Goal: Contribute content: Contribute content

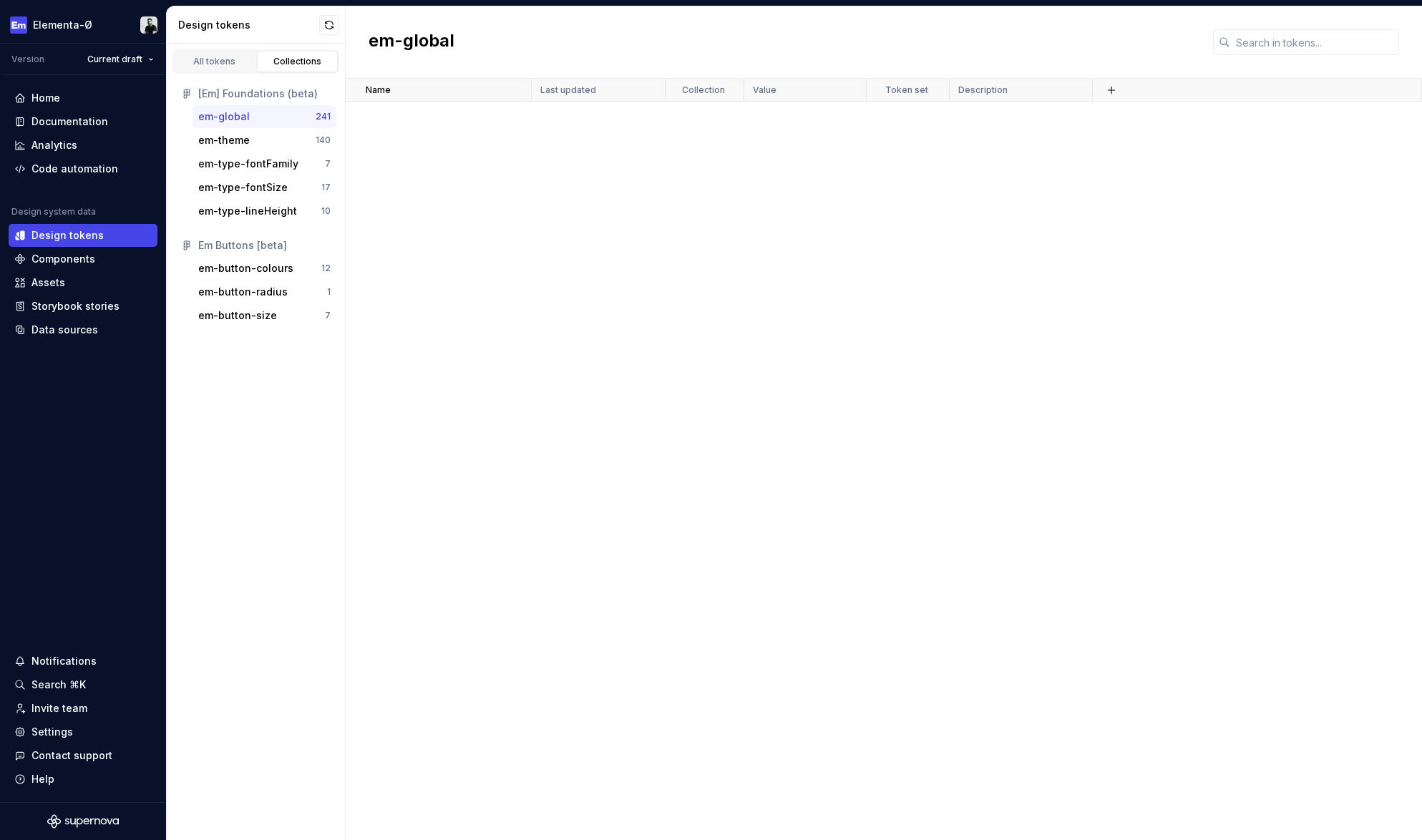
scroll to position [6862, 0]
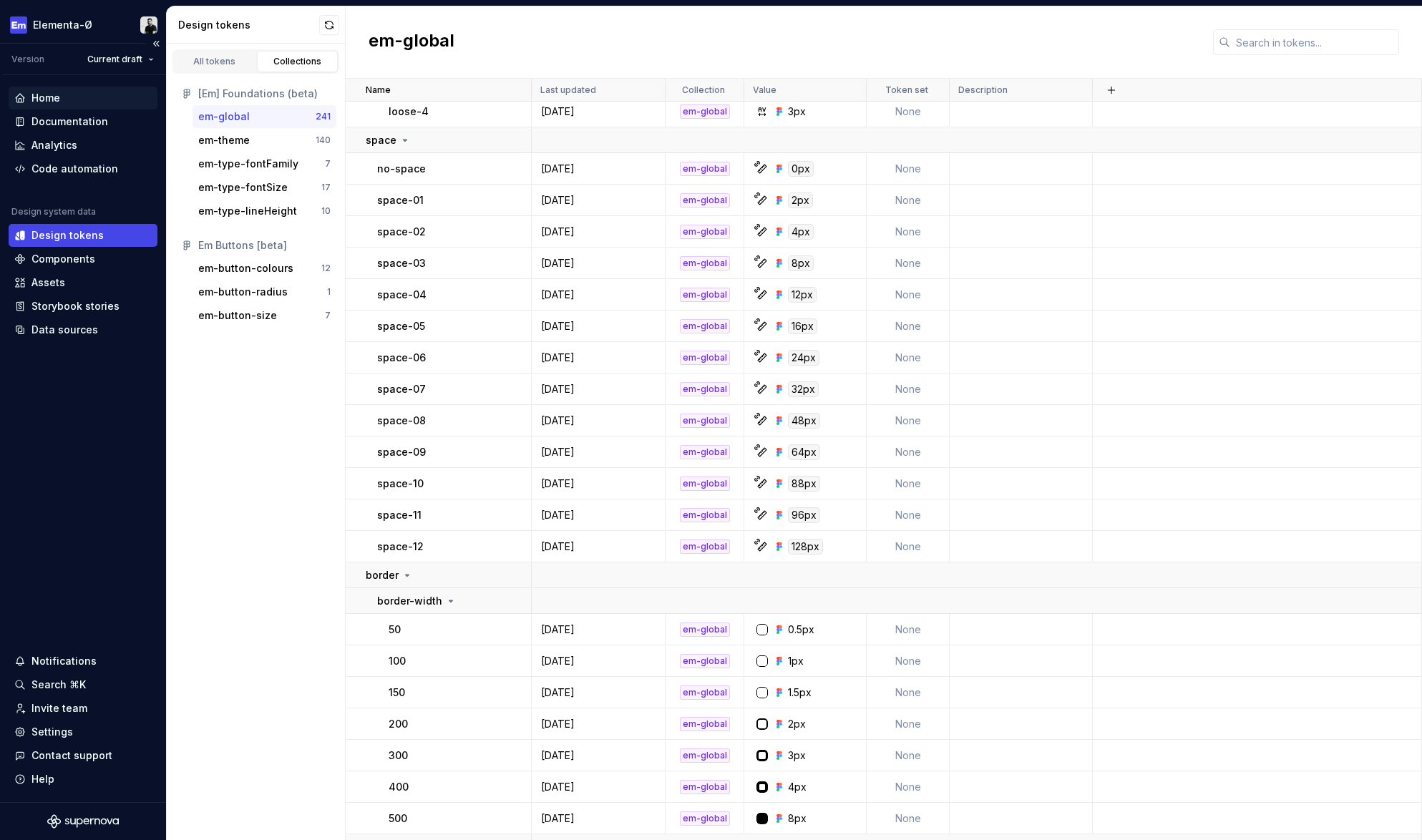
click at [40, 97] on div "Home" at bounding box center [46, 97] width 29 height 14
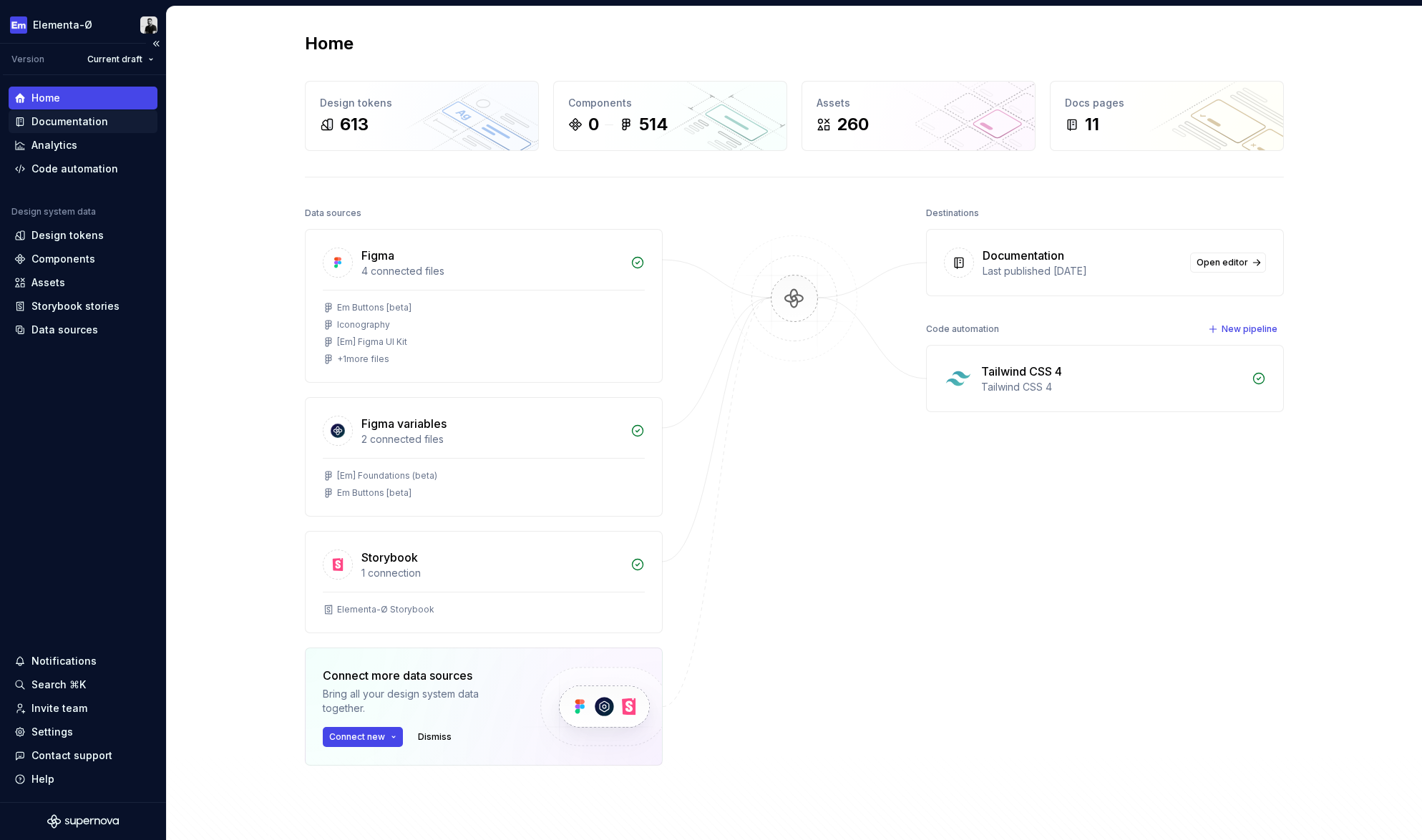
click at [68, 120] on div "Documentation" at bounding box center [70, 121] width 77 height 14
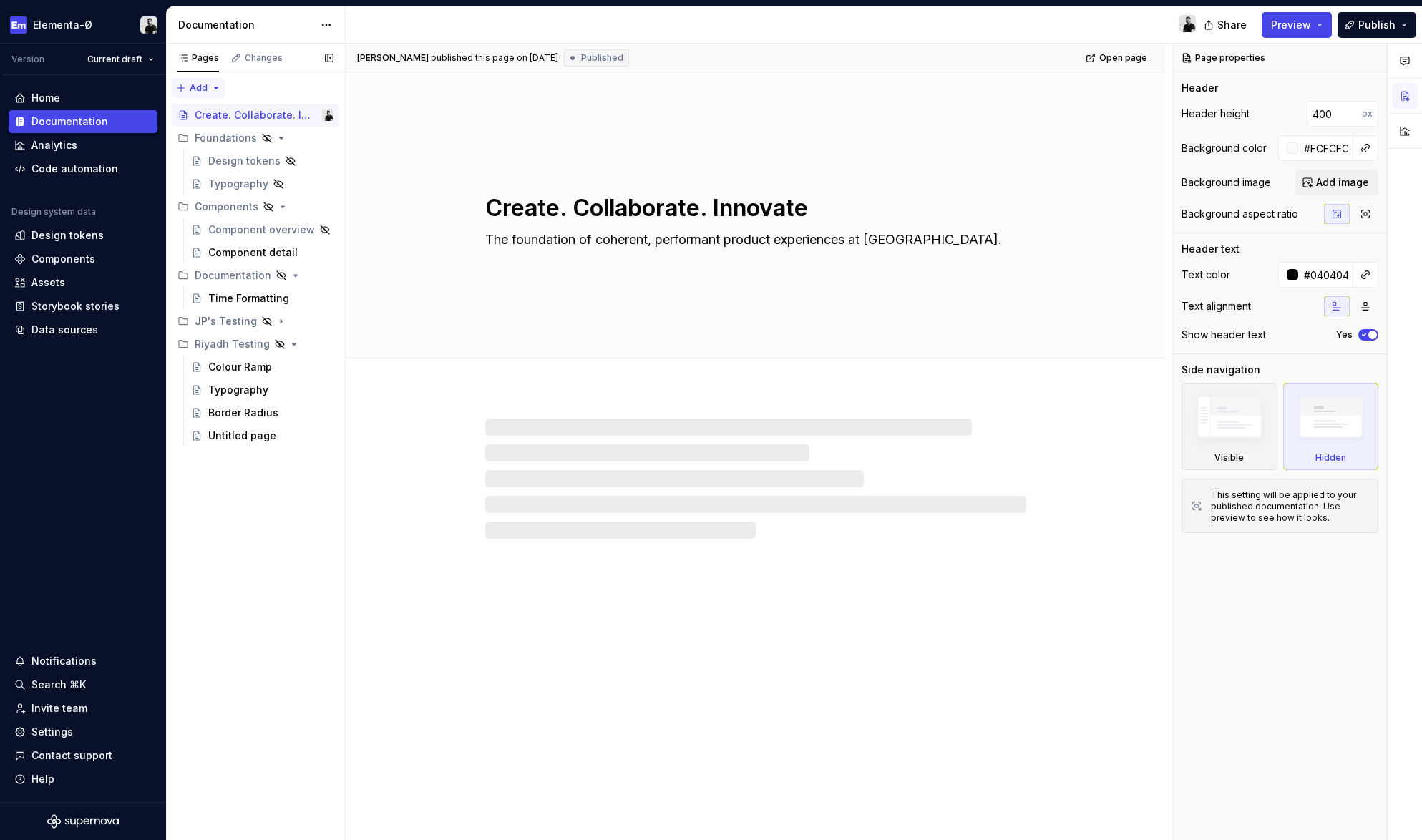
click at [183, 86] on div "Pages Changes Add Accessibility guide for tree Page tree. Navigate the tree wit…" at bounding box center [254, 442] width 179 height 797
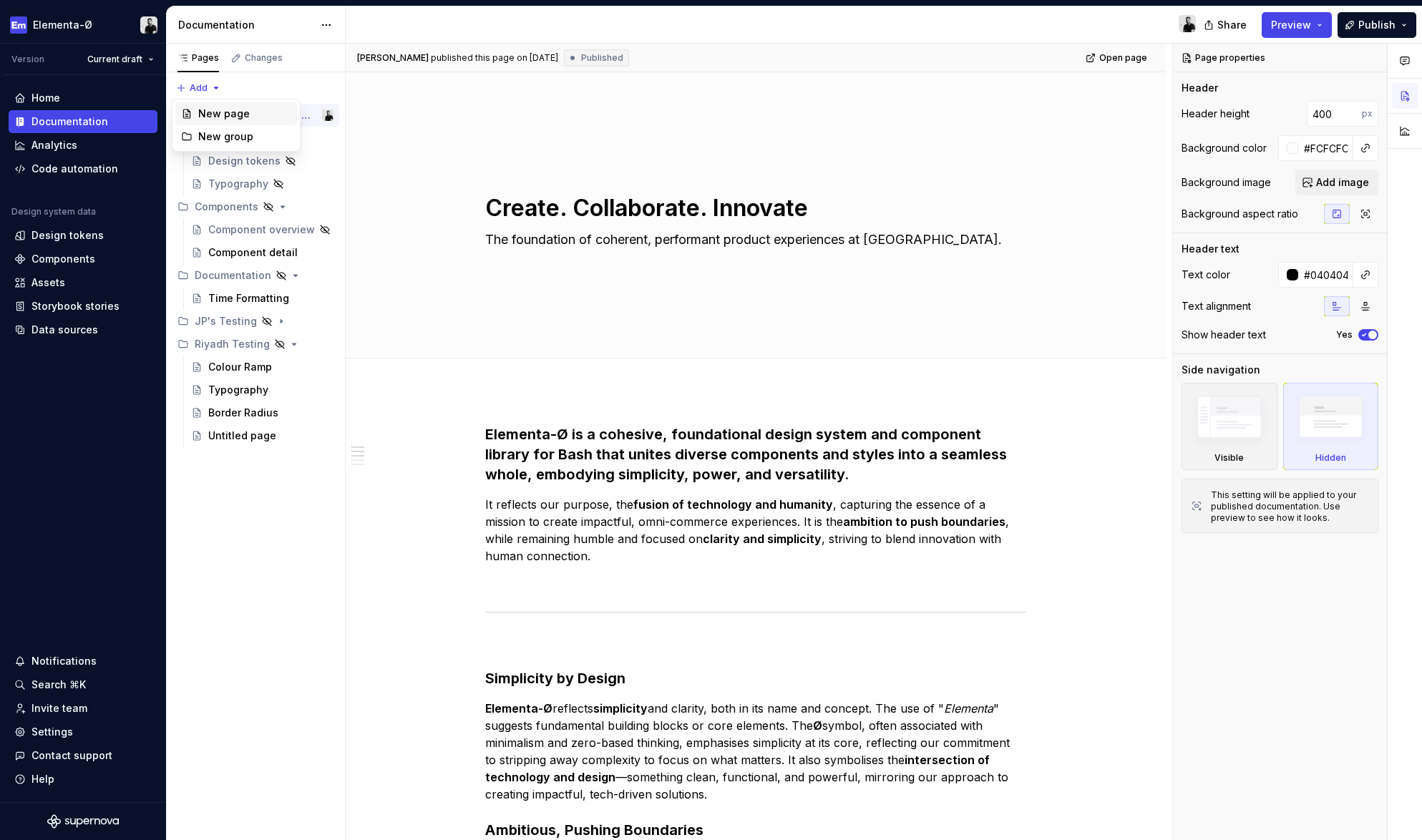
click at [231, 112] on div "New page" at bounding box center [244, 113] width 93 height 14
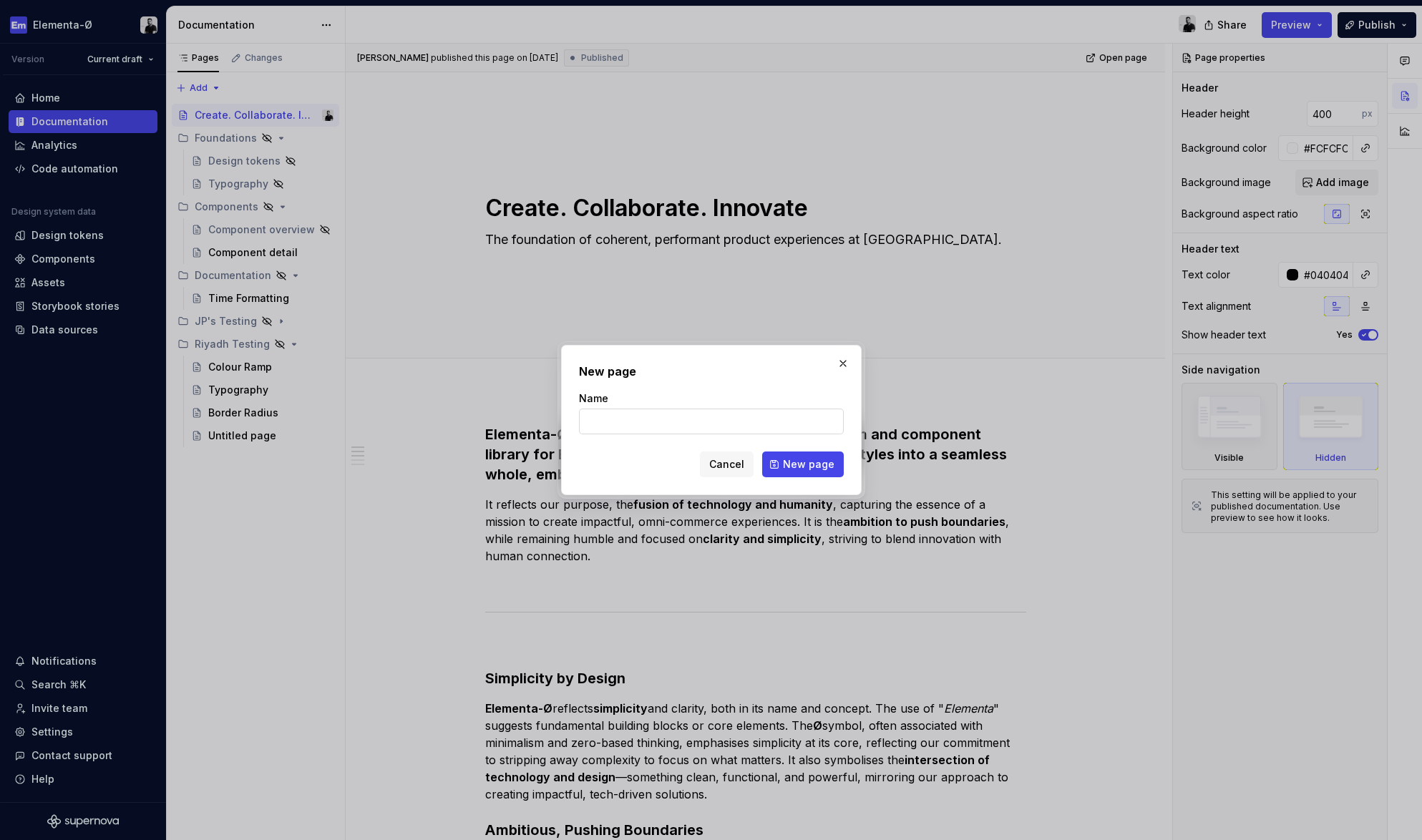
click at [622, 424] on input "Name" at bounding box center [711, 422] width 265 height 26
type textarea "*"
click at [624, 420] on input "Name" at bounding box center [711, 422] width 265 height 26
type input "Tokens"
click at [809, 466] on span "New page" at bounding box center [808, 464] width 51 height 14
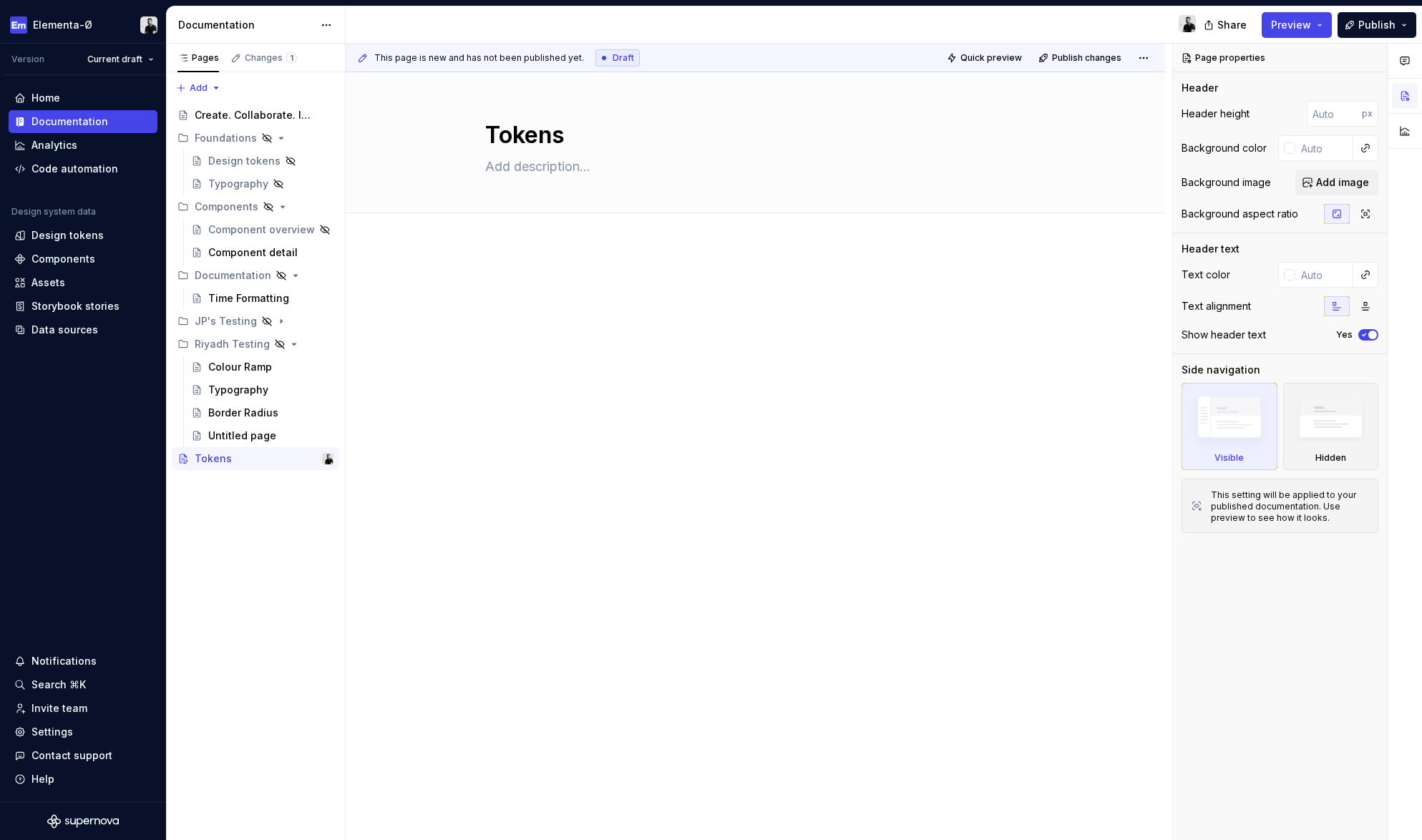
click at [515, 387] on div at bounding box center [755, 424] width 820 height 357
type textarea "*"
click at [522, 228] on span "Add tab" at bounding box center [520, 229] width 34 height 11
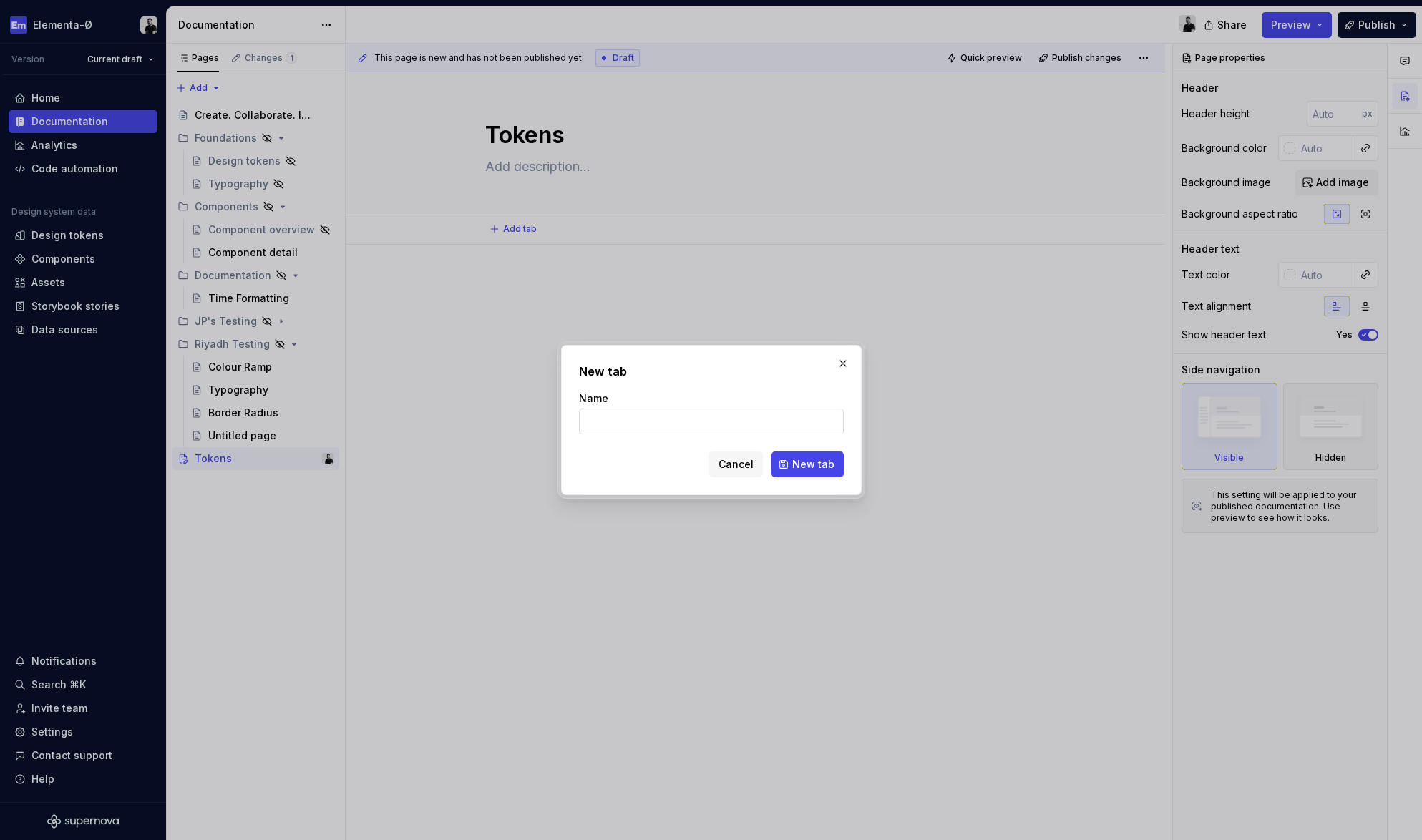
click at [600, 421] on input "Name" at bounding box center [711, 422] width 265 height 26
type input "Border"
click at [816, 465] on span "New tab" at bounding box center [813, 464] width 42 height 14
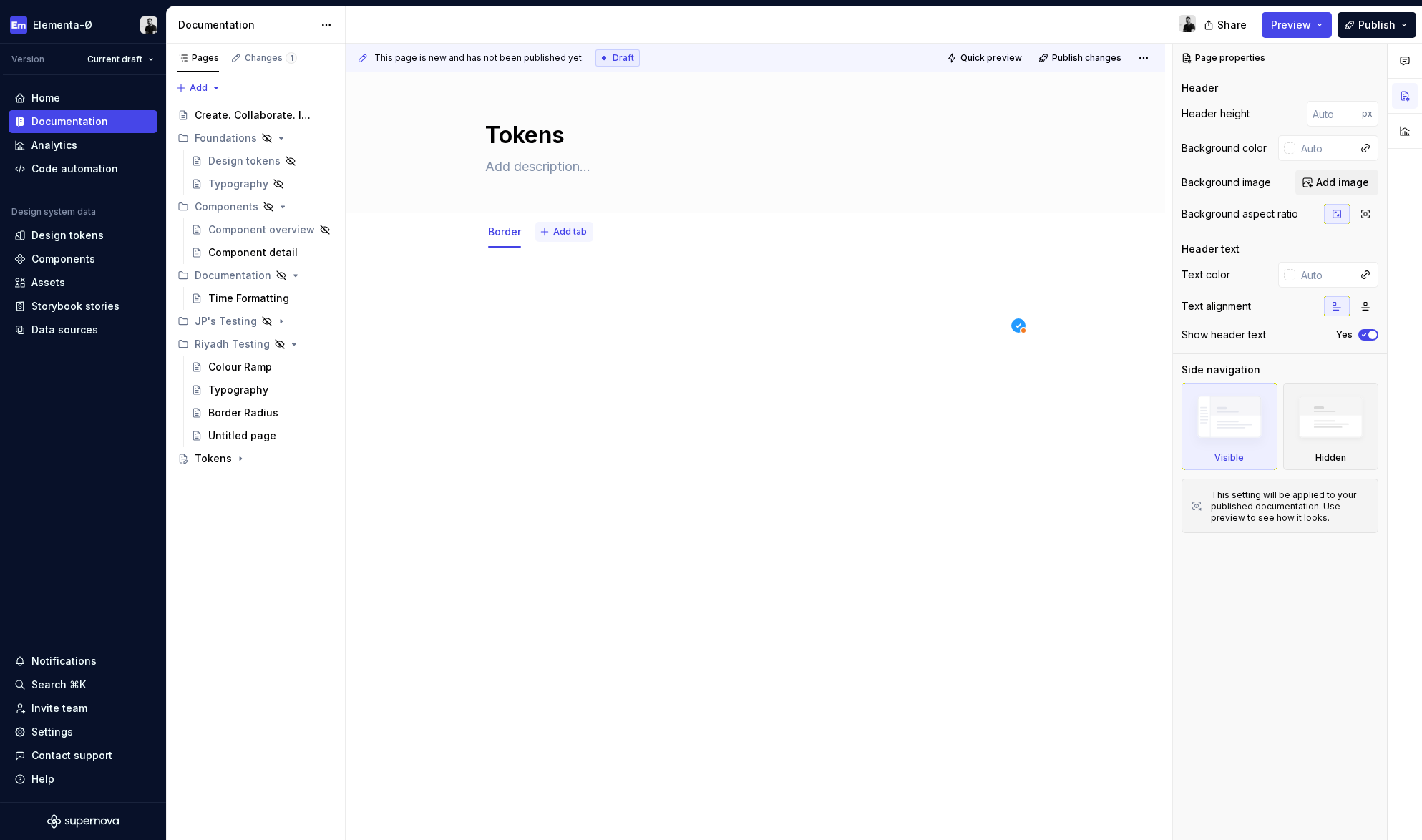
type textarea "*"
click at [574, 230] on span "Add tab" at bounding box center [570, 232] width 34 height 11
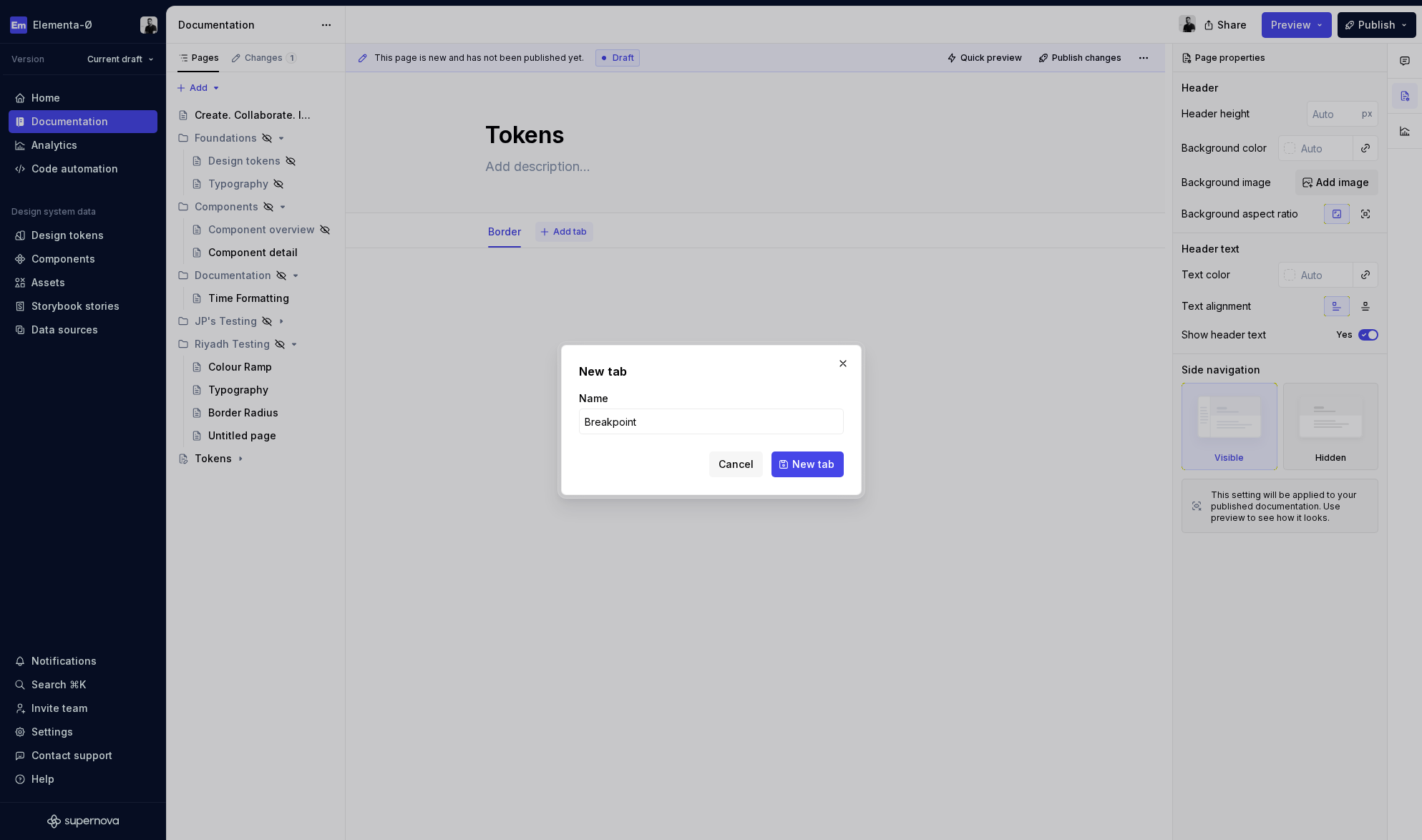
type input "Breakpoints"
click at [807, 464] on button "New tab" at bounding box center [806, 465] width 72 height 26
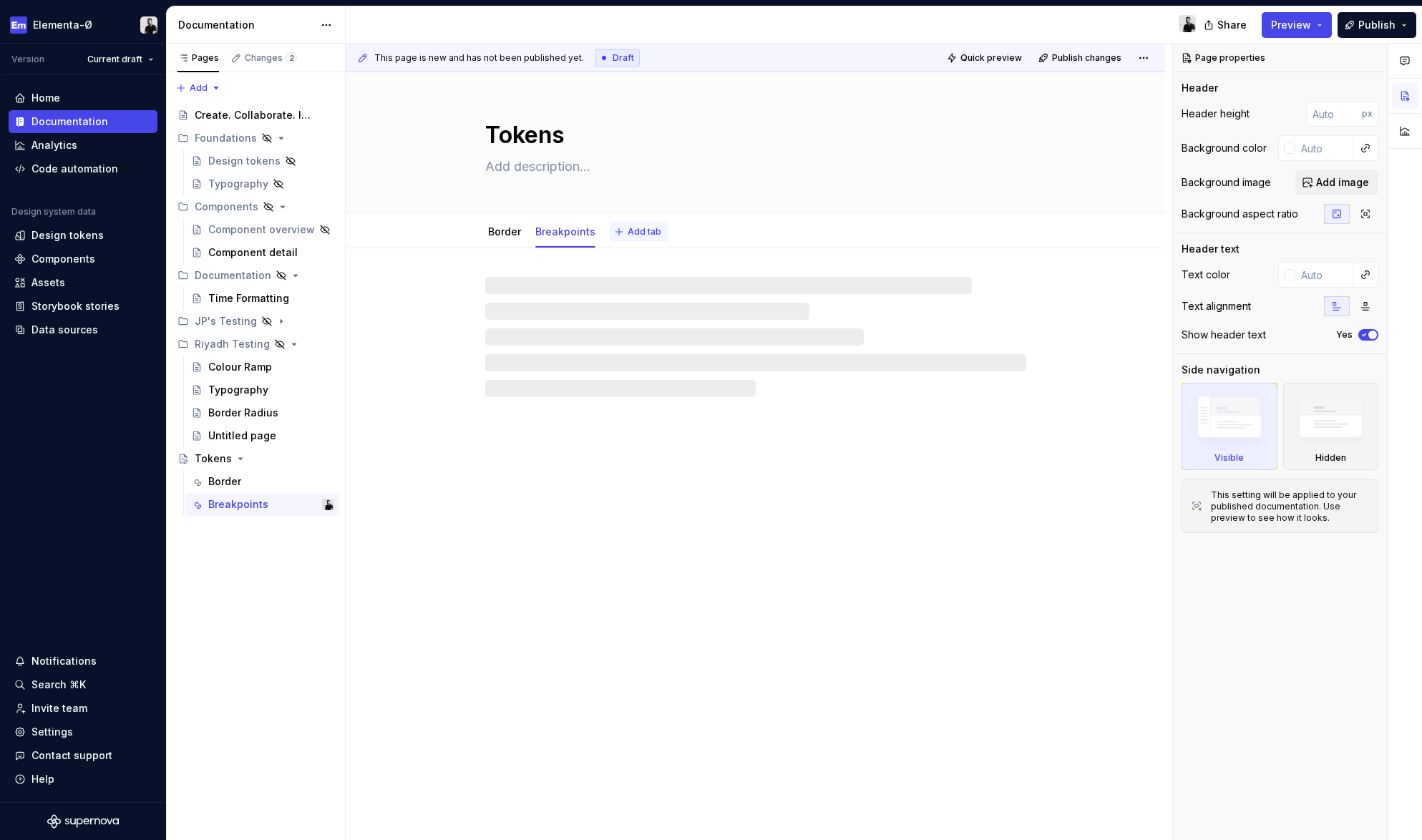
click at [633, 229] on span "Add tab" at bounding box center [645, 232] width 34 height 11
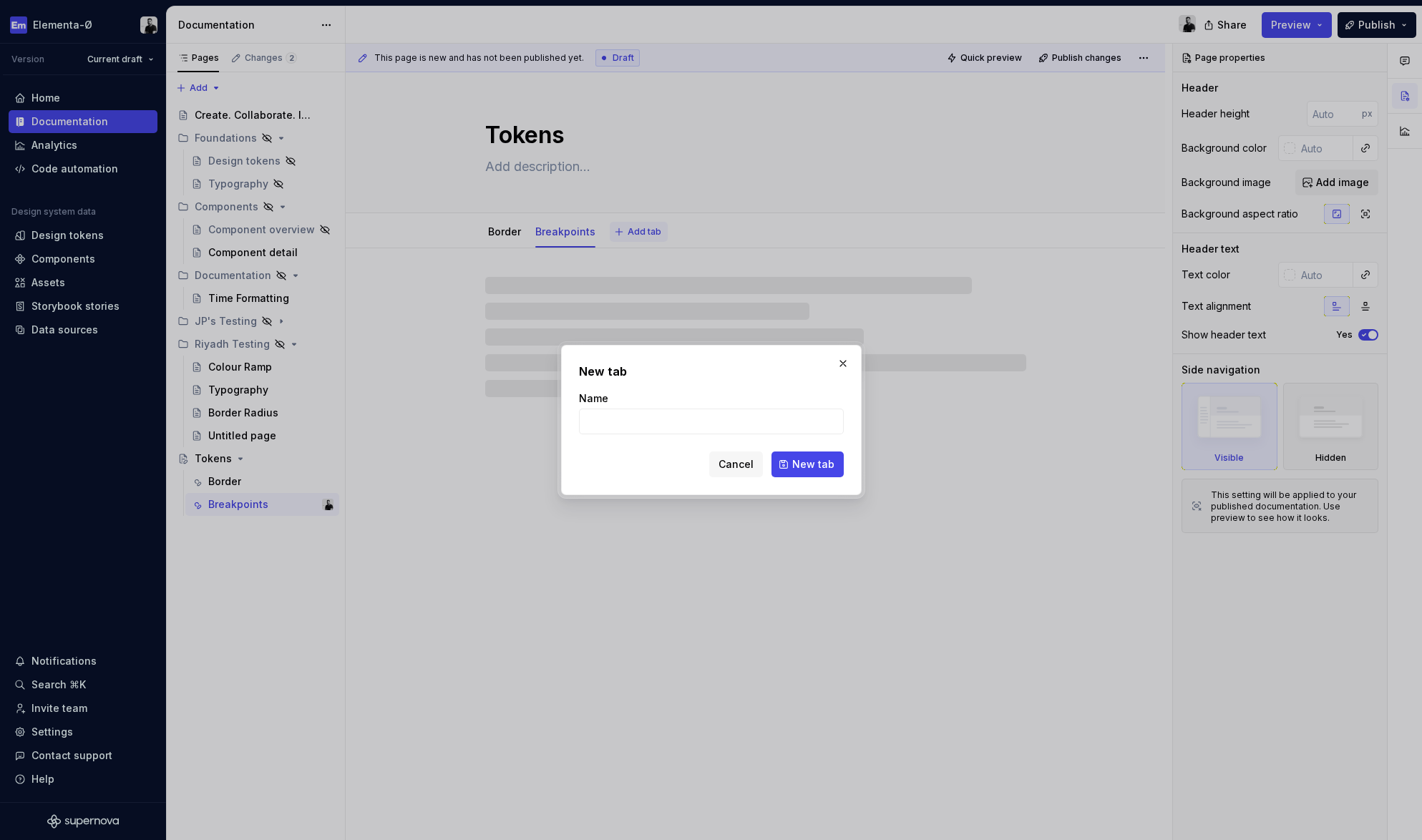
type textarea "*"
type input "C"
type textarea "*"
type input "Col"
type textarea "*"
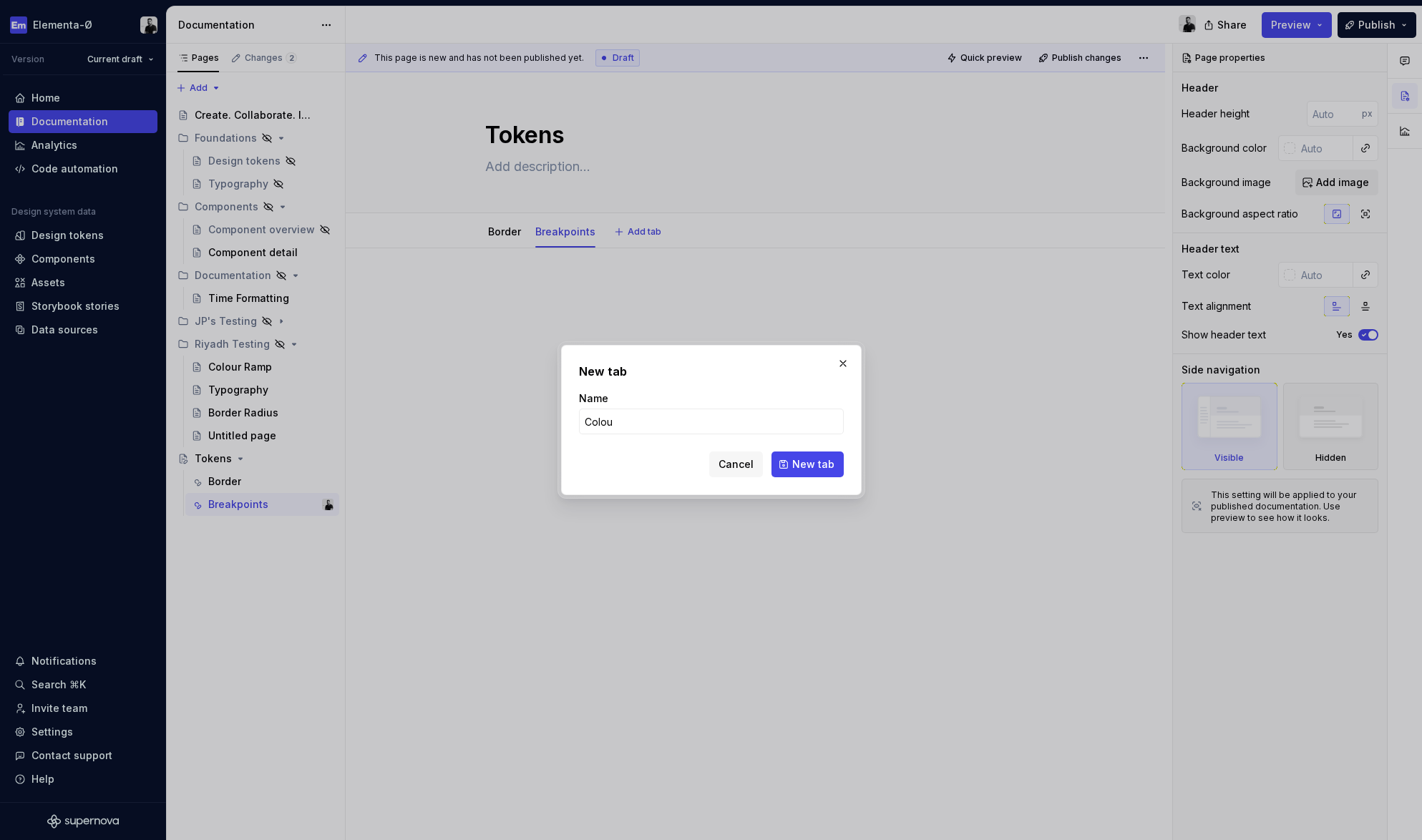
type input "Colour"
click at [801, 457] on span "New tab" at bounding box center [813, 464] width 42 height 14
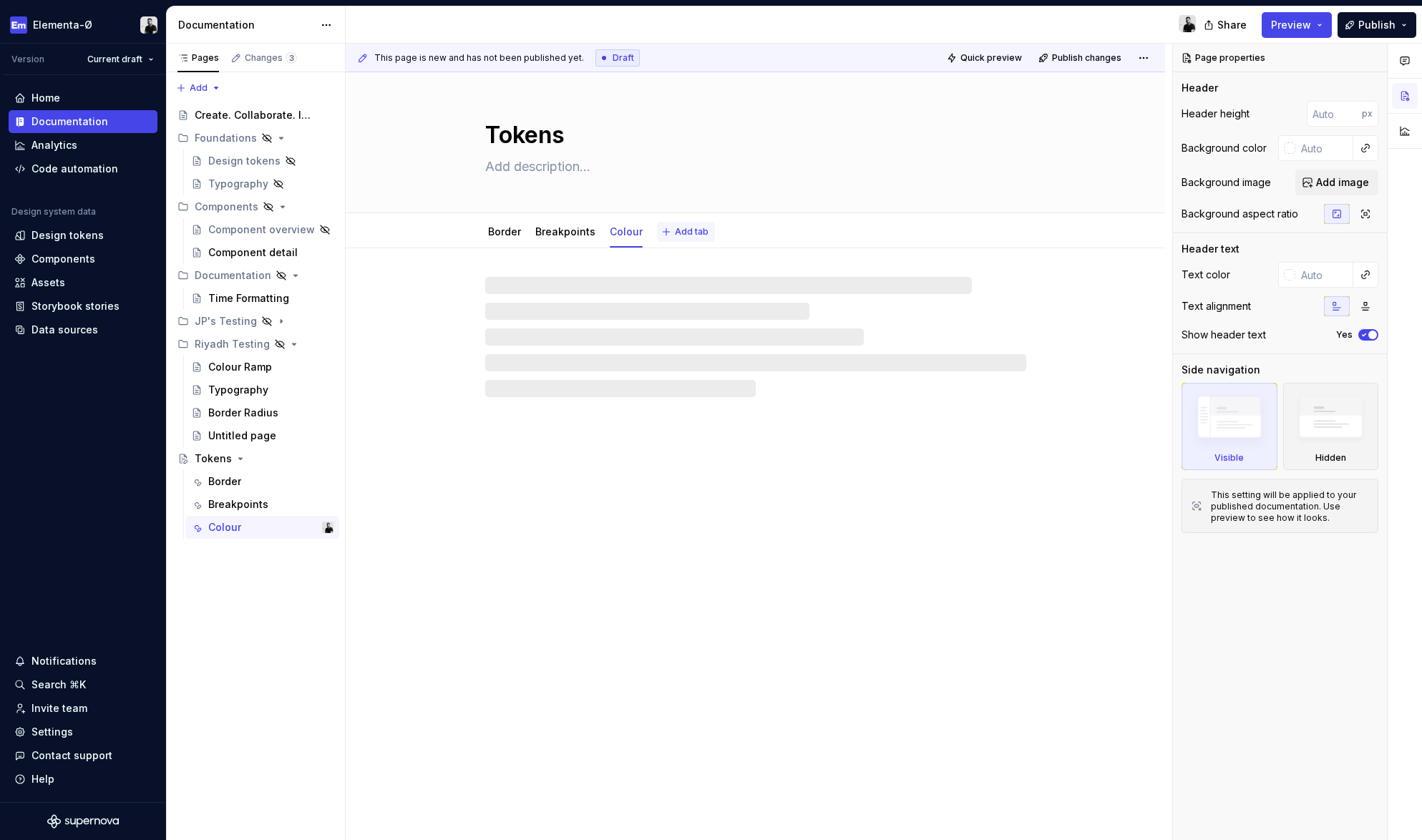
type textarea "*"
click at [684, 233] on span "Add tab" at bounding box center [691, 232] width 34 height 11
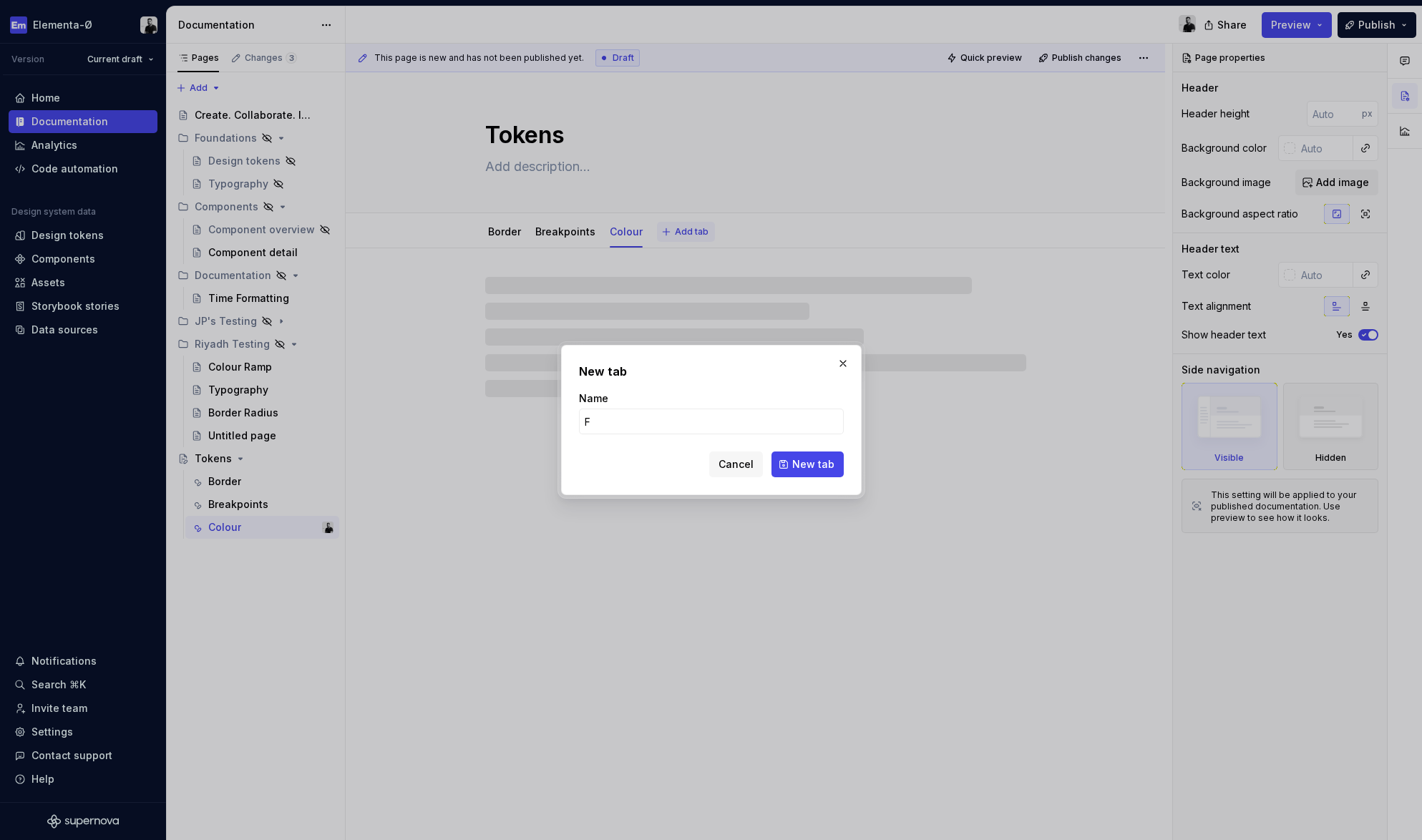
type input "Fo"
type textarea "*"
type input "Font"
click at [807, 464] on button "New tab" at bounding box center [806, 465] width 72 height 26
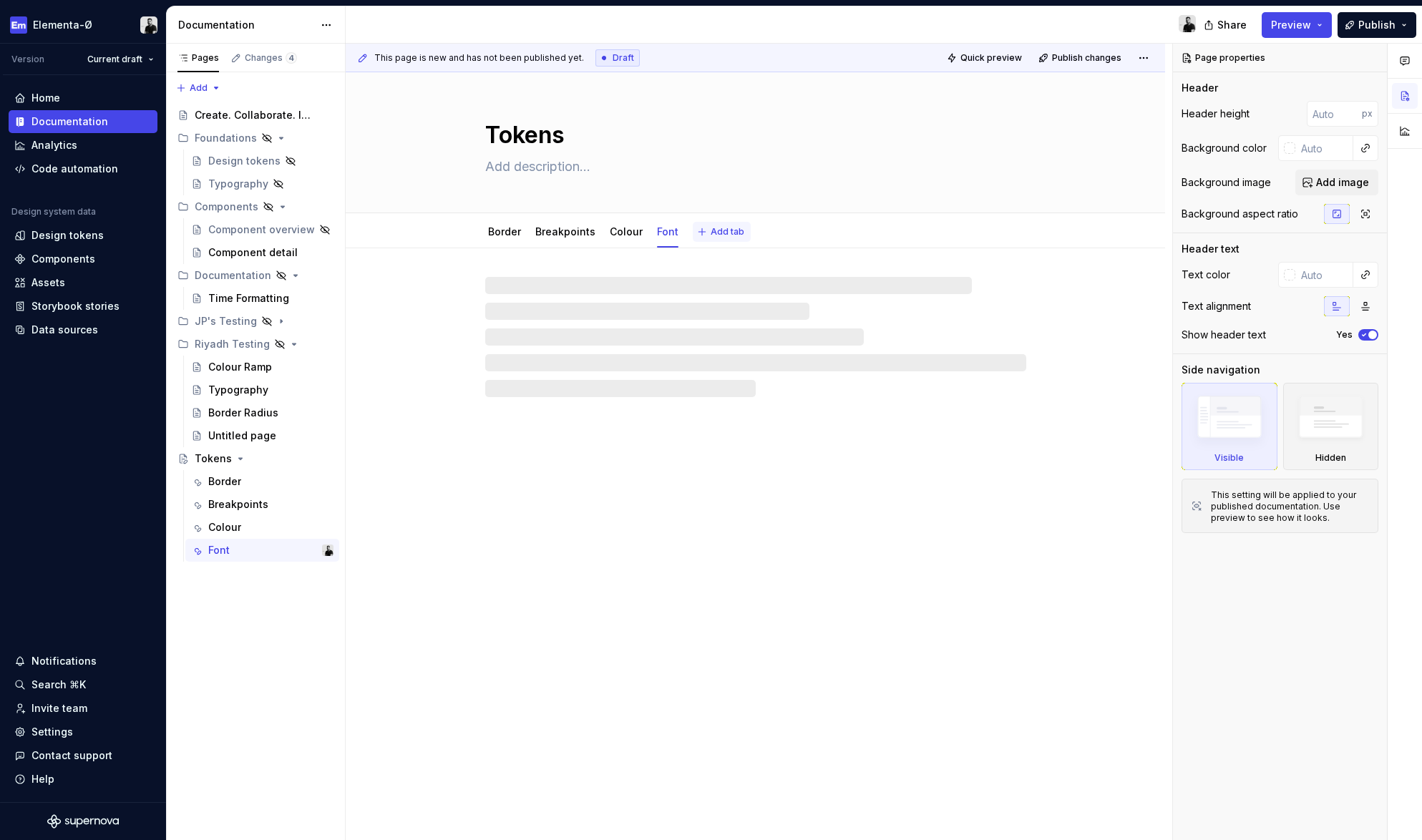
click at [728, 229] on span "Add tab" at bounding box center [727, 232] width 34 height 11
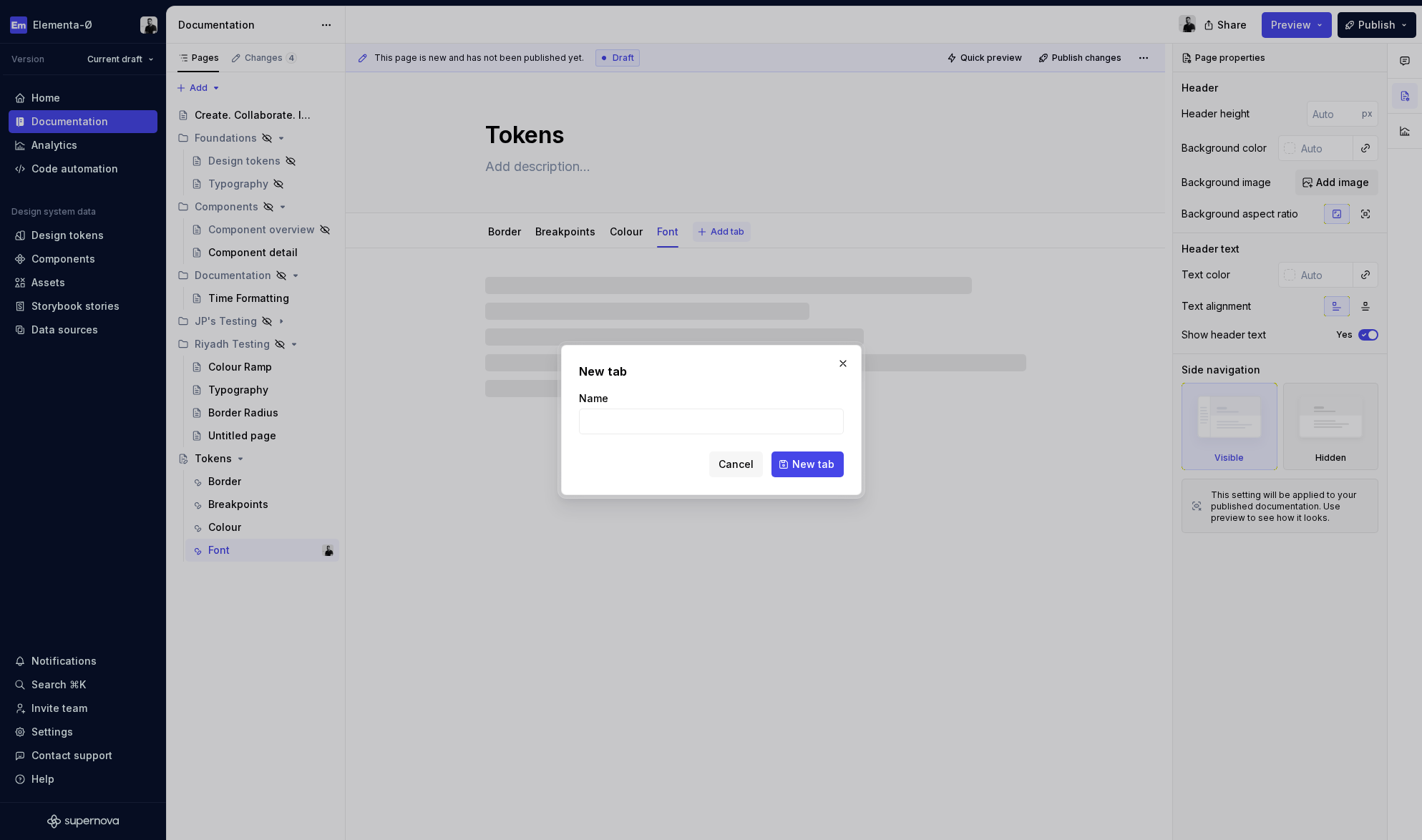
type textarea "*"
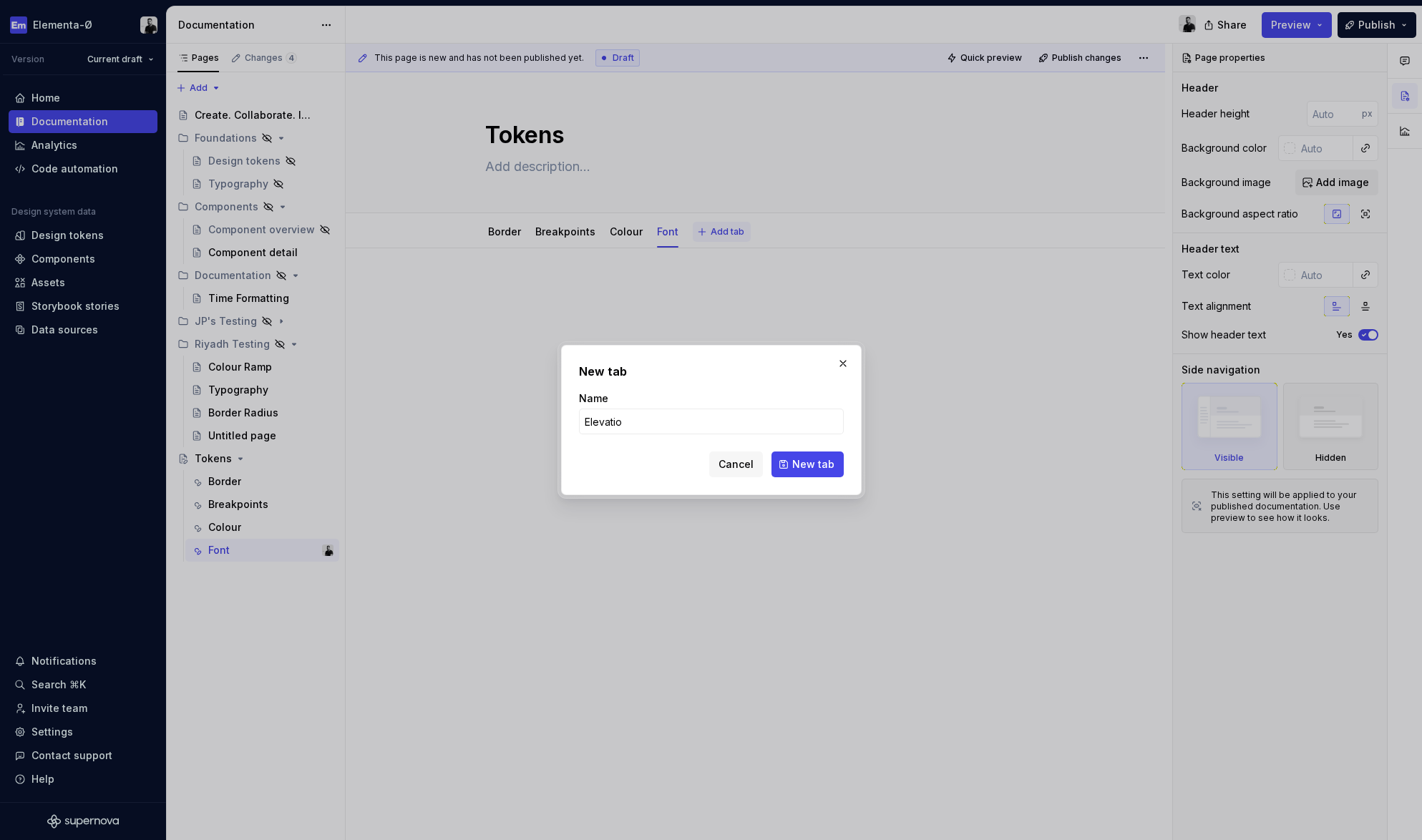
type input "Elevation"
click at [807, 464] on button "New tab" at bounding box center [806, 465] width 72 height 26
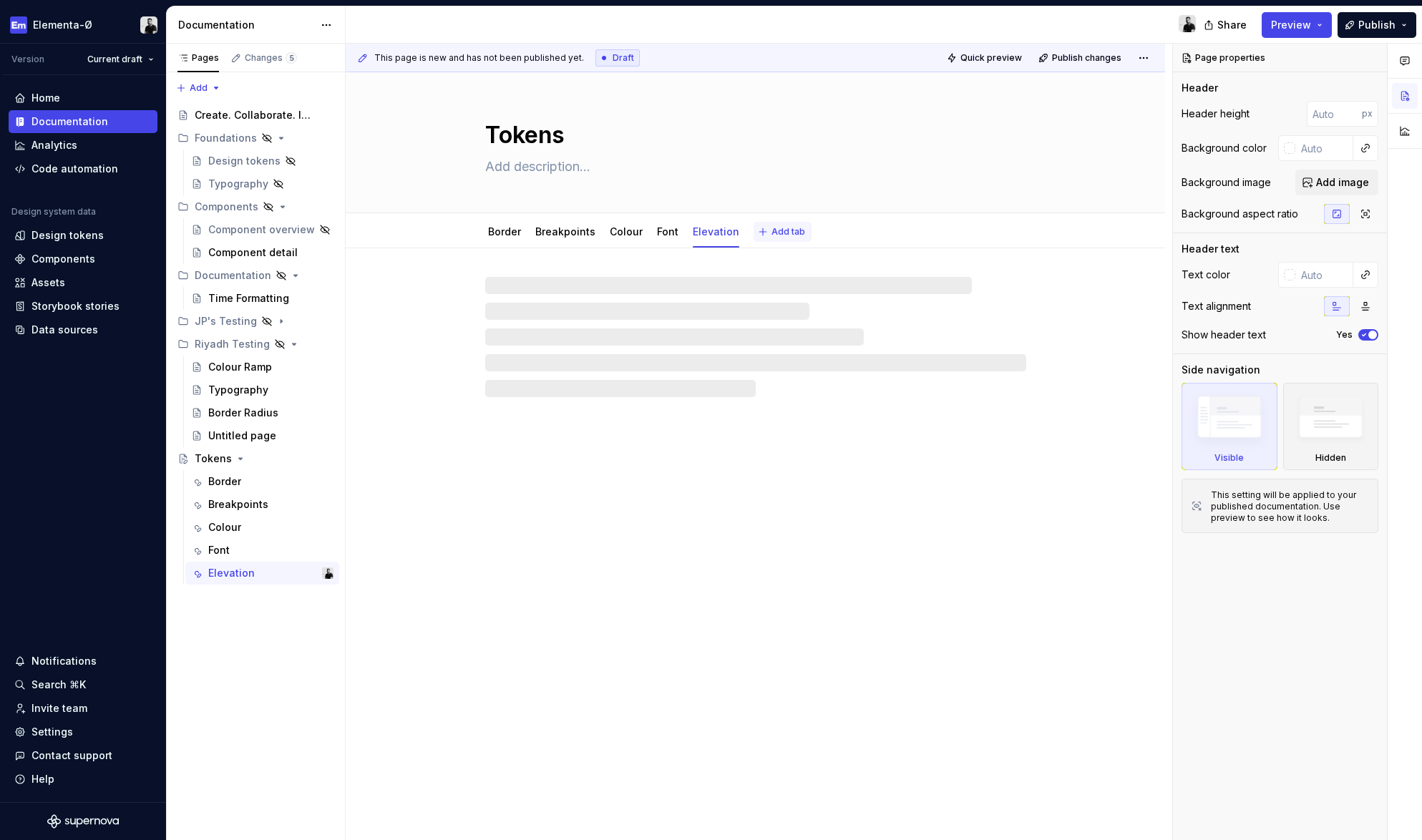
type textarea "*"
click at [780, 224] on button "Add tab" at bounding box center [782, 231] width 58 height 20
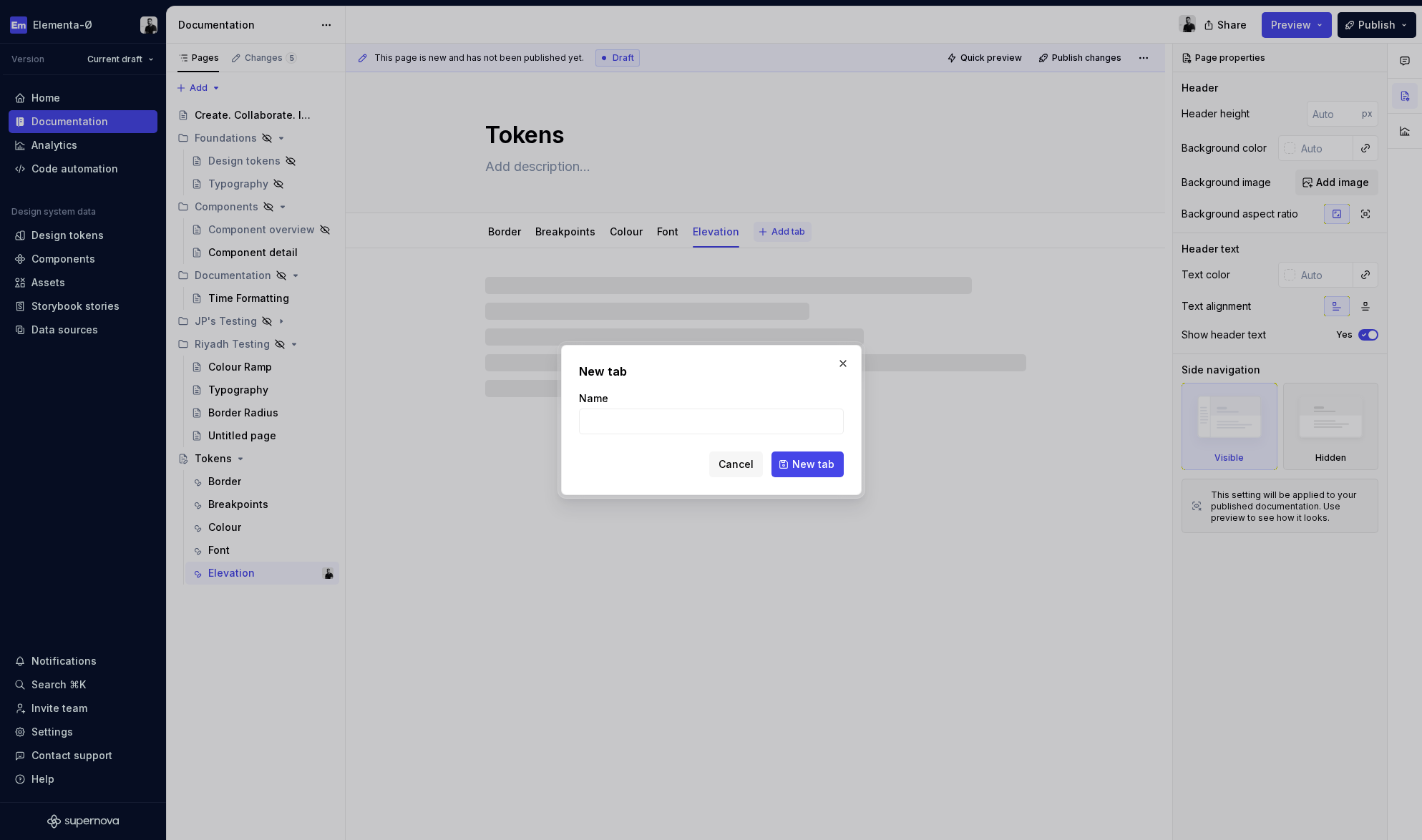
type input "S"
type textarea "*"
type input "Sp"
type textarea "*"
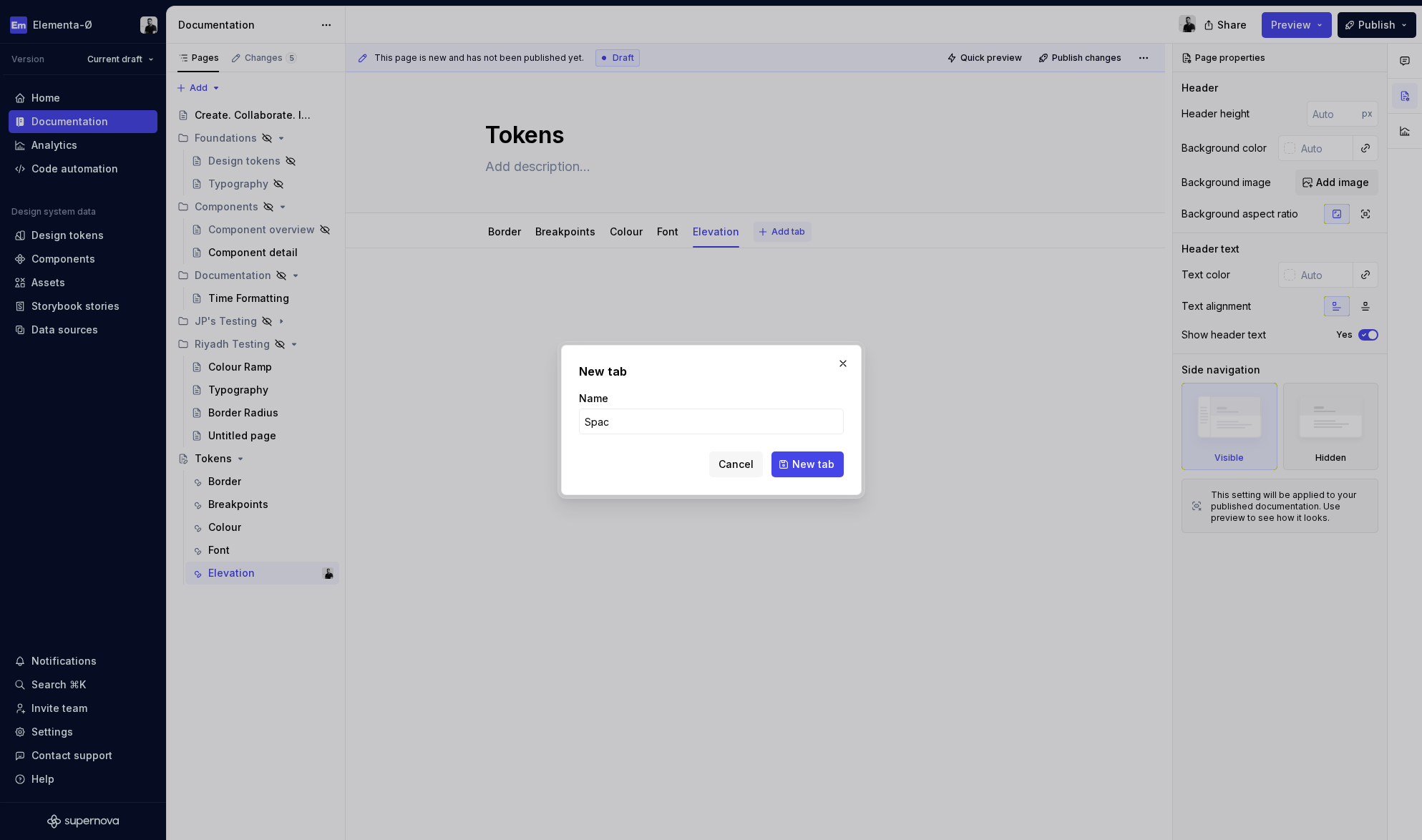
type input "Space"
click at [807, 464] on button "New tab" at bounding box center [806, 465] width 72 height 26
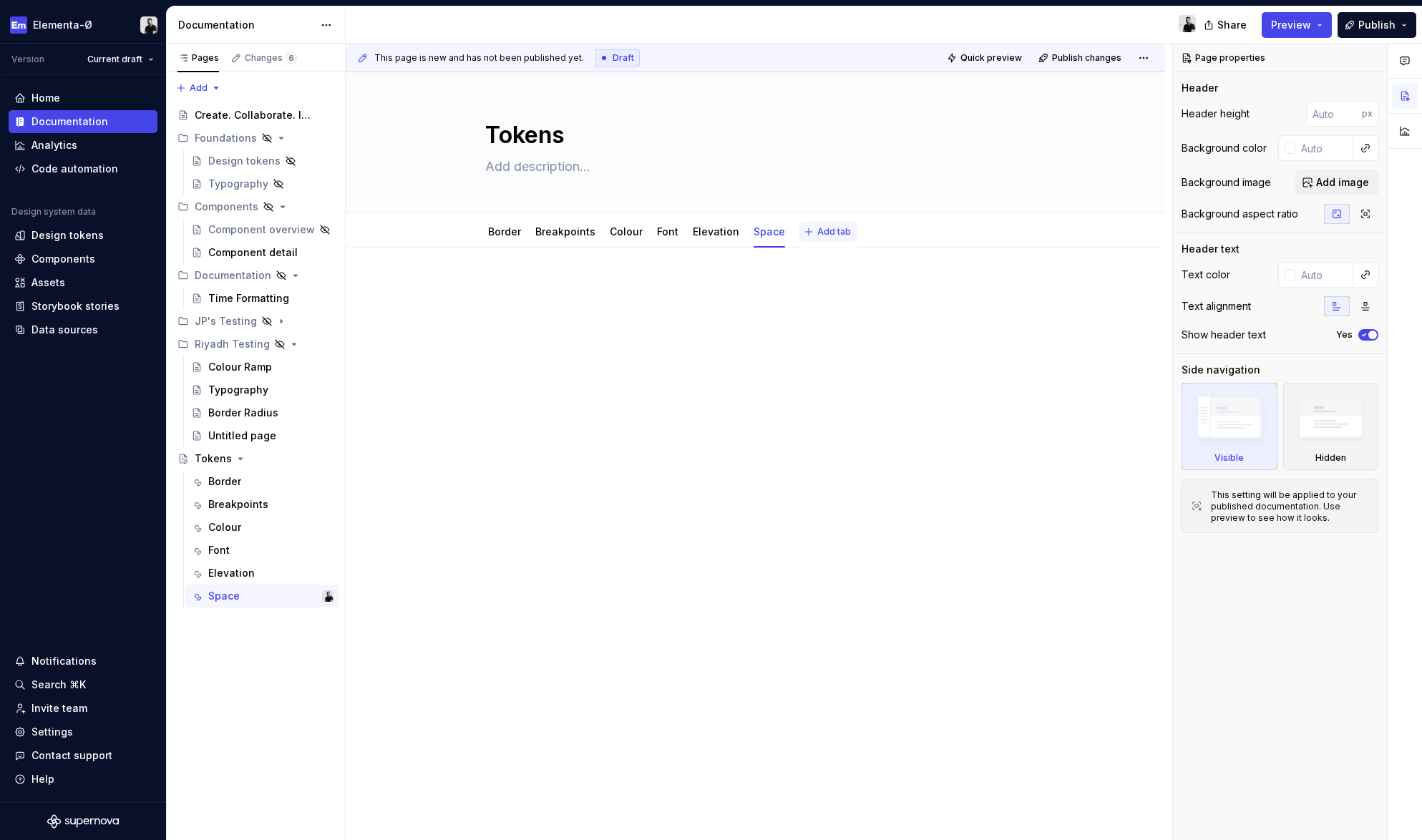
click at [826, 236] on span "Add tab" at bounding box center [834, 232] width 34 height 11
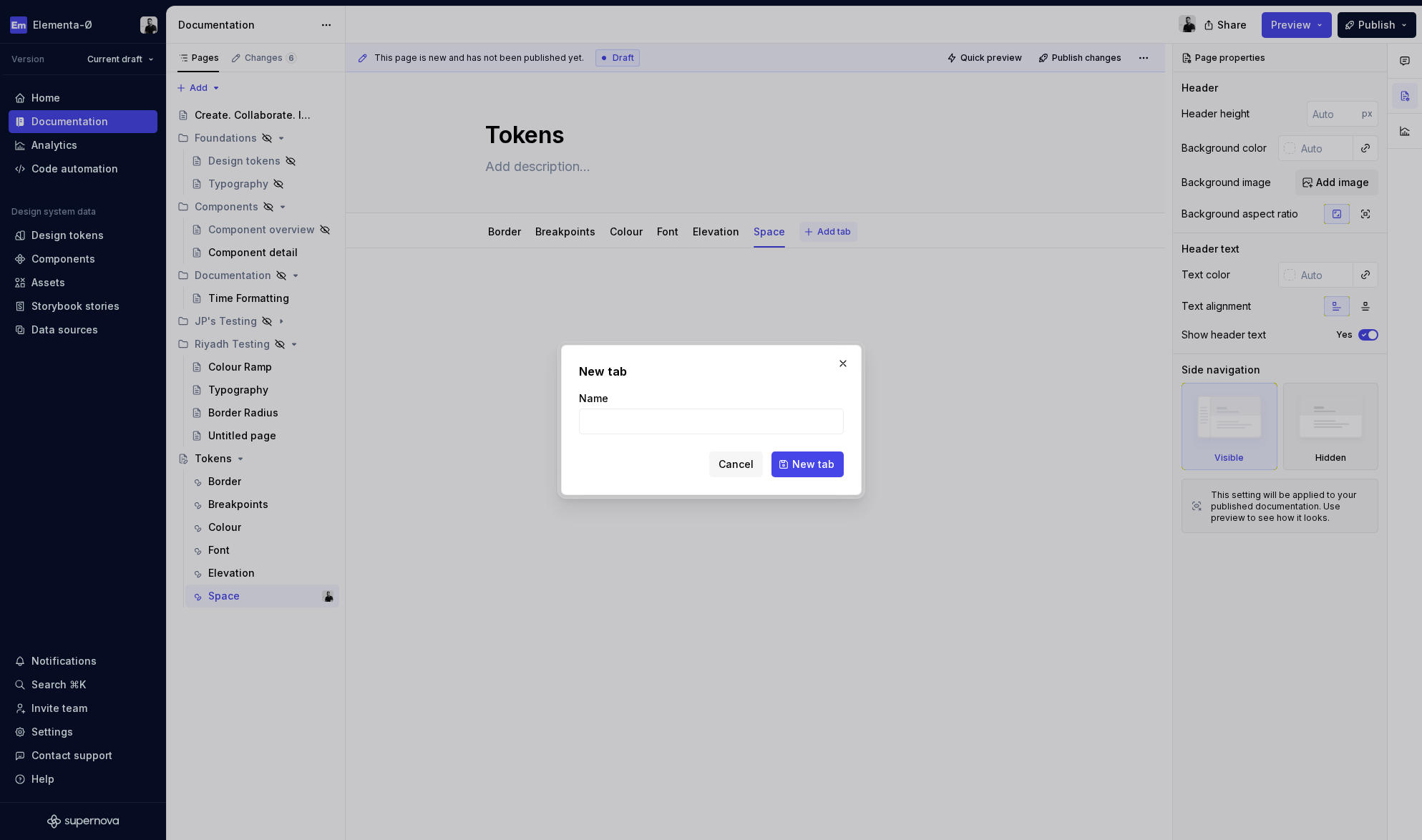
type textarea "*"
type input "Typography"
click at [807, 464] on button "New tab" at bounding box center [806, 465] width 72 height 26
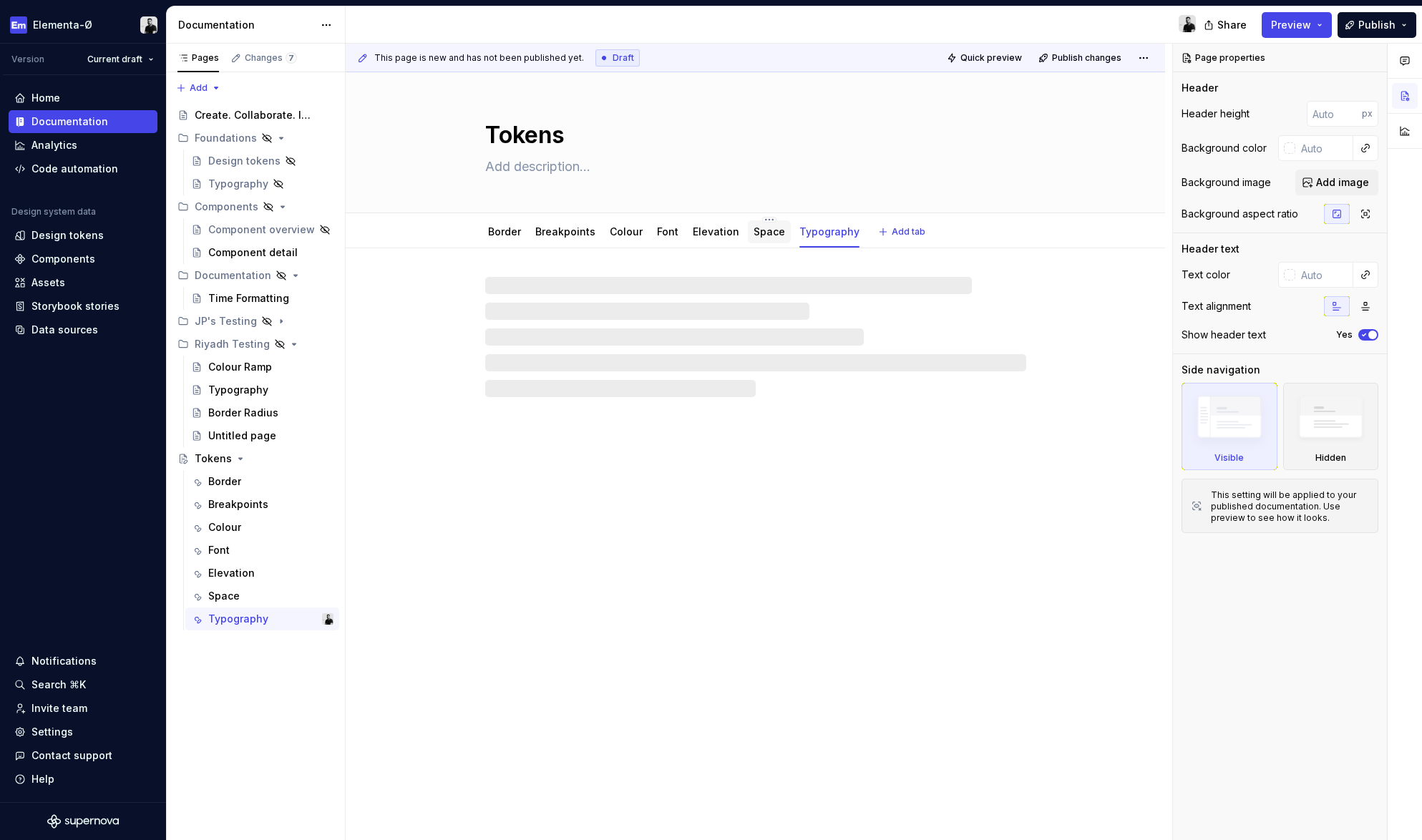
click at [765, 240] on div "Space" at bounding box center [769, 232] width 43 height 22
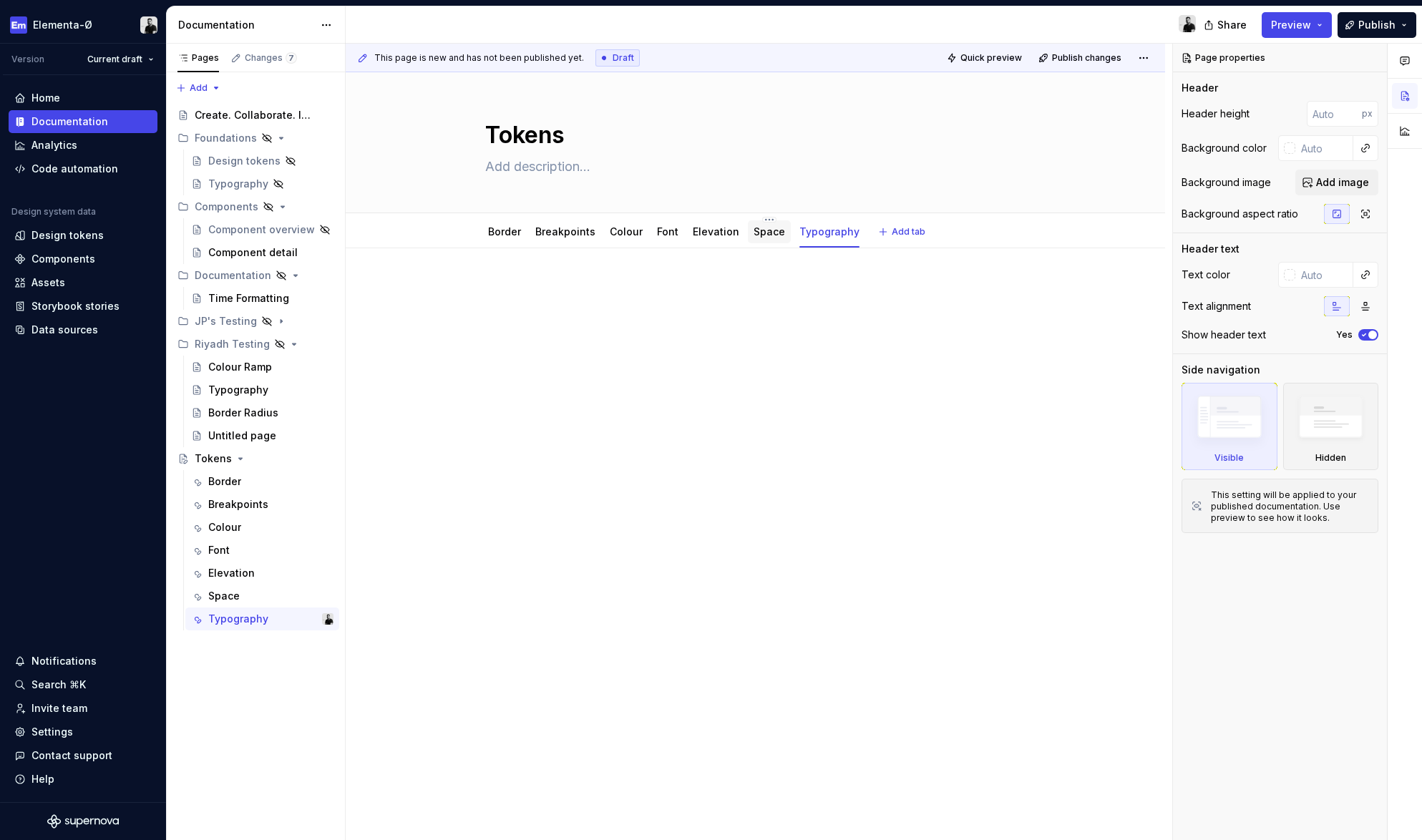
click at [762, 231] on link "Space" at bounding box center [769, 231] width 32 height 12
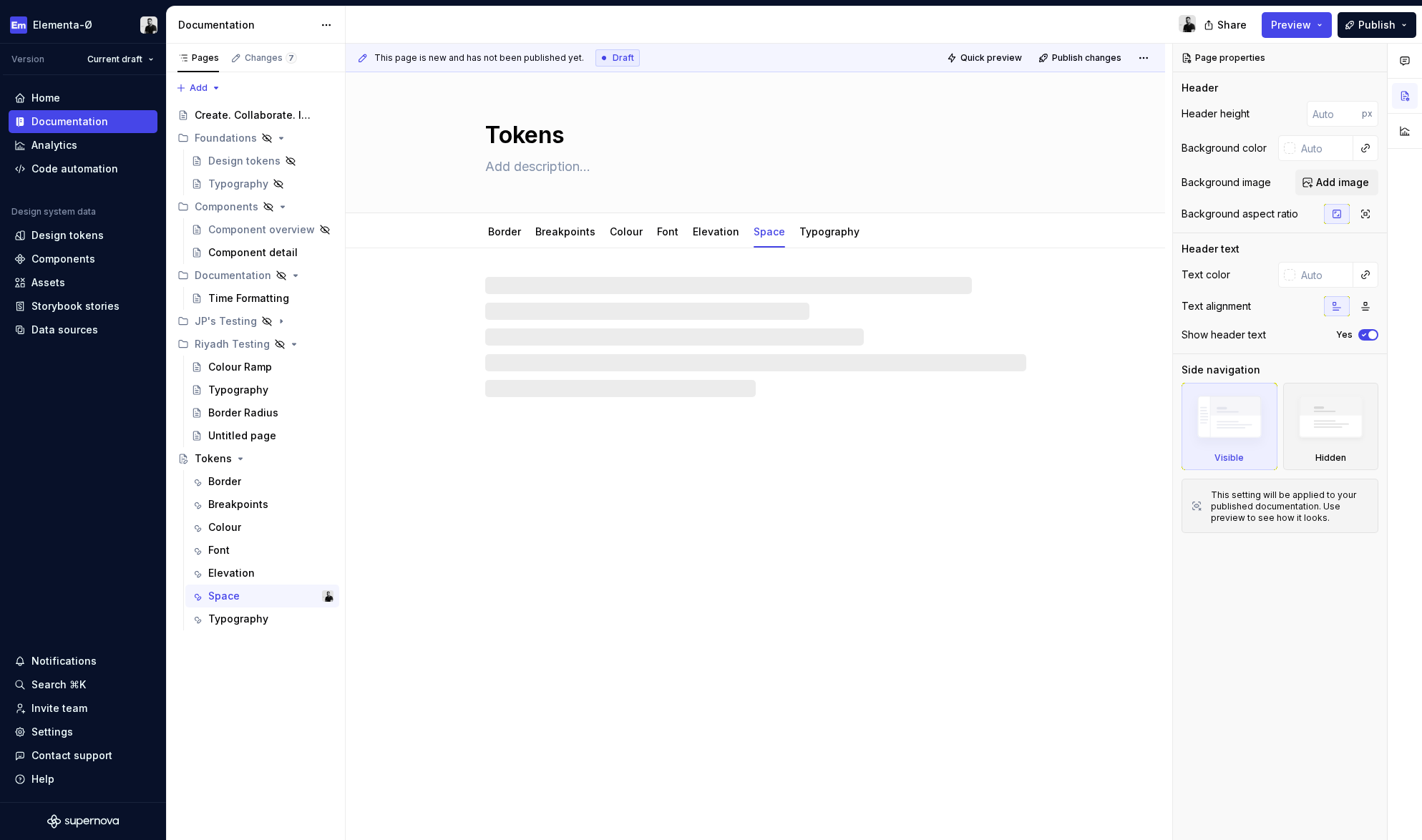
type textarea "*"
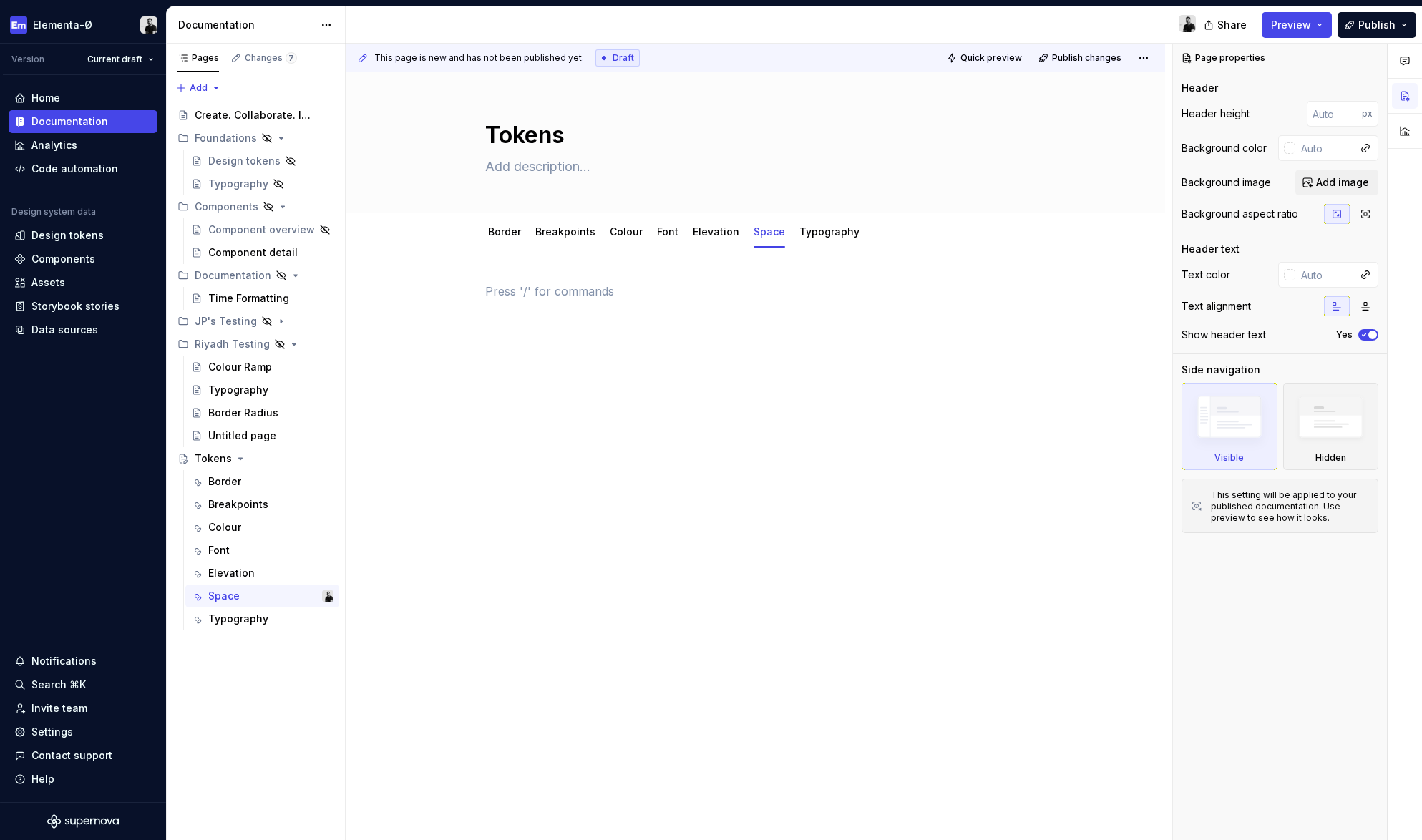
click at [683, 354] on div at bounding box center [756, 318] width 541 height 71
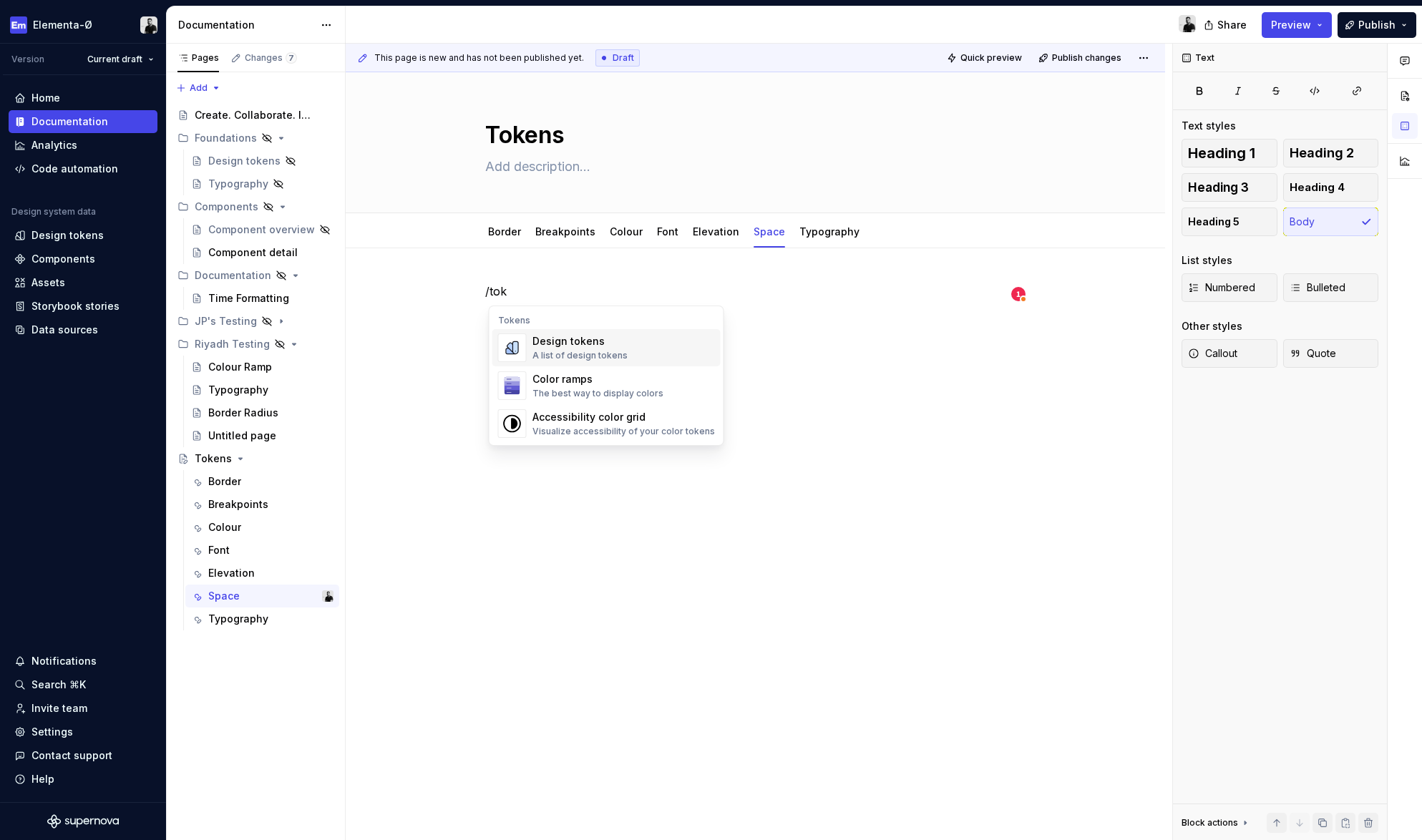
click at [600, 352] on div "A list of design tokens" at bounding box center [580, 355] width 95 height 11
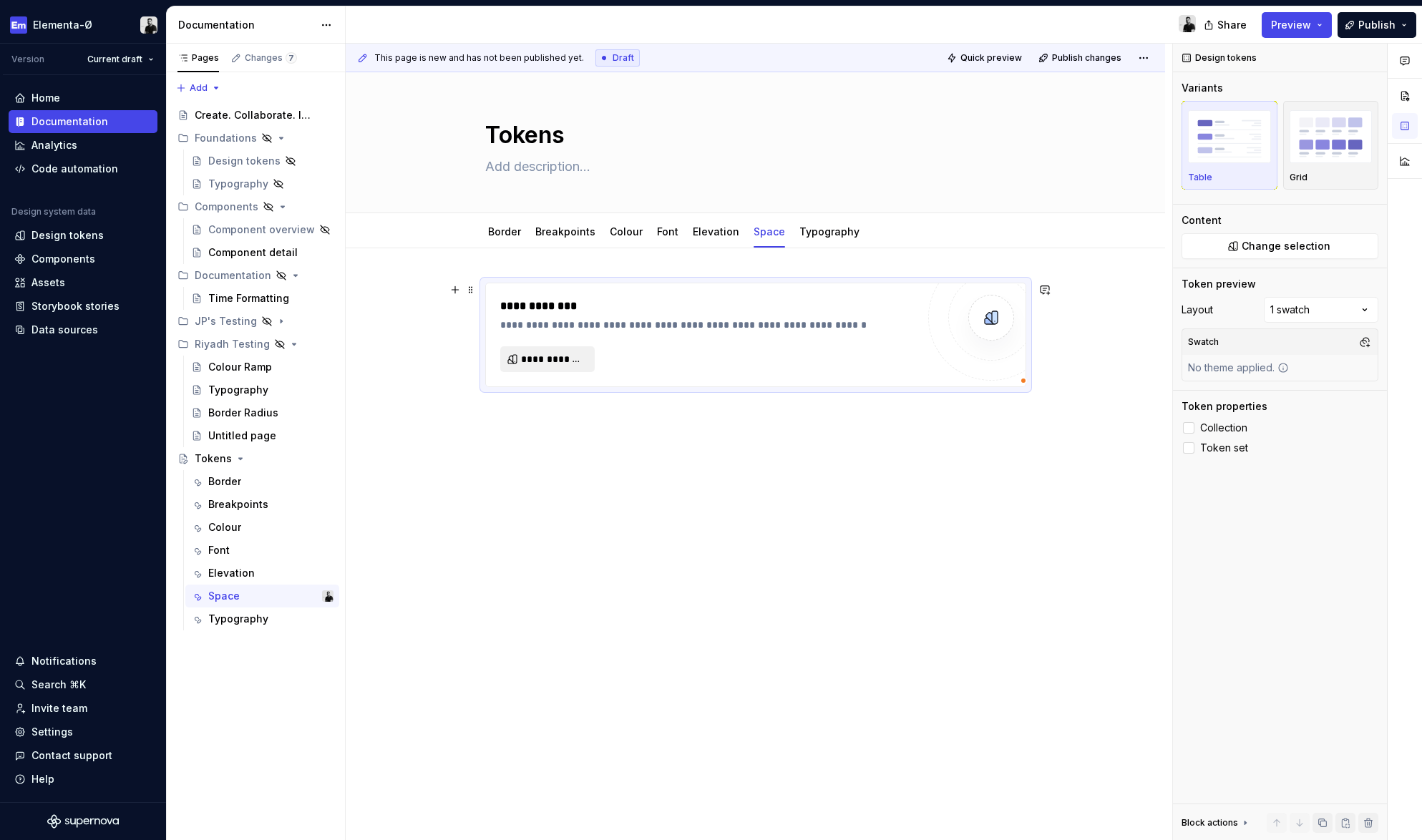
click at [548, 356] on span "**********" at bounding box center [553, 358] width 65 height 14
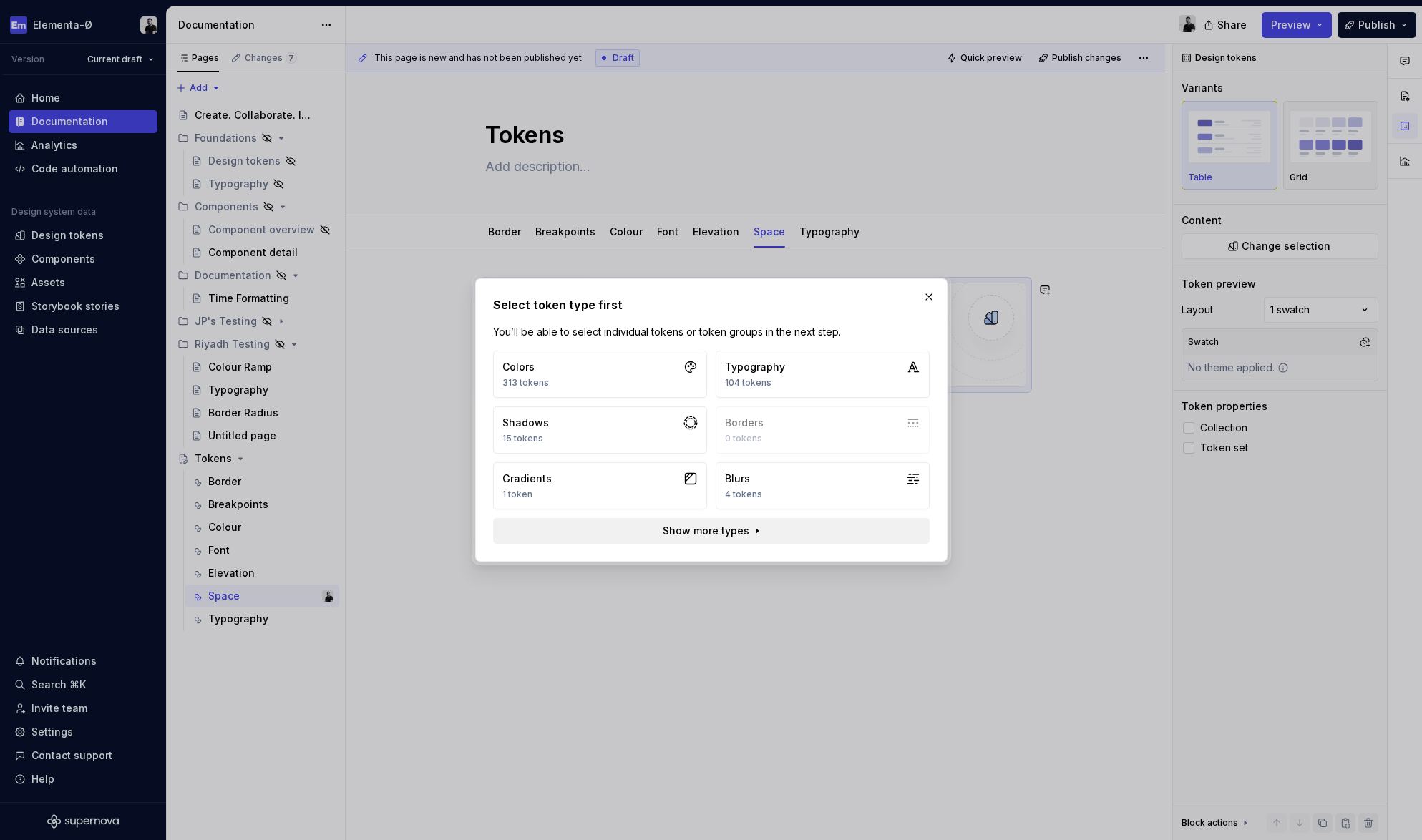
click at [732, 534] on span "Show more types" at bounding box center [704, 530] width 87 height 14
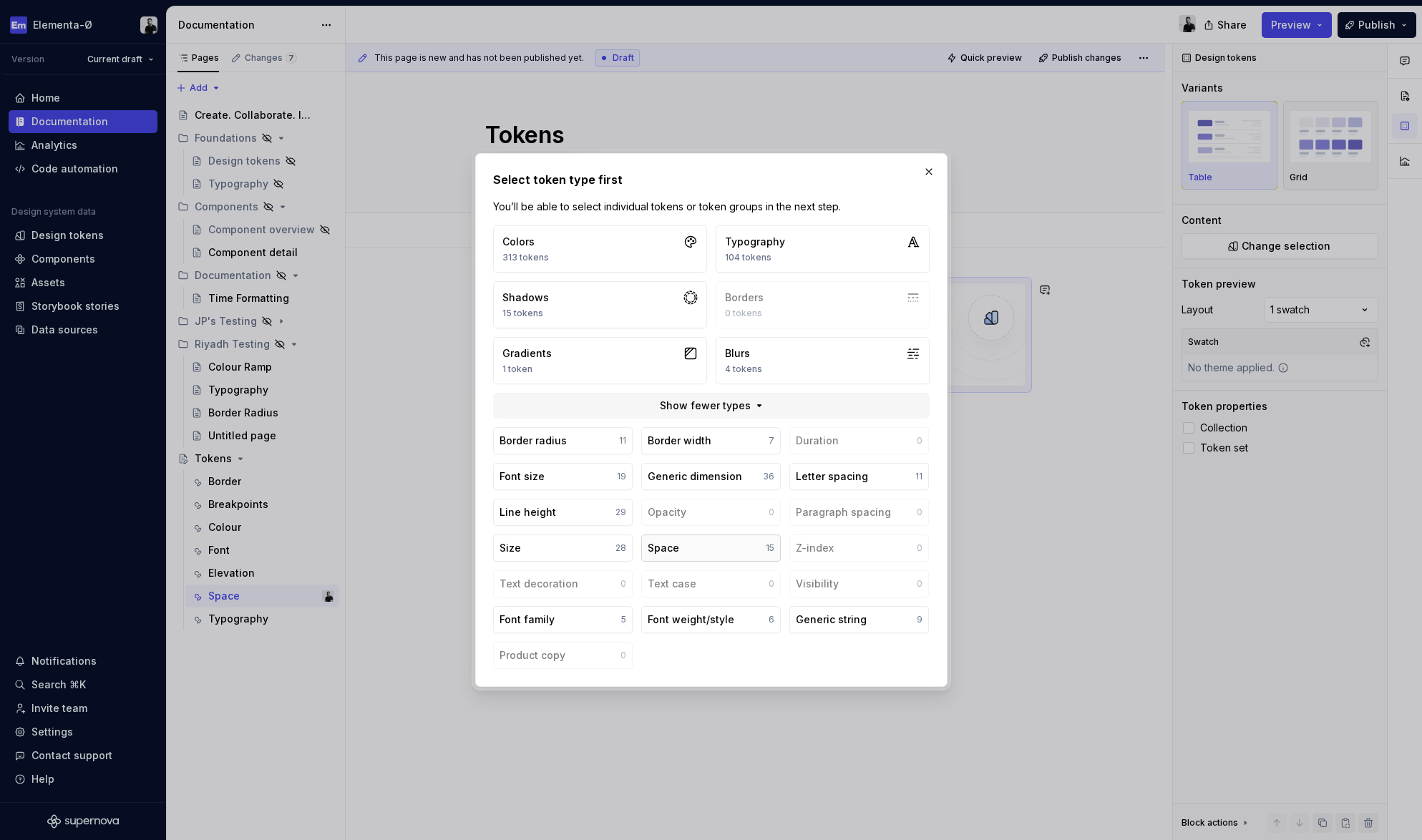
click at [708, 547] on button "Space 15" at bounding box center [710, 547] width 139 height 27
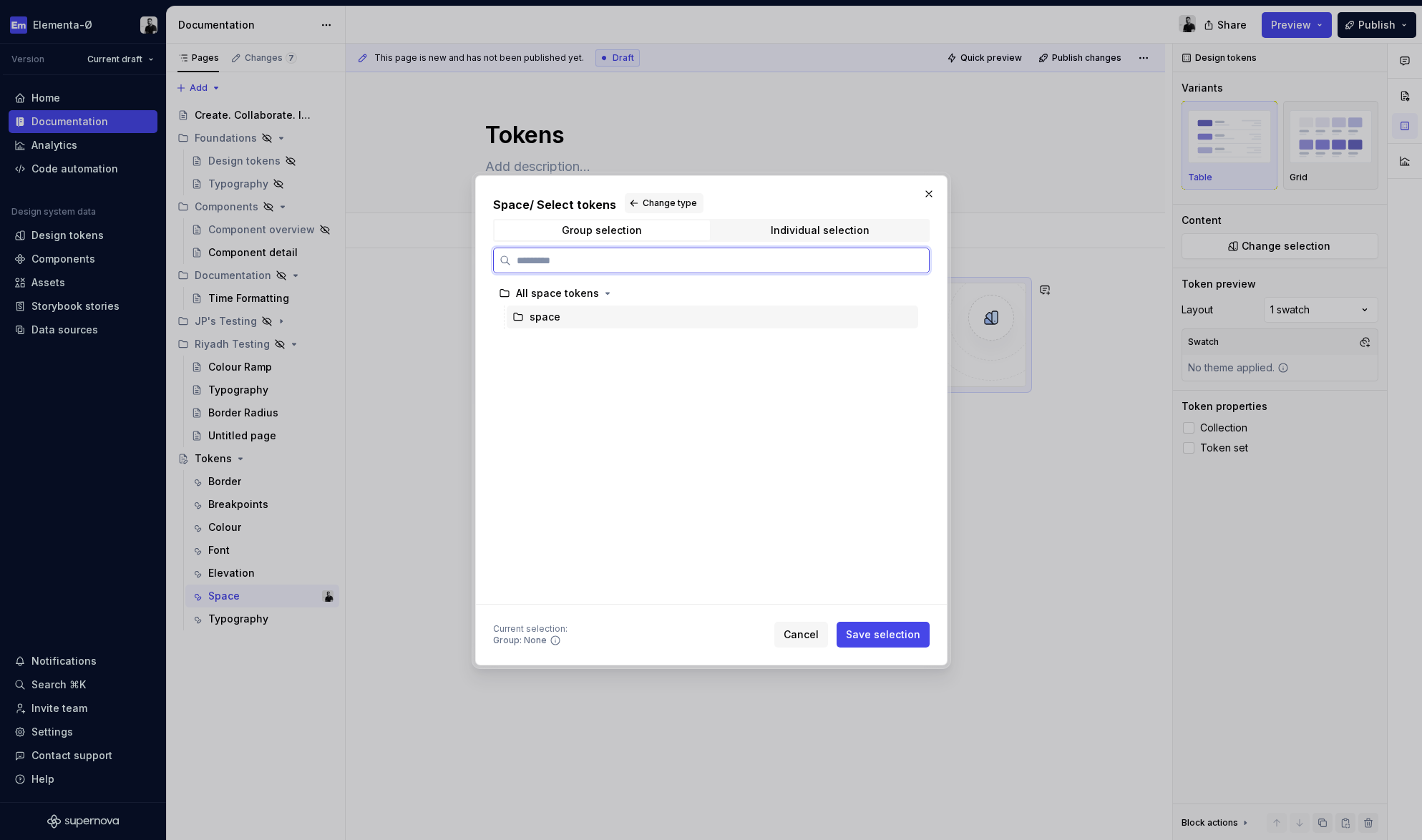
click at [607, 314] on div "space" at bounding box center [712, 317] width 412 height 22
click at [815, 236] on div "Individual selection" at bounding box center [820, 230] width 99 height 11
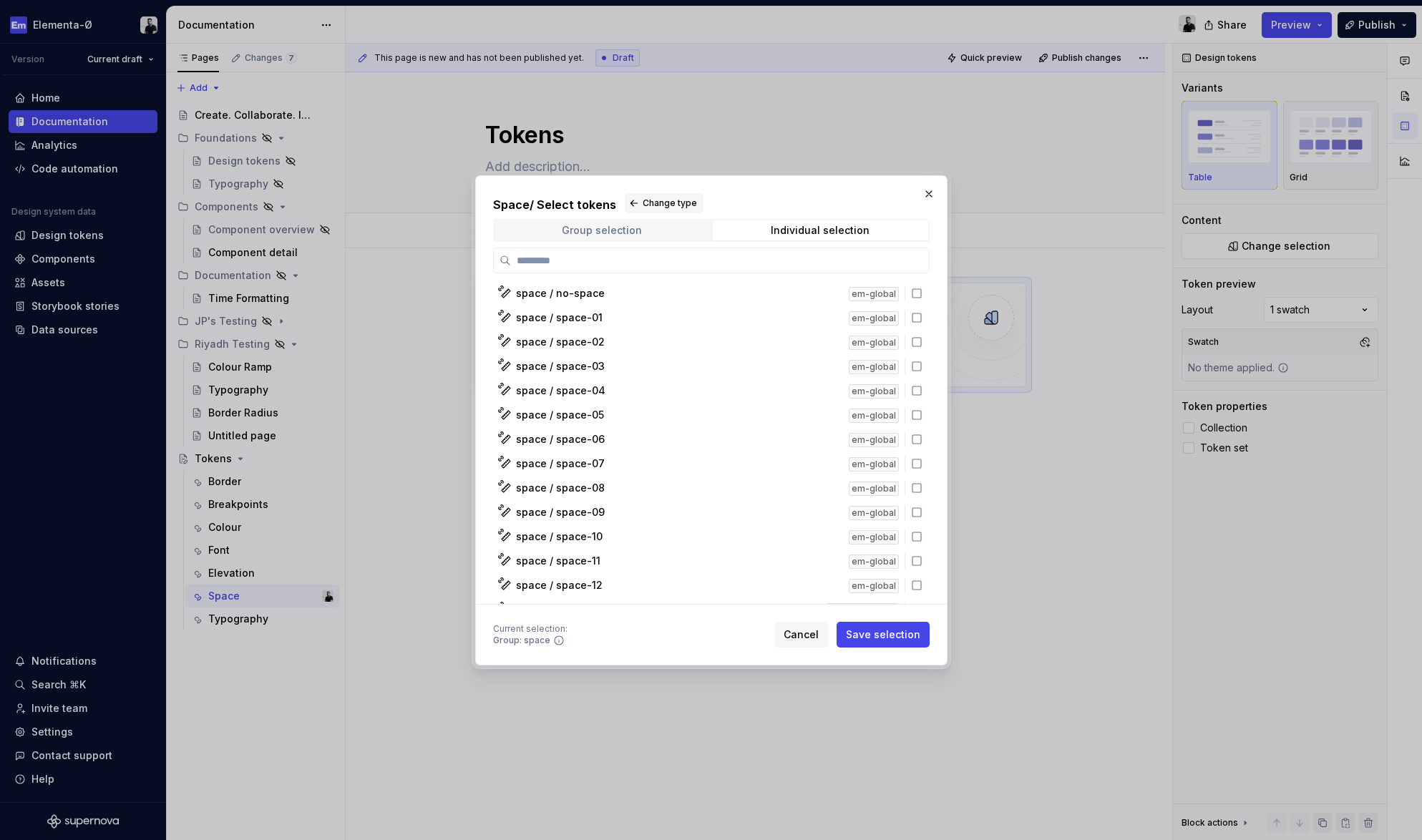
click at [609, 231] on div "Group selection" at bounding box center [602, 230] width 80 height 11
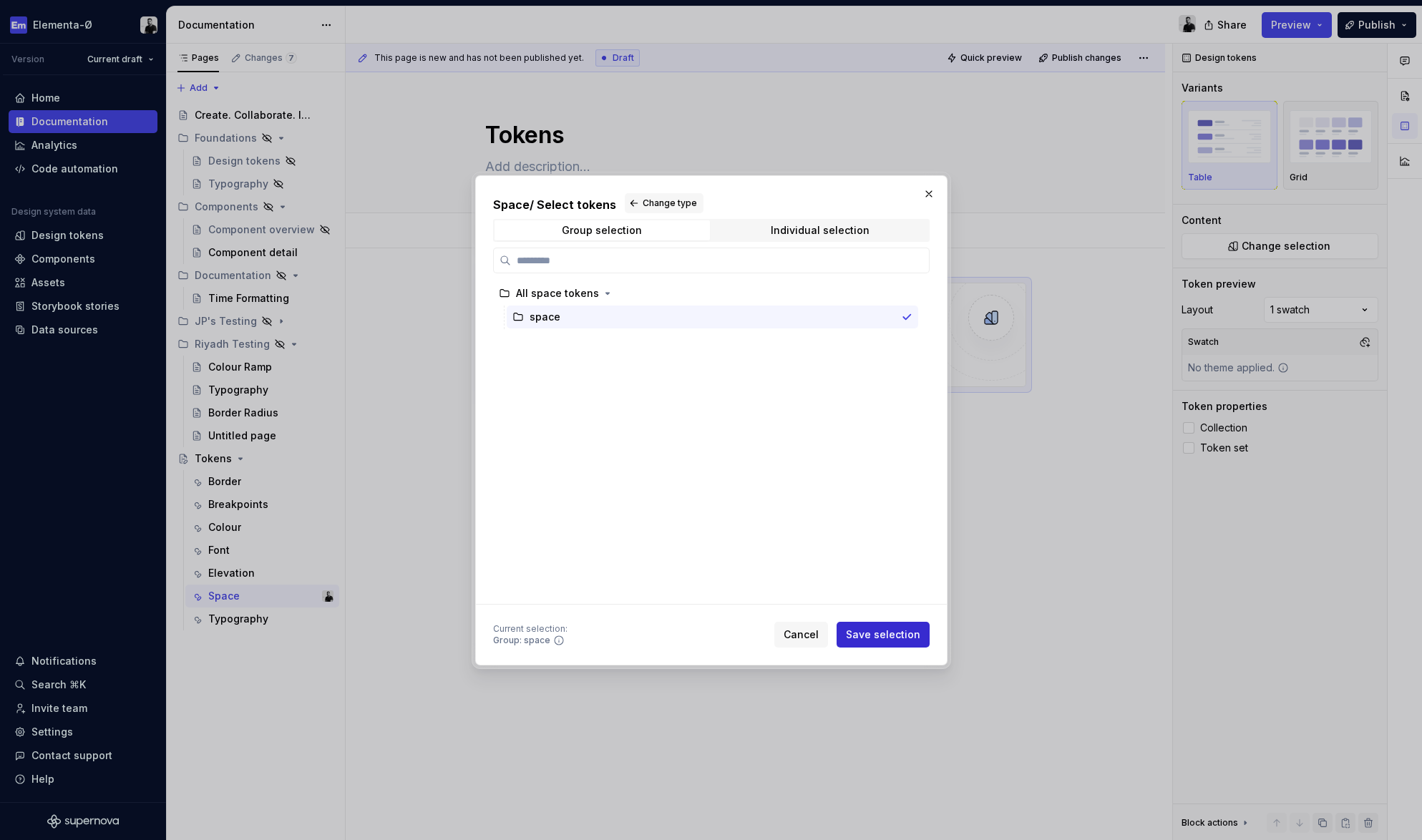
click at [884, 633] on span "Save selection" at bounding box center [883, 634] width 75 height 14
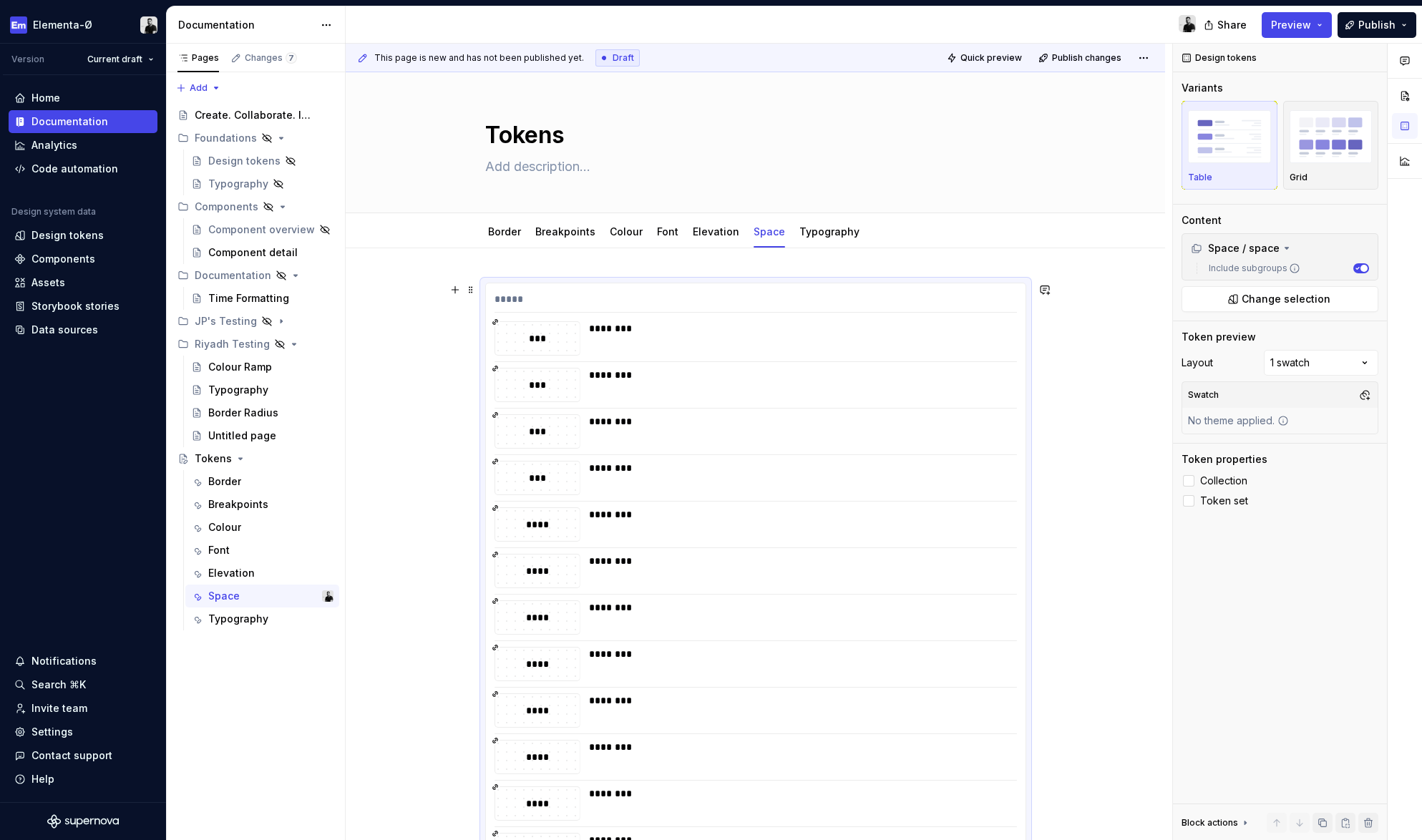
click at [714, 311] on div "*****" at bounding box center [755, 302] width 522 height 21
click at [635, 311] on div "*****" at bounding box center [755, 302] width 522 height 21
click at [620, 326] on div "********" at bounding box center [798, 327] width 419 height 14
click at [607, 339] on div "********" at bounding box center [798, 338] width 419 height 35
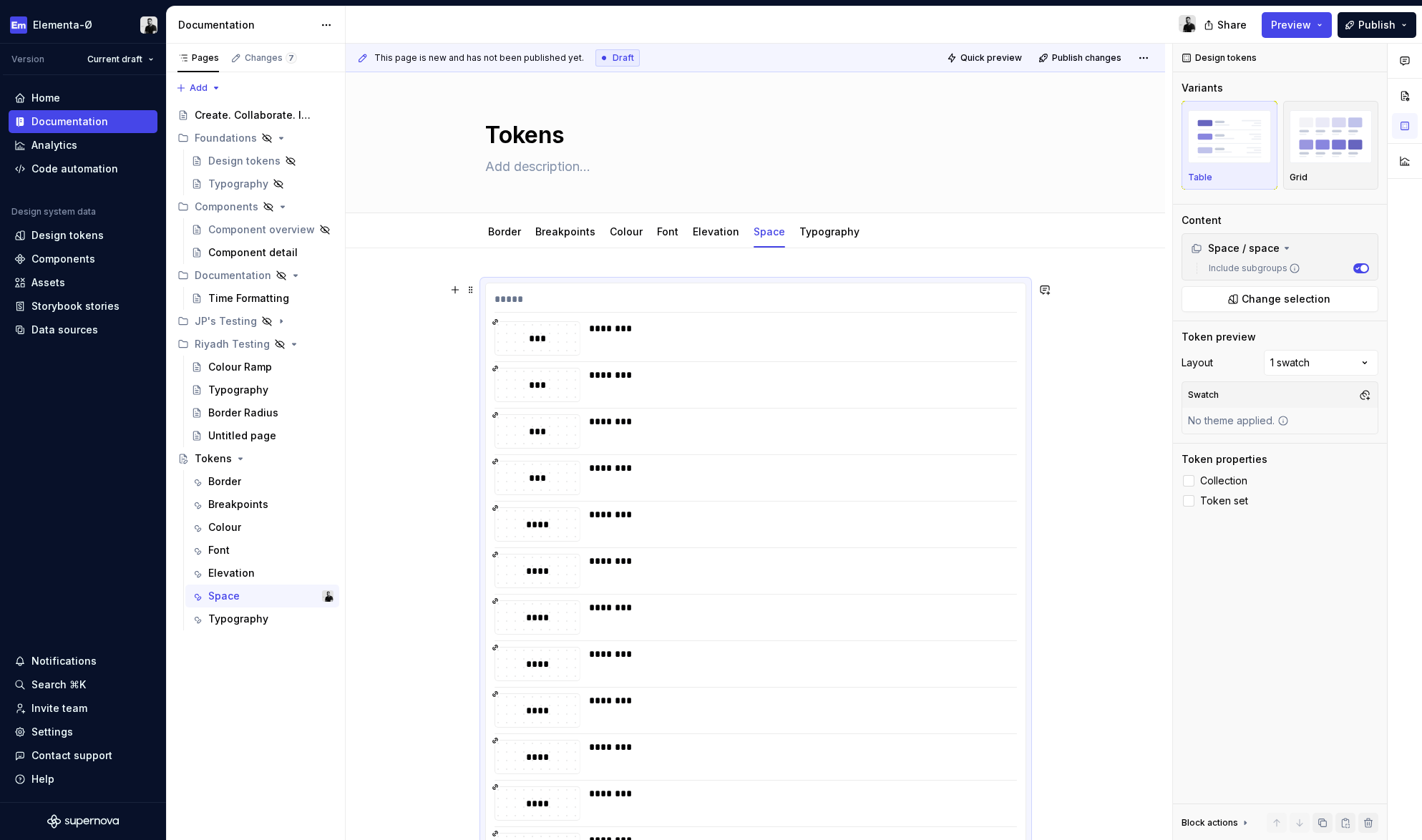
click at [562, 342] on div "***" at bounding box center [537, 338] width 84 height 16
click at [1096, 399] on div "***** *** ******** *** ******** *** ******** *** ******** **** ******** **** **…" at bounding box center [755, 719] width 820 height 944
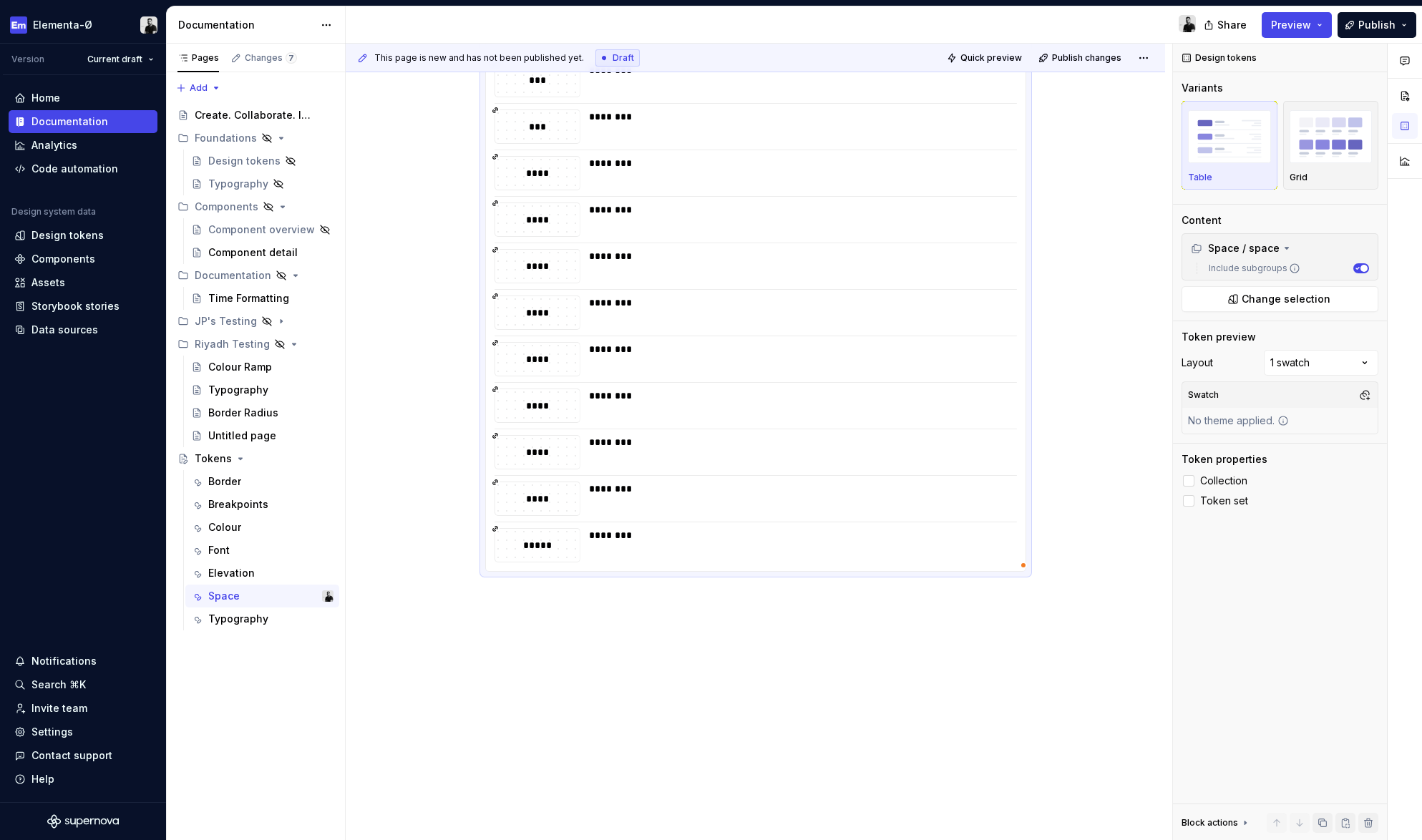
click at [618, 654] on div "This page is new and has not been published yet. Draft Quick preview Publish ch…" at bounding box center [758, 442] width 826 height 797
click at [569, 662] on div "***** *** ******** *** ******** *** ******** *** ******** **** ******** **** **…" at bounding box center [755, 369] width 820 height 944
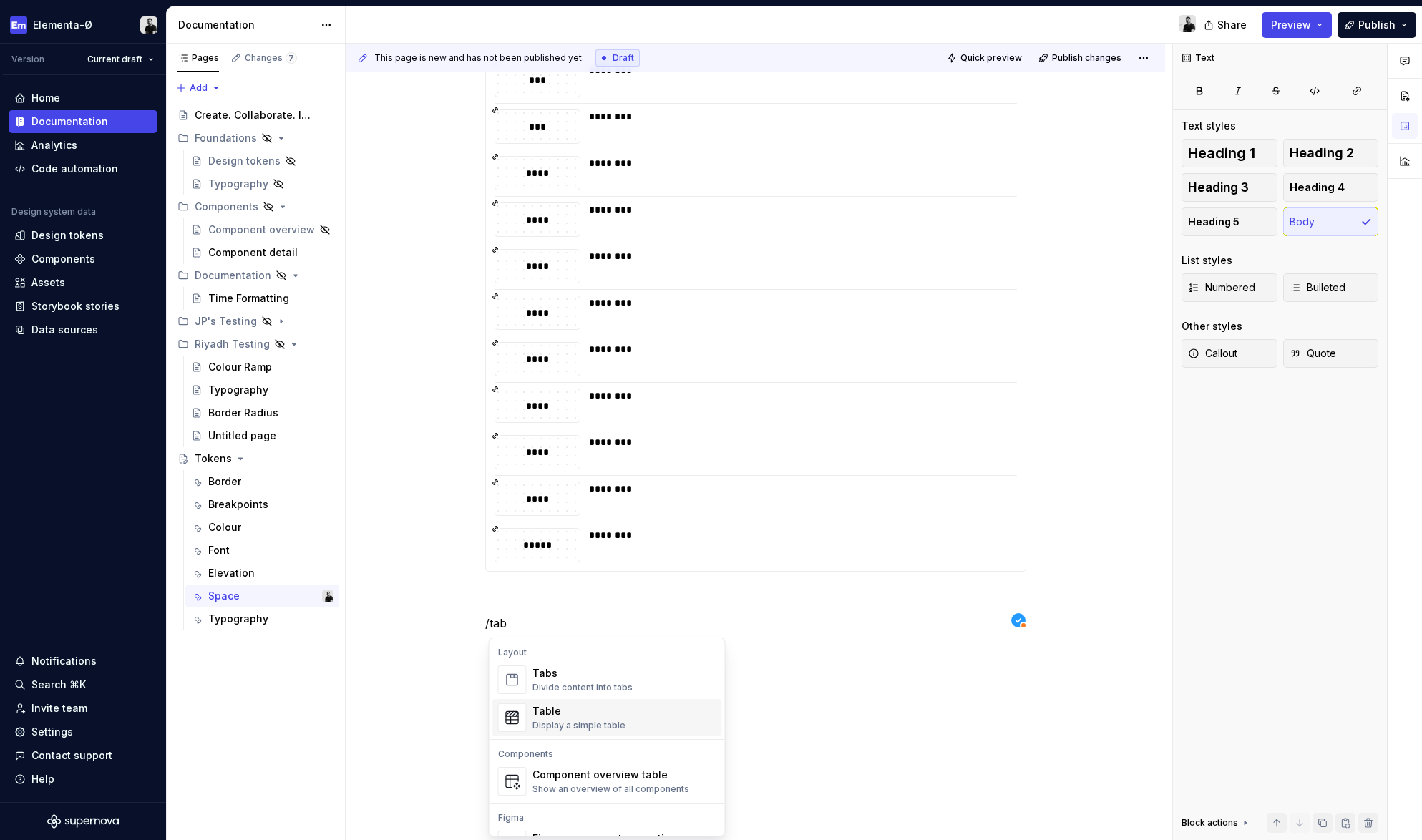
click at [580, 725] on div "Display a simple table" at bounding box center [578, 725] width 93 height 11
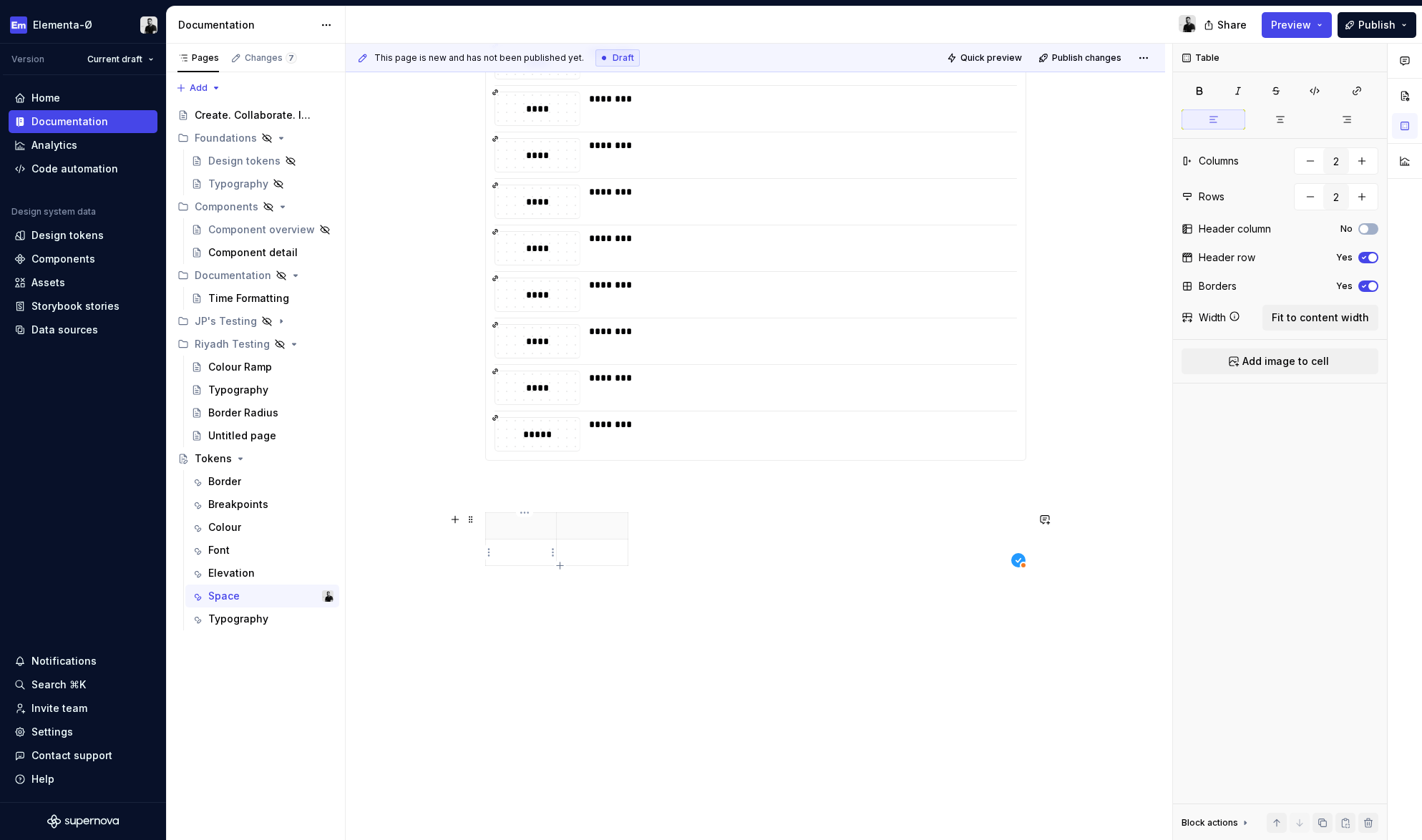
scroll to position [462, 0]
click at [538, 534] on th at bounding box center [521, 526] width 71 height 26
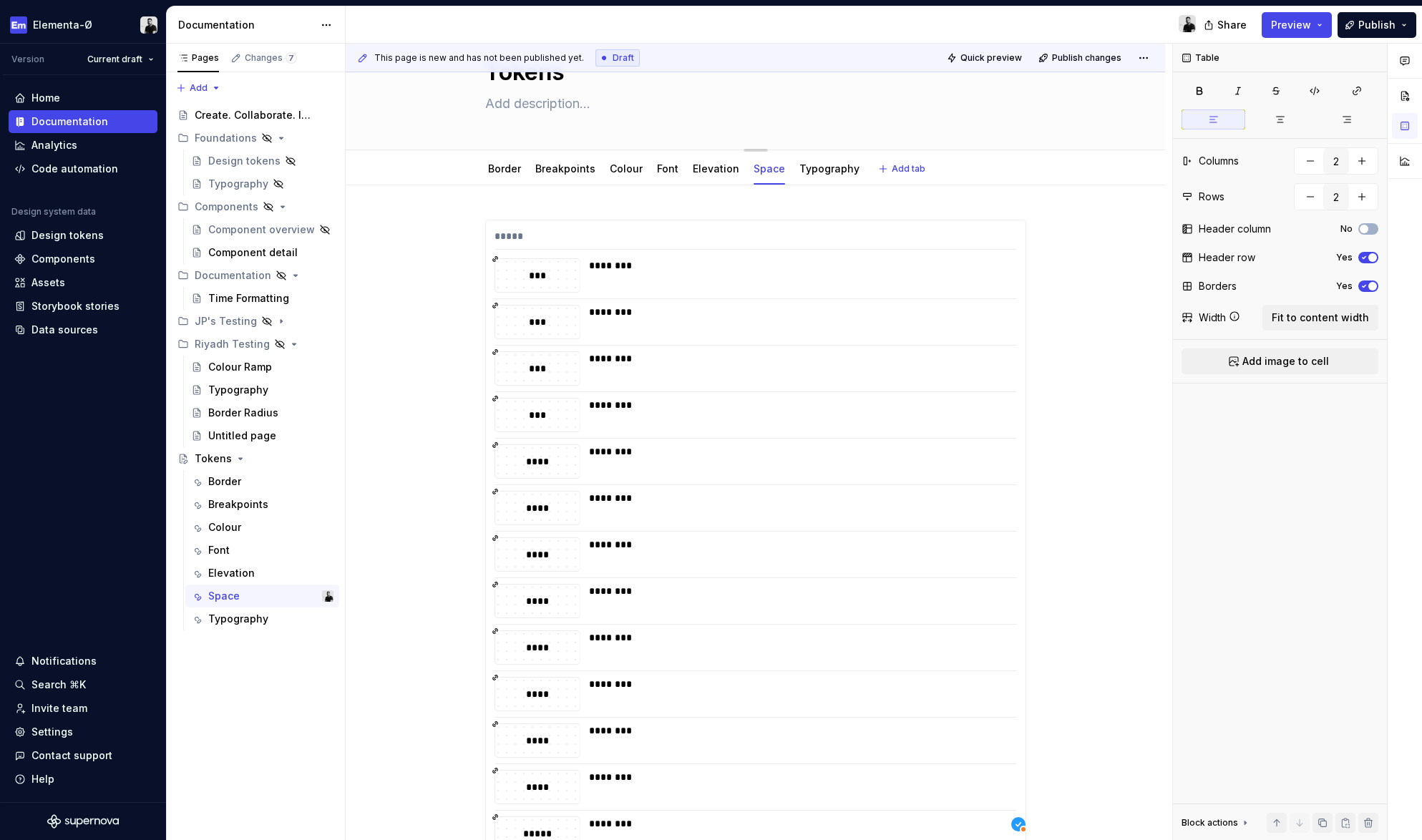
scroll to position [0, 0]
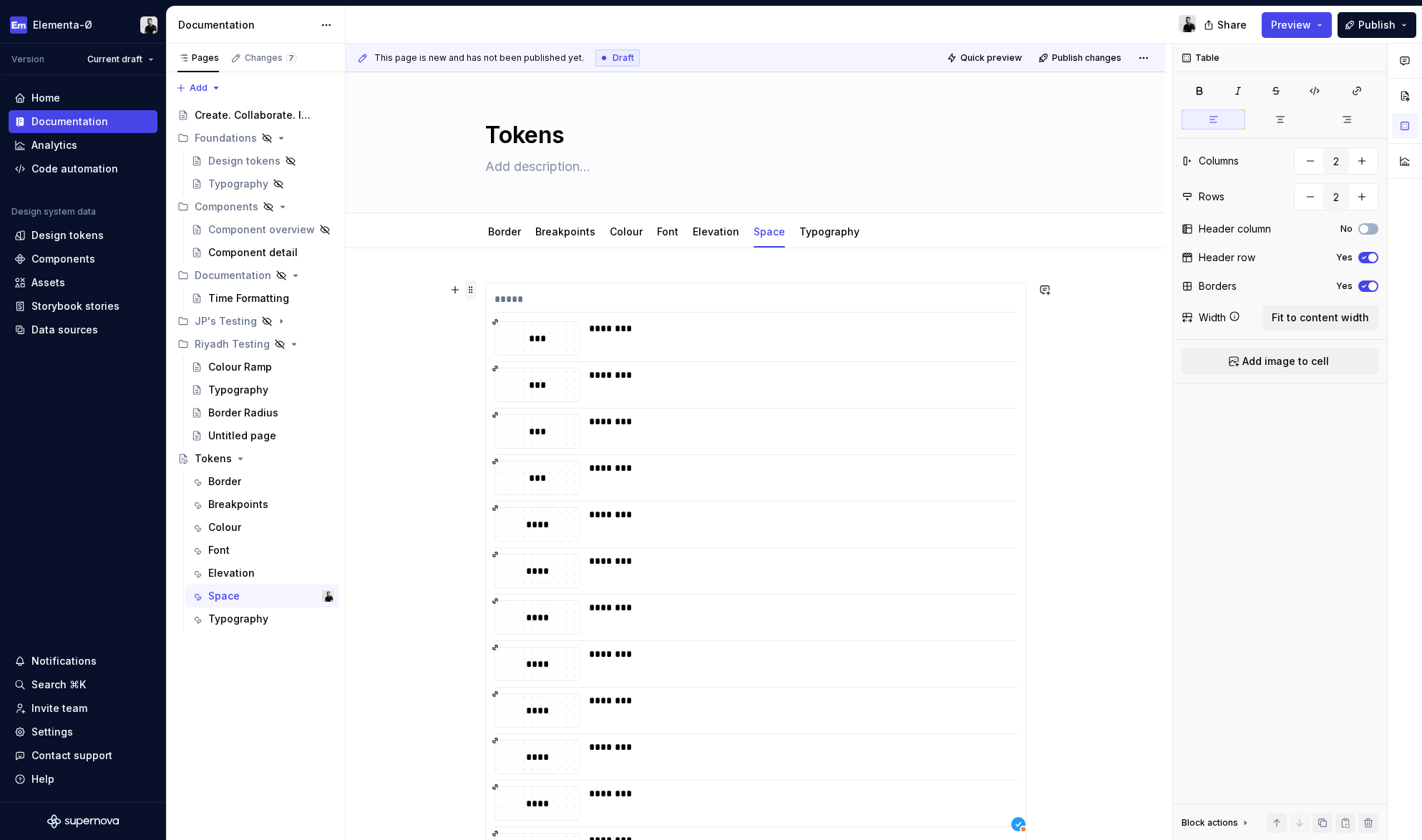
click at [474, 288] on span at bounding box center [471, 289] width 11 height 20
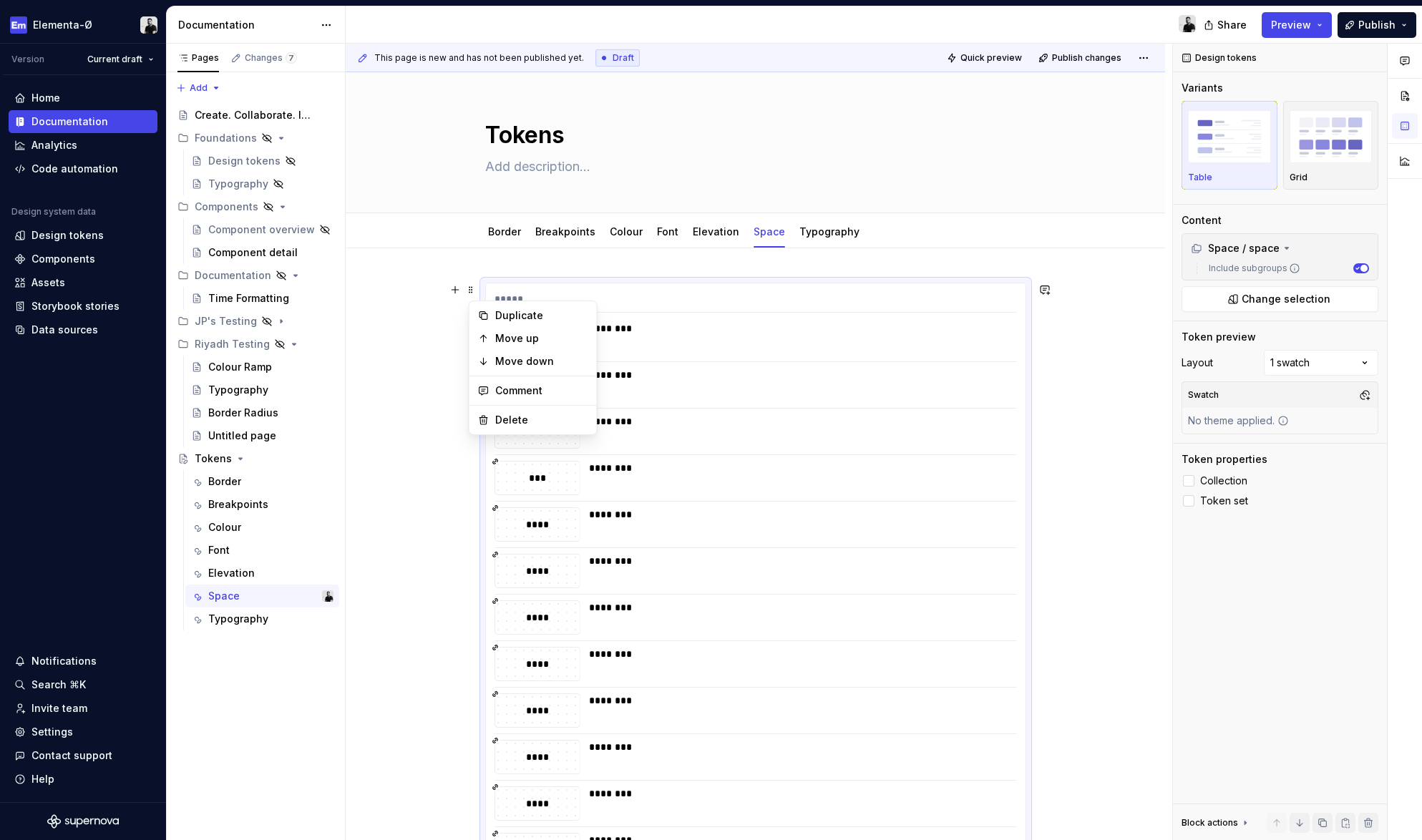
type textarea "*"
click at [513, 418] on div "Delete" at bounding box center [541, 419] width 93 height 14
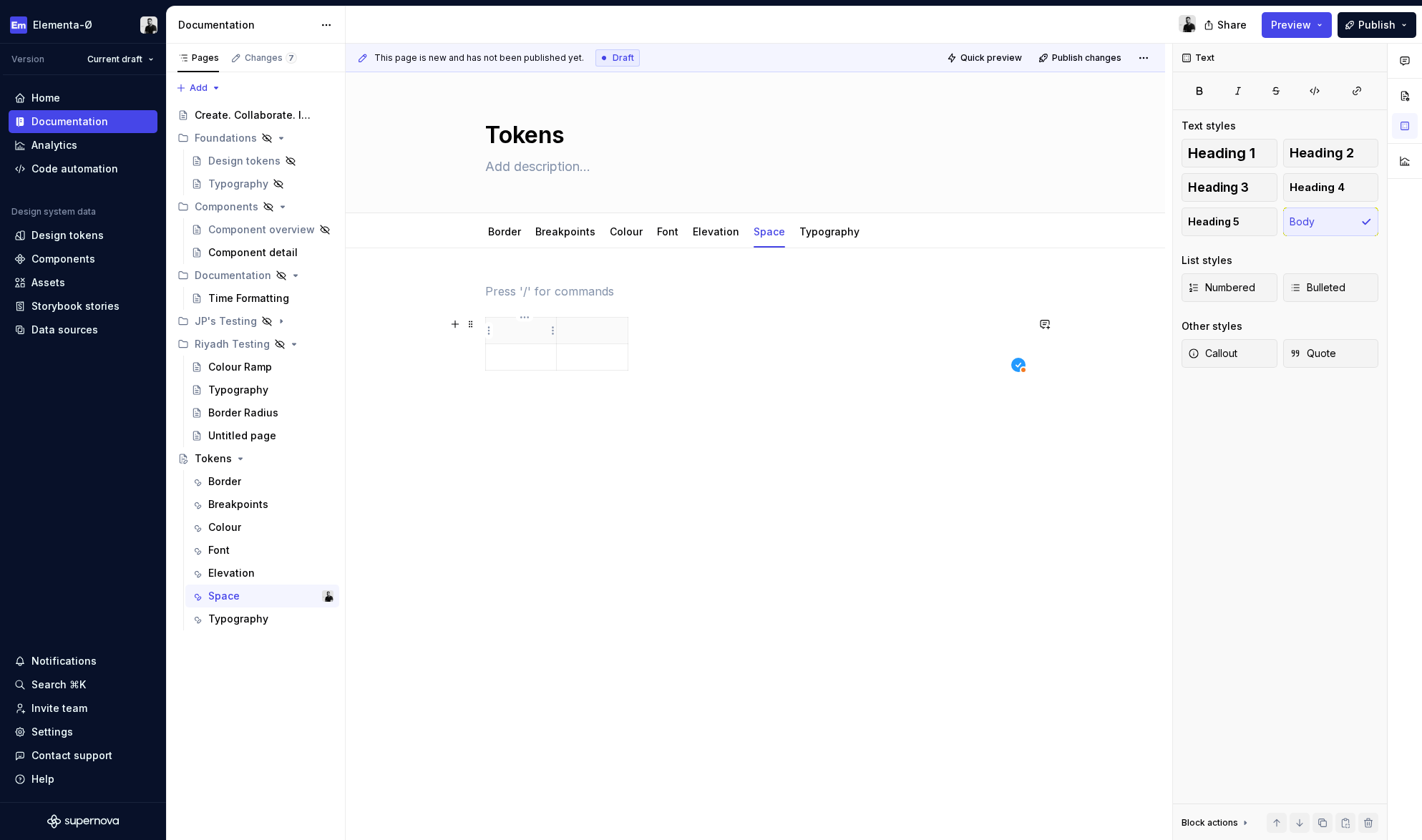
click at [518, 333] on p at bounding box center [520, 330] width 53 height 14
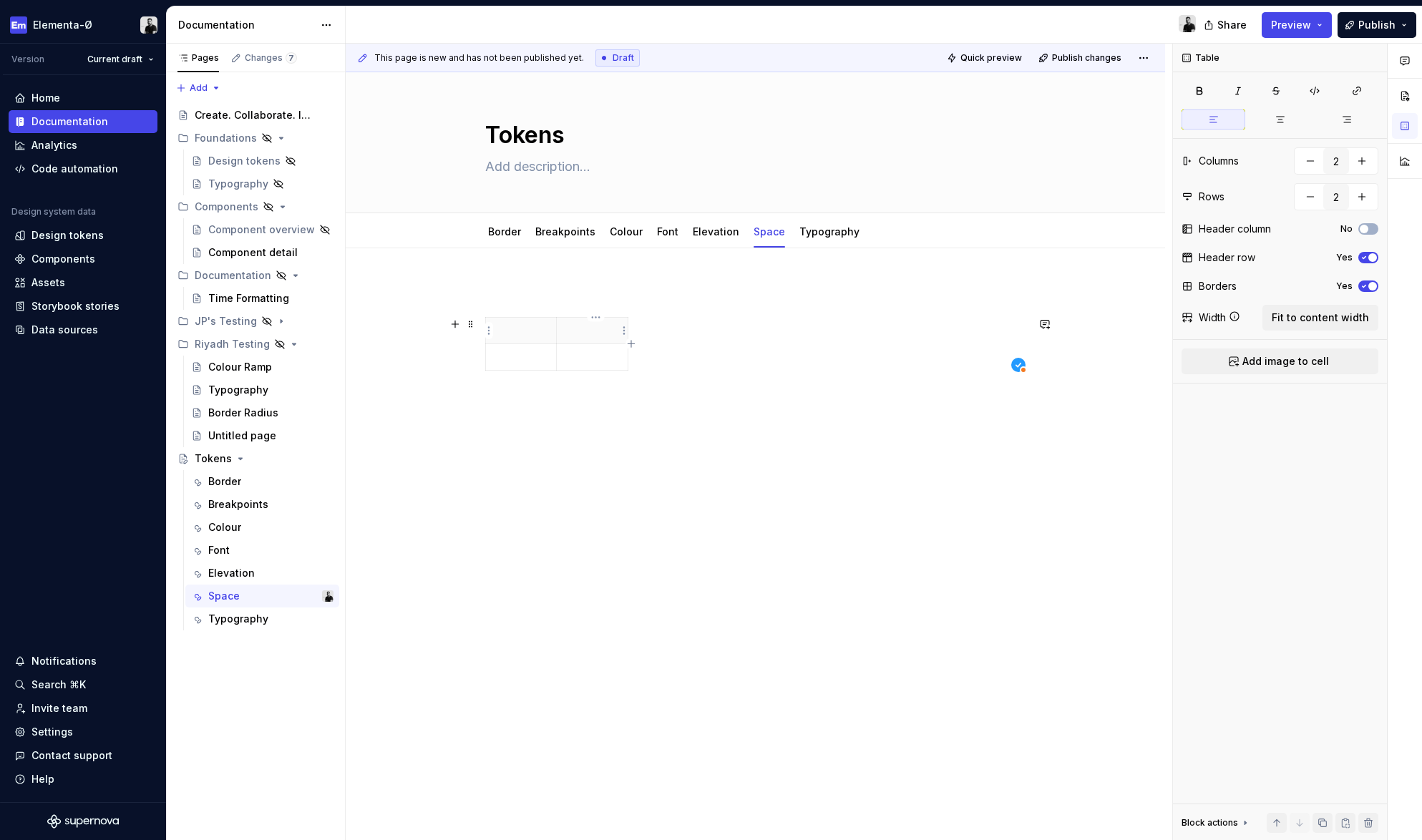
click at [591, 333] on p at bounding box center [591, 330] width 53 height 14
click at [631, 346] on icon "button" at bounding box center [631, 344] width 11 height 11
type input "3"
click at [642, 333] on p at bounding box center [641, 330] width 7 height 14
click at [636, 333] on th at bounding box center [641, 331] width 26 height 26
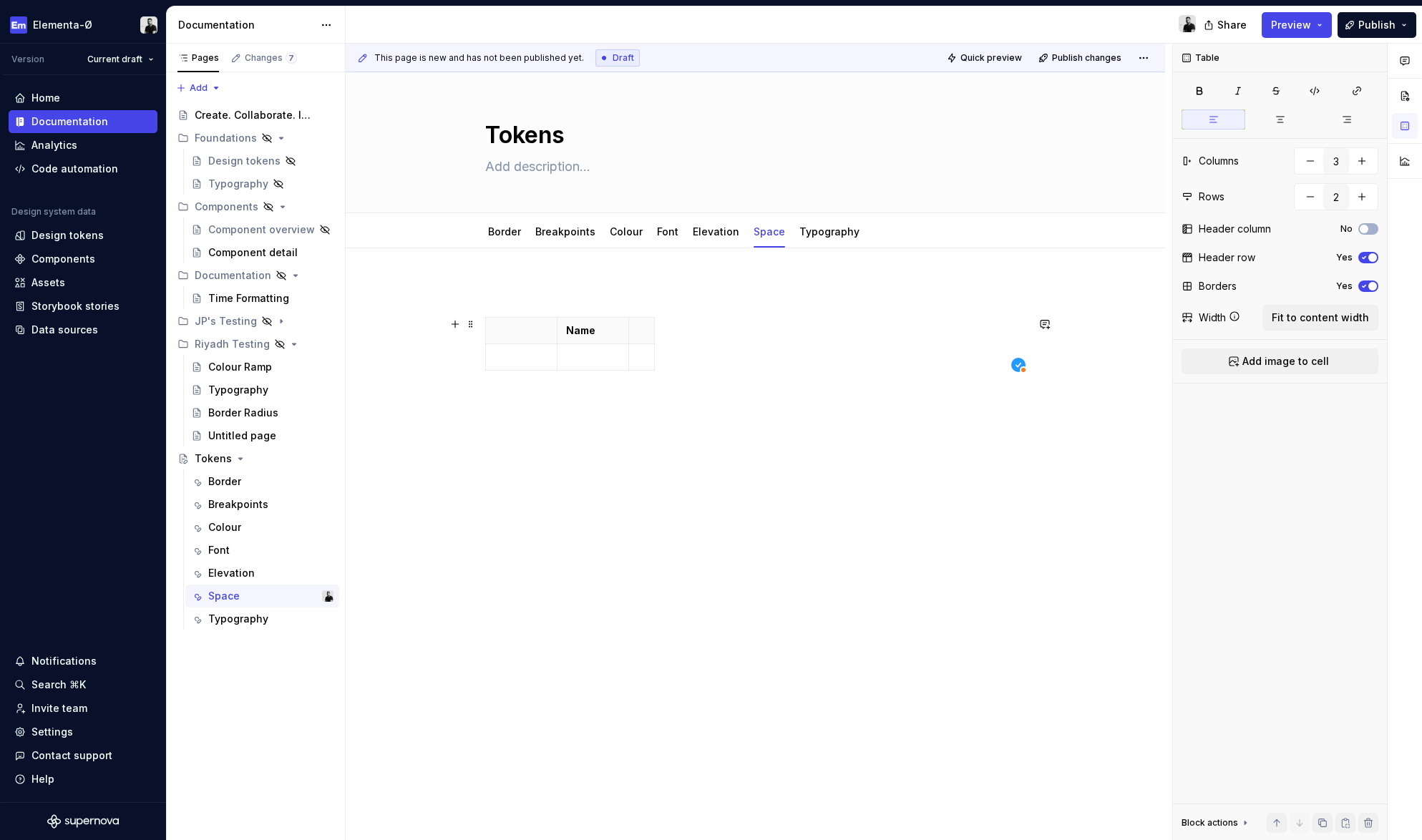
click at [659, 342] on div "Name" at bounding box center [756, 346] width 541 height 59
click at [715, 342] on div "Name" at bounding box center [756, 346] width 541 height 59
click at [649, 336] on html "Elementa-Ø Version Current draft Home Documentation Analytics Code automation D…" at bounding box center [711, 420] width 1422 height 840
click at [634, 336] on html "Elementa-Ø Version Current draft Home Documentation Analytics Code automation D…" at bounding box center [711, 420] width 1422 height 840
click at [643, 334] on p at bounding box center [641, 330] width 7 height 14
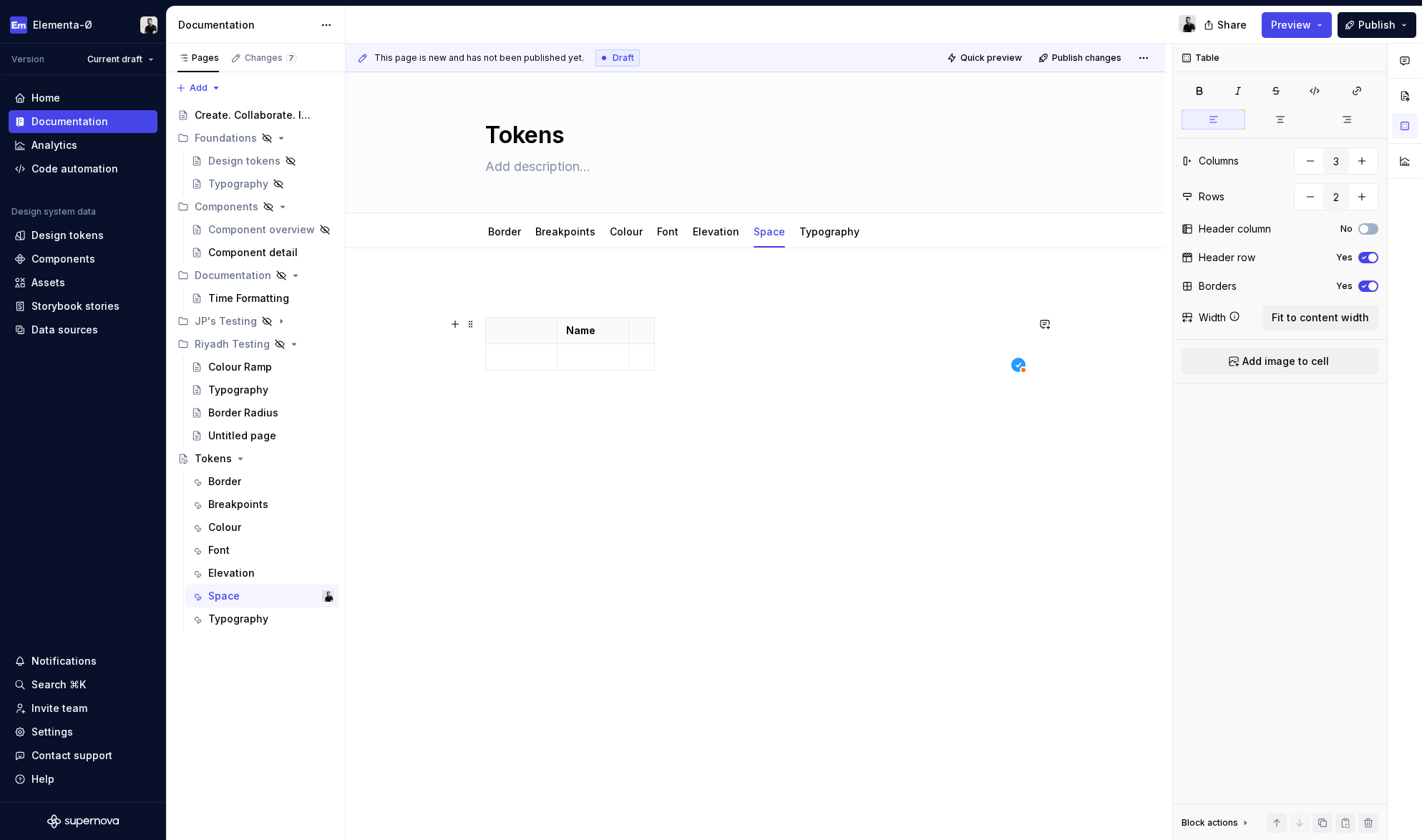
drag, startPoint x: 658, startPoint y: 361, endPoint x: 710, endPoint y: 361, distance: 52.0
click at [710, 361] on div "Name" at bounding box center [756, 346] width 541 height 59
drag, startPoint x: 656, startPoint y: 352, endPoint x: 720, endPoint y: 352, distance: 64.0
click at [668, 334] on p at bounding box center [674, 330] width 73 height 14
click at [604, 356] on p at bounding box center [591, 356] width 53 height 14
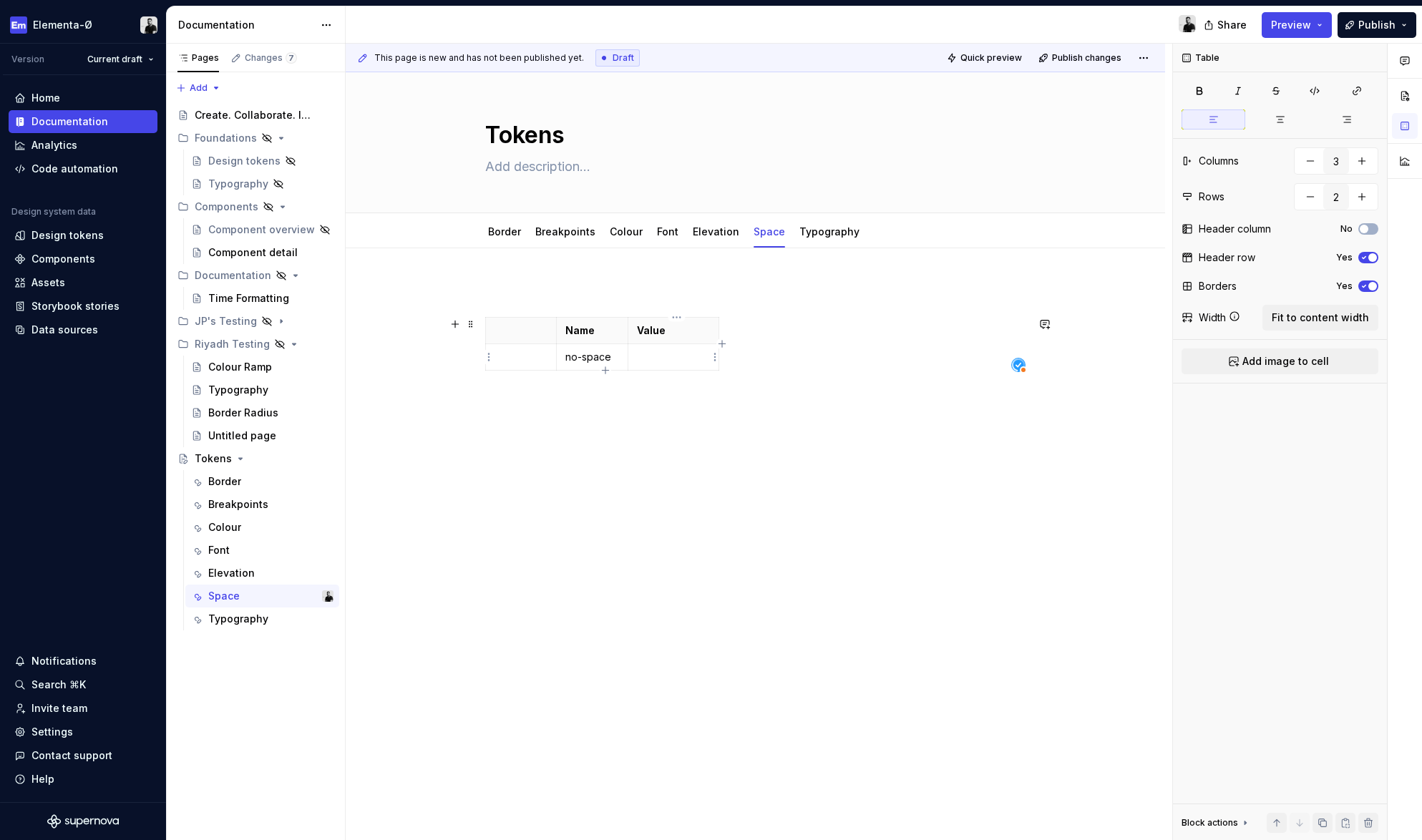
click at [660, 369] on td at bounding box center [673, 357] width 91 height 26
click at [716, 358] on html "Elementa-Ø Version Current draft Home Documentation Analytics Code automation D…" at bounding box center [711, 420] width 1422 height 840
click at [663, 357] on html "Elementa-Ø Version Current draft Home Documentation Analytics Code automation D…" at bounding box center [711, 420] width 1422 height 840
click at [677, 355] on p at bounding box center [674, 356] width 73 height 14
click at [701, 333] on p "Value" at bounding box center [674, 330] width 73 height 14
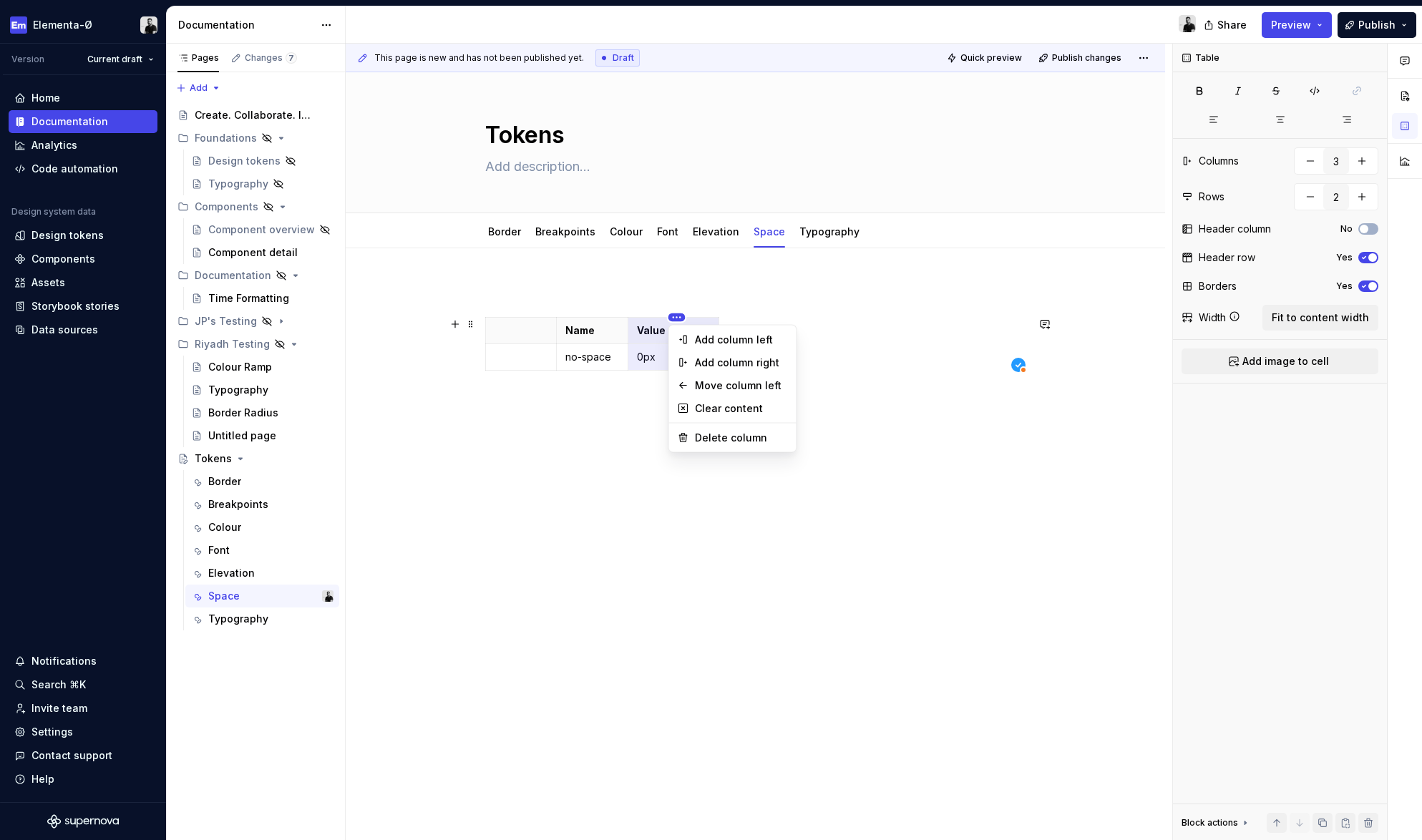
click at [678, 319] on html "Elementa-Ø Version Current draft Home Documentation Analytics Code automation D…" at bounding box center [711, 420] width 1422 height 840
click at [612, 340] on html "Elementa-Ø Version Current draft Home Documentation Analytics Code automation D…" at bounding box center [711, 420] width 1422 height 840
click at [610, 331] on p "Name" at bounding box center [591, 330] width 53 height 14
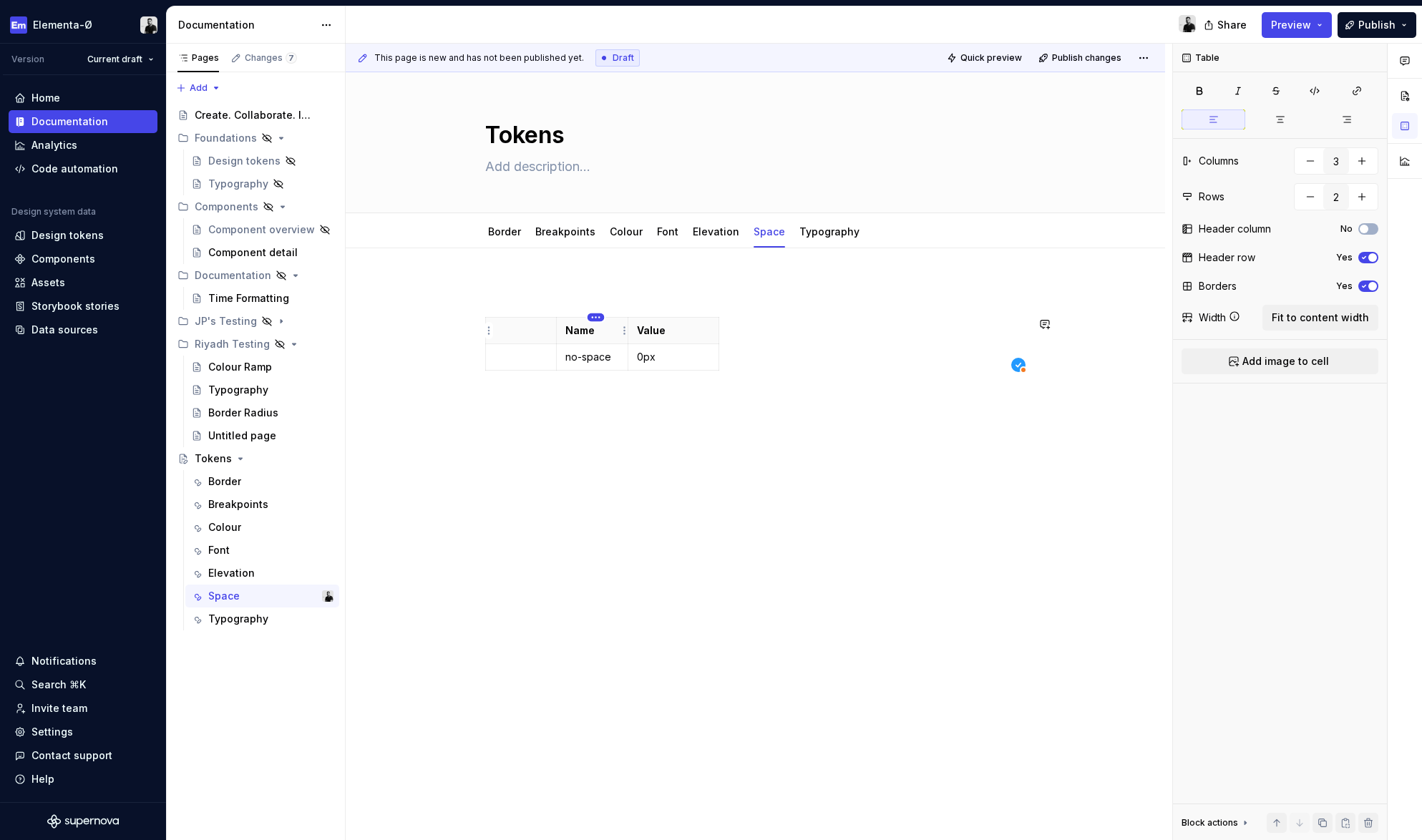
click at [596, 311] on html "Elementa-Ø Version Current draft Home Documentation Analytics Code automation D…" at bounding box center [711, 420] width 1422 height 840
click at [512, 333] on html "Elementa-Ø Version Current draft Home Documentation Analytics Code automation D…" at bounding box center [711, 420] width 1422 height 840
click at [512, 333] on p at bounding box center [520, 330] width 53 height 14
click at [665, 369] on td "0px" at bounding box center [673, 357] width 91 height 26
click at [718, 361] on td "0px" at bounding box center [673, 357] width 91 height 26
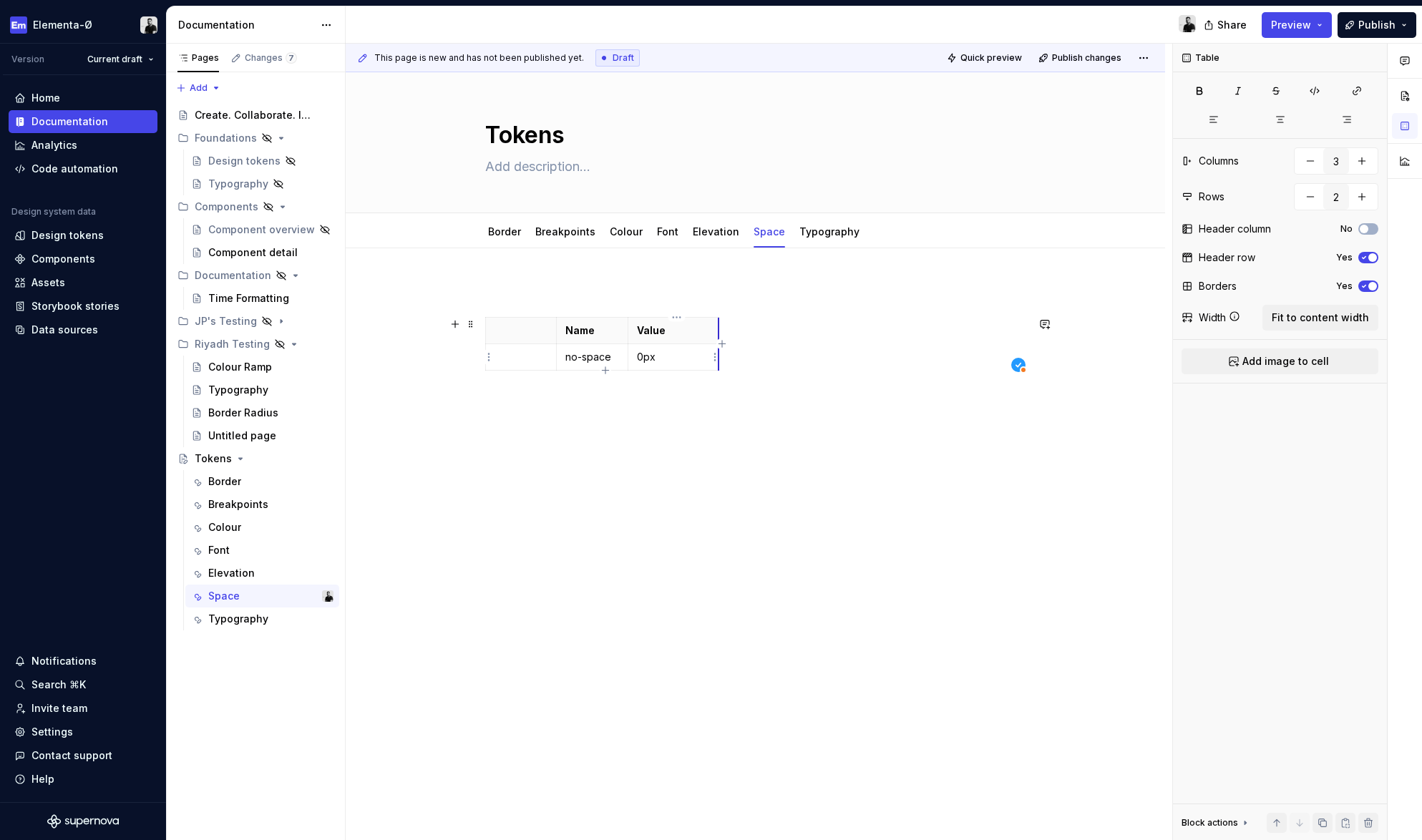
click at [718, 361] on td "0px" at bounding box center [673, 357] width 91 height 26
click at [591, 360] on p "no-space" at bounding box center [591, 356] width 53 height 14
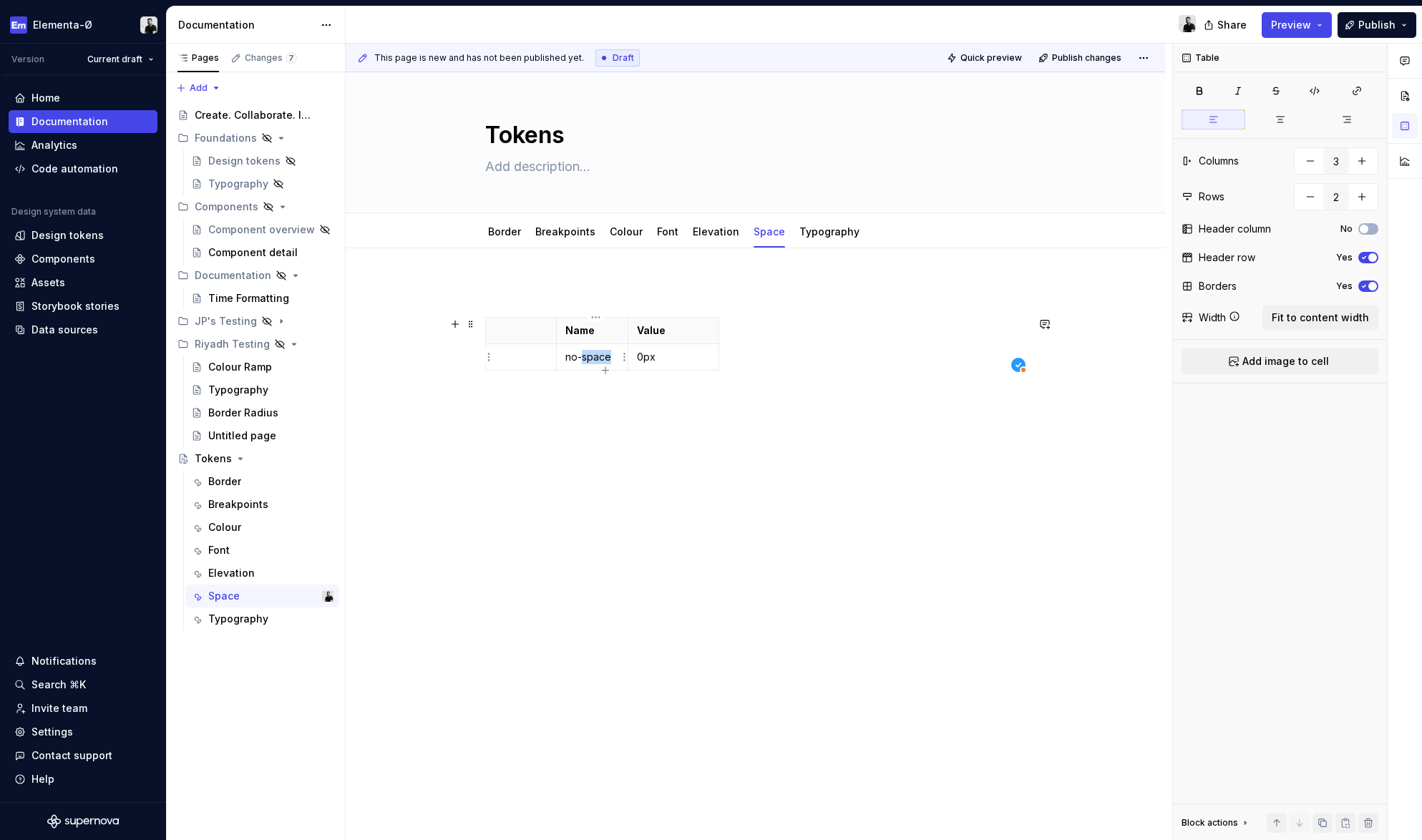
click at [591, 360] on p "no-space" at bounding box center [591, 356] width 53 height 14
click at [579, 360] on p "no-space" at bounding box center [591, 356] width 53 height 14
drag, startPoint x: 568, startPoint y: 357, endPoint x: 616, endPoint y: 360, distance: 48.1
click at [616, 360] on td "no-space" at bounding box center [592, 357] width 71 height 26
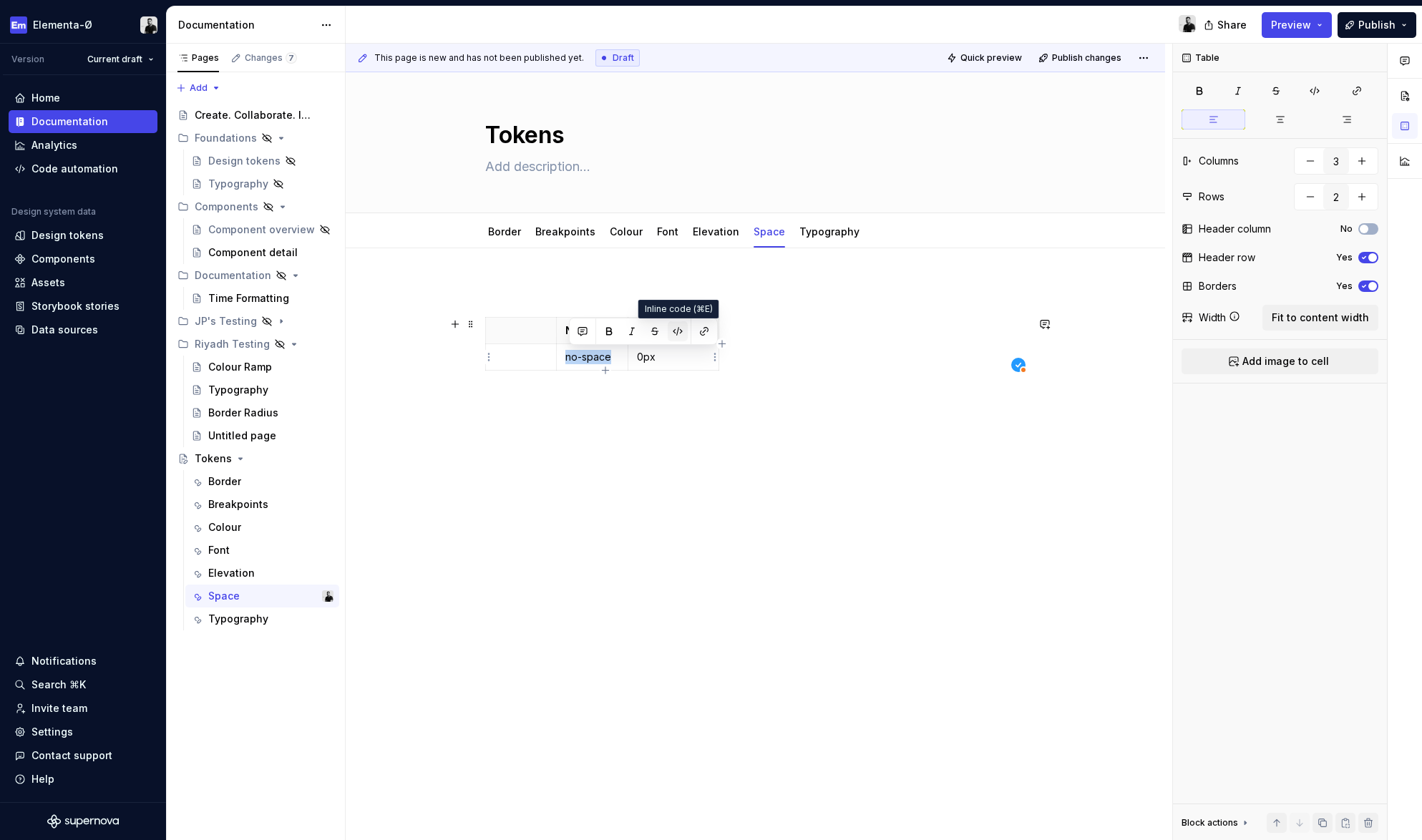
click at [676, 330] on button "button" at bounding box center [677, 330] width 20 height 20
click at [613, 336] on button "button" at bounding box center [608, 330] width 20 height 20
click at [692, 362] on p "0px" at bounding box center [674, 356] width 73 height 14
drag, startPoint x: 632, startPoint y: 344, endPoint x: 689, endPoint y: 345, distance: 57.0
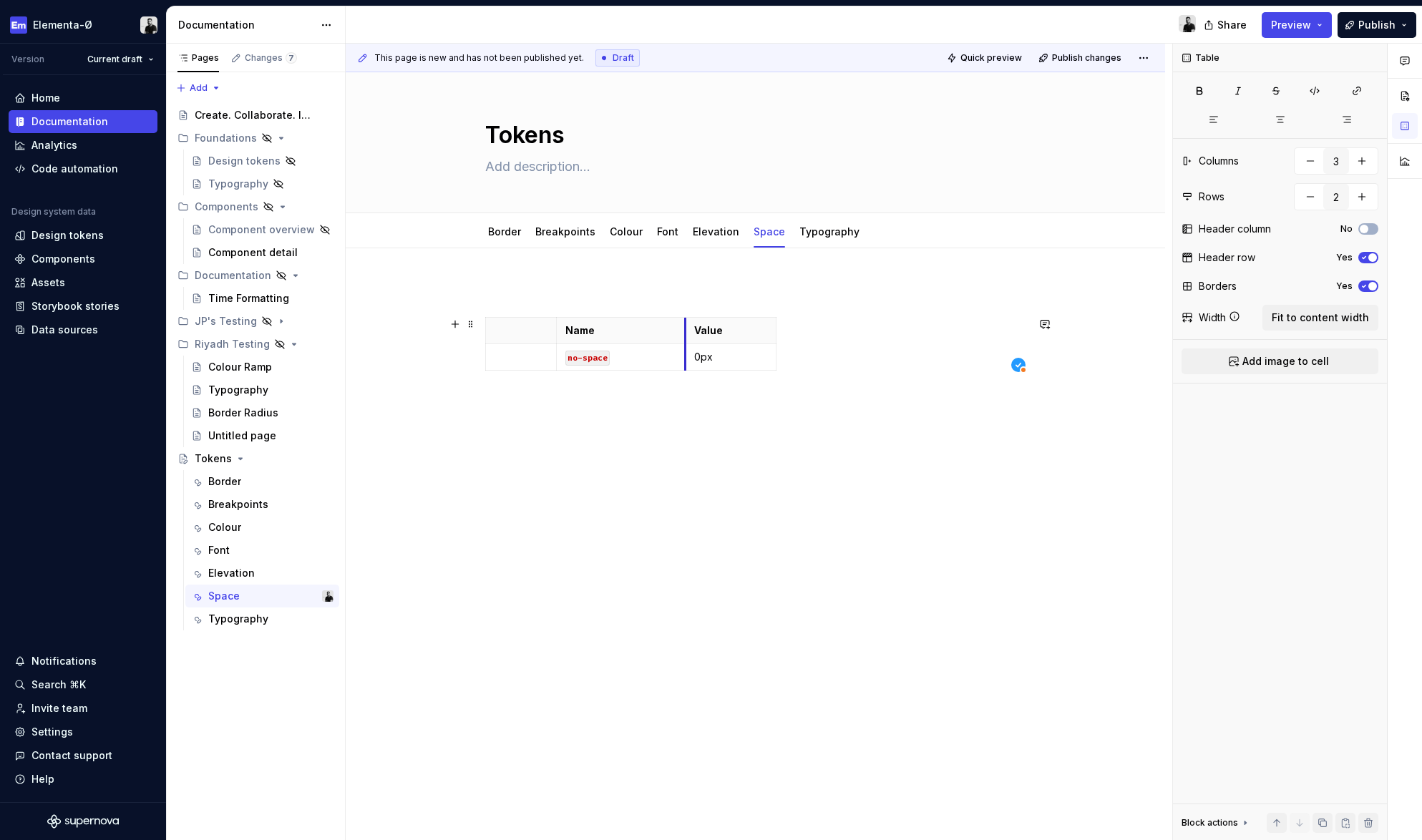
click at [689, 345] on td "0px" at bounding box center [730, 357] width 91 height 26
drag, startPoint x: 777, startPoint y: 329, endPoint x: 811, endPoint y: 327, distance: 34.1
drag, startPoint x: 559, startPoint y: 326, endPoint x: 637, endPoint y: 326, distance: 78.0
click at [637, 326] on th "Name" at bounding box center [699, 331] width 129 height 26
drag, startPoint x: 637, startPoint y: 326, endPoint x: 625, endPoint y: 332, distance: 13.4
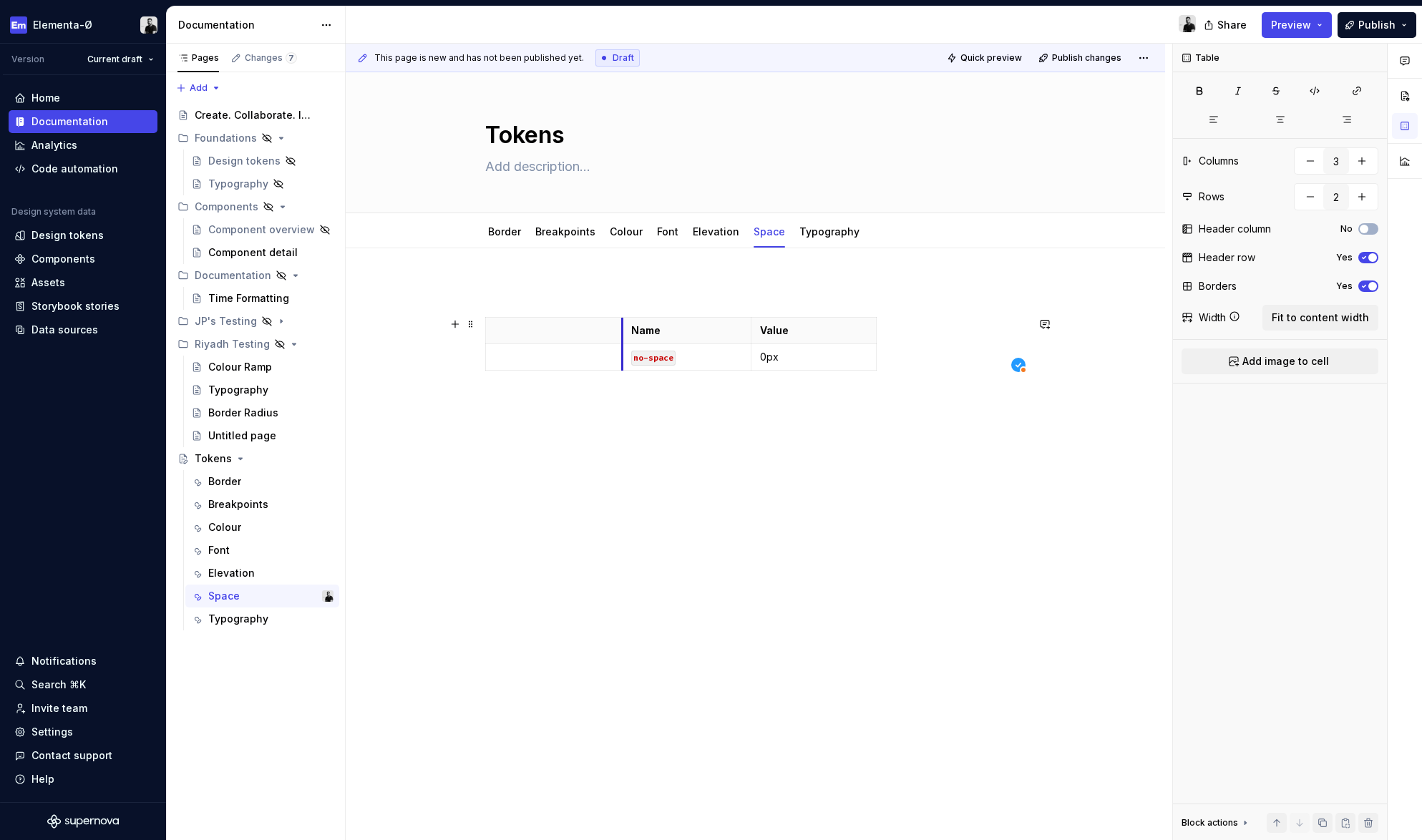
click at [625, 332] on th "Name" at bounding box center [687, 331] width 129 height 26
click at [579, 330] on p at bounding box center [553, 330] width 119 height 14
click at [473, 324] on span at bounding box center [471, 324] width 11 height 20
click at [975, 329] on div "Name Value no-space 0px" at bounding box center [756, 346] width 541 height 59
click at [891, 339] on div "Name Value no-space 0px" at bounding box center [756, 346] width 541 height 59
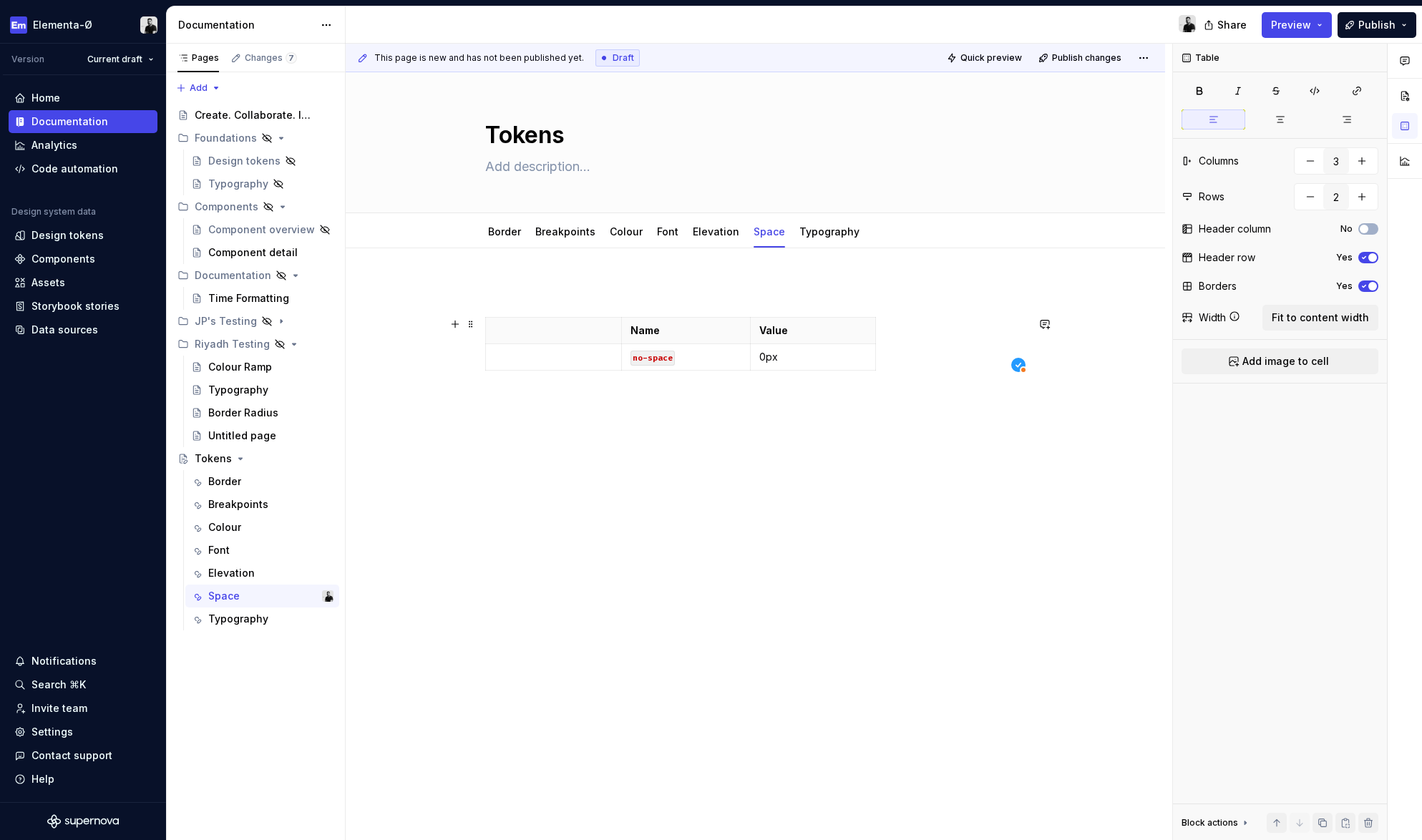
click at [941, 328] on div "Name Value no-space 0px" at bounding box center [756, 346] width 541 height 59
click at [860, 333] on p "Value" at bounding box center [812, 330] width 108 height 14
click at [873, 328] on html "Elementa-Ø Version Current draft Home Documentation Analytics Code automation D…" at bounding box center [711, 420] width 1422 height 840
click at [836, 321] on html "Elementa-Ø Version Current draft Home Documentation Analytics Code automation D…" at bounding box center [711, 420] width 1422 height 840
click at [818, 318] on html "Elementa-Ø Version Current draft Home Documentation Analytics Code automation D…" at bounding box center [711, 420] width 1422 height 840
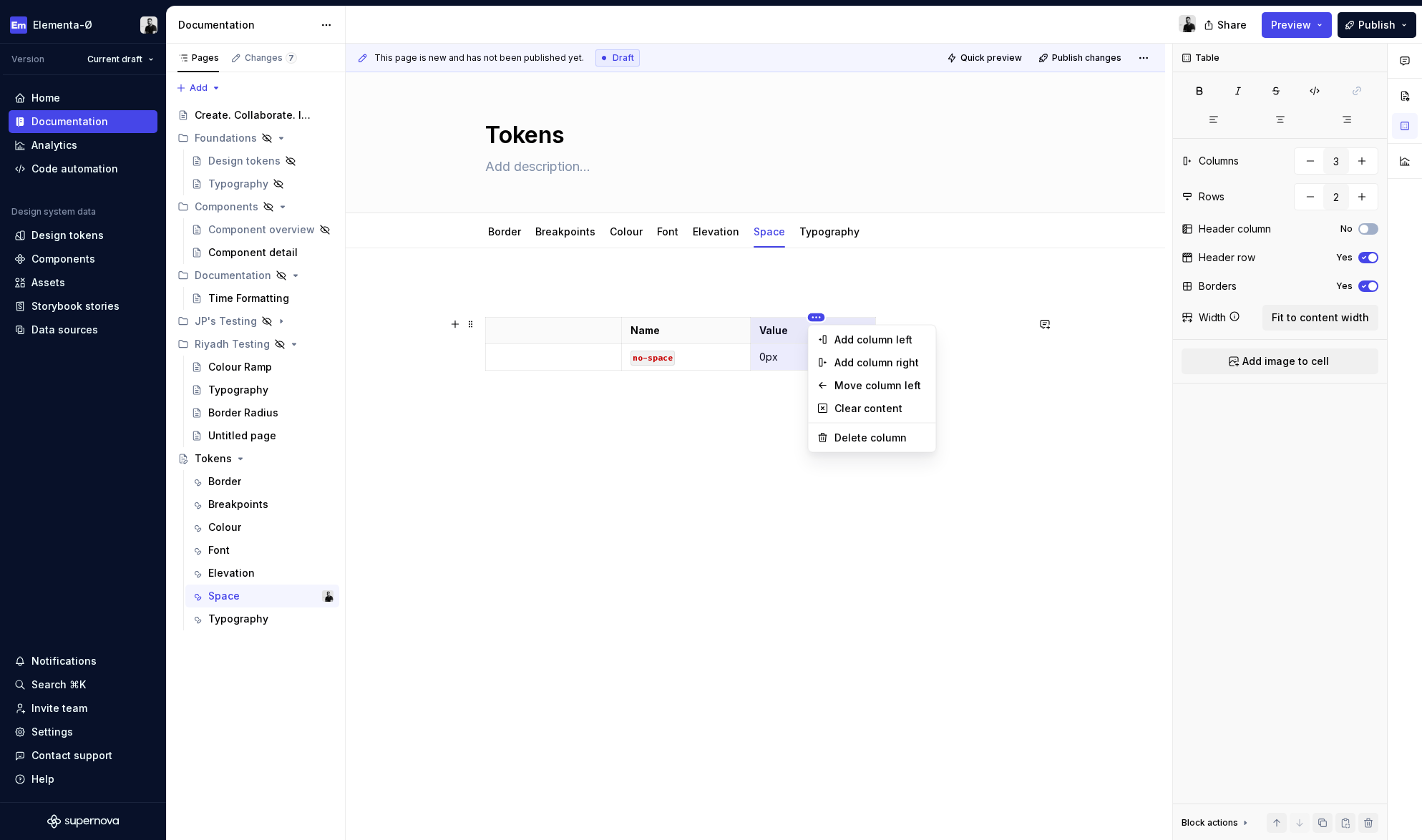
click at [818, 318] on html "Elementa-Ø Version Current draft Home Documentation Analytics Code automation D…" at bounding box center [711, 420] width 1422 height 840
click at [818, 318] on th "Value" at bounding box center [812, 331] width 125 height 26
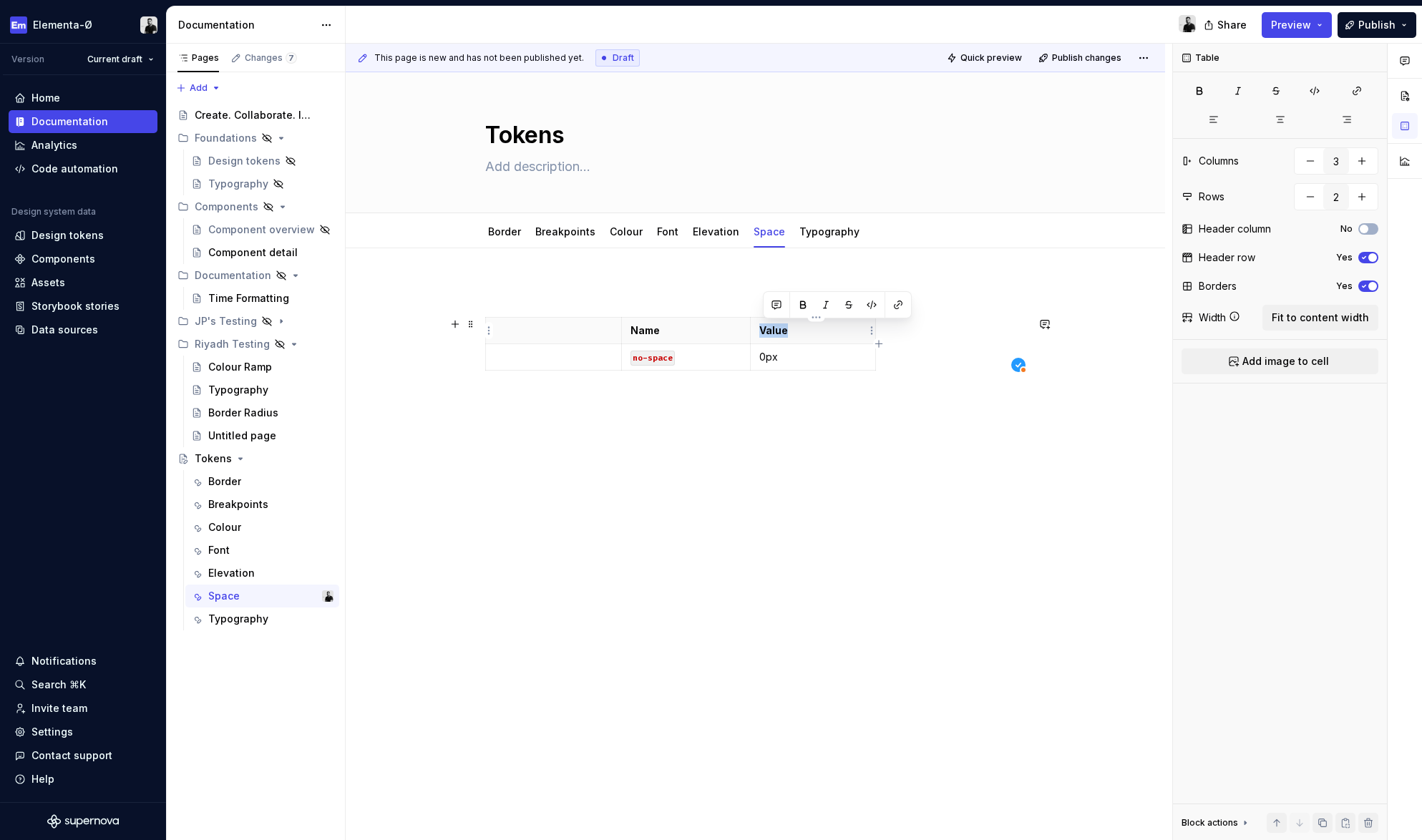
click at [816, 333] on p "Value" at bounding box center [812, 330] width 108 height 14
click at [817, 333] on p "Value" at bounding box center [812, 330] width 108 height 14
click at [593, 523] on div "Name Value no-space 0px" at bounding box center [755, 446] width 820 height 397
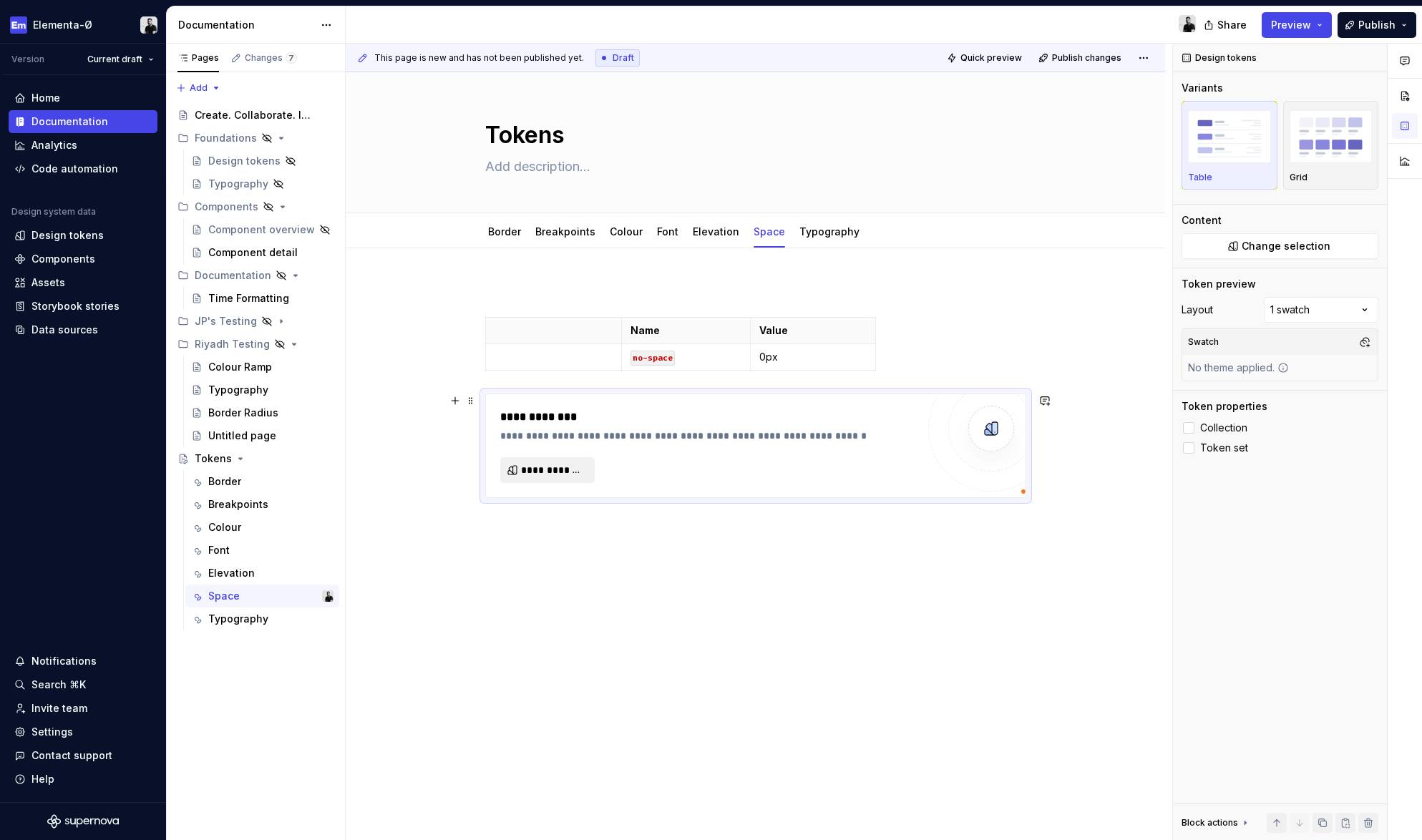
click at [563, 470] on span "**********" at bounding box center [553, 470] width 65 height 14
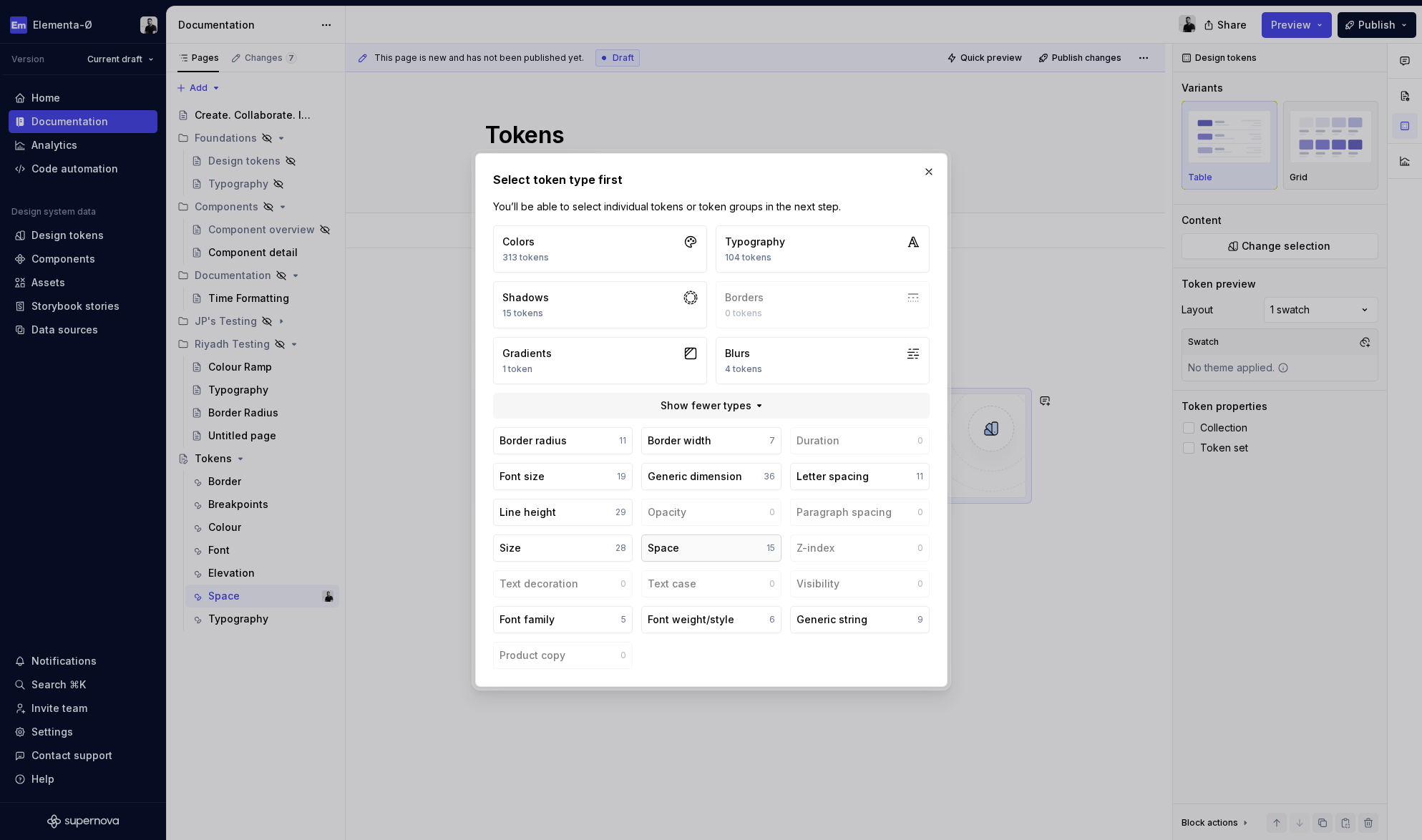
click at [683, 542] on button "Space 15" at bounding box center [710, 547] width 139 height 27
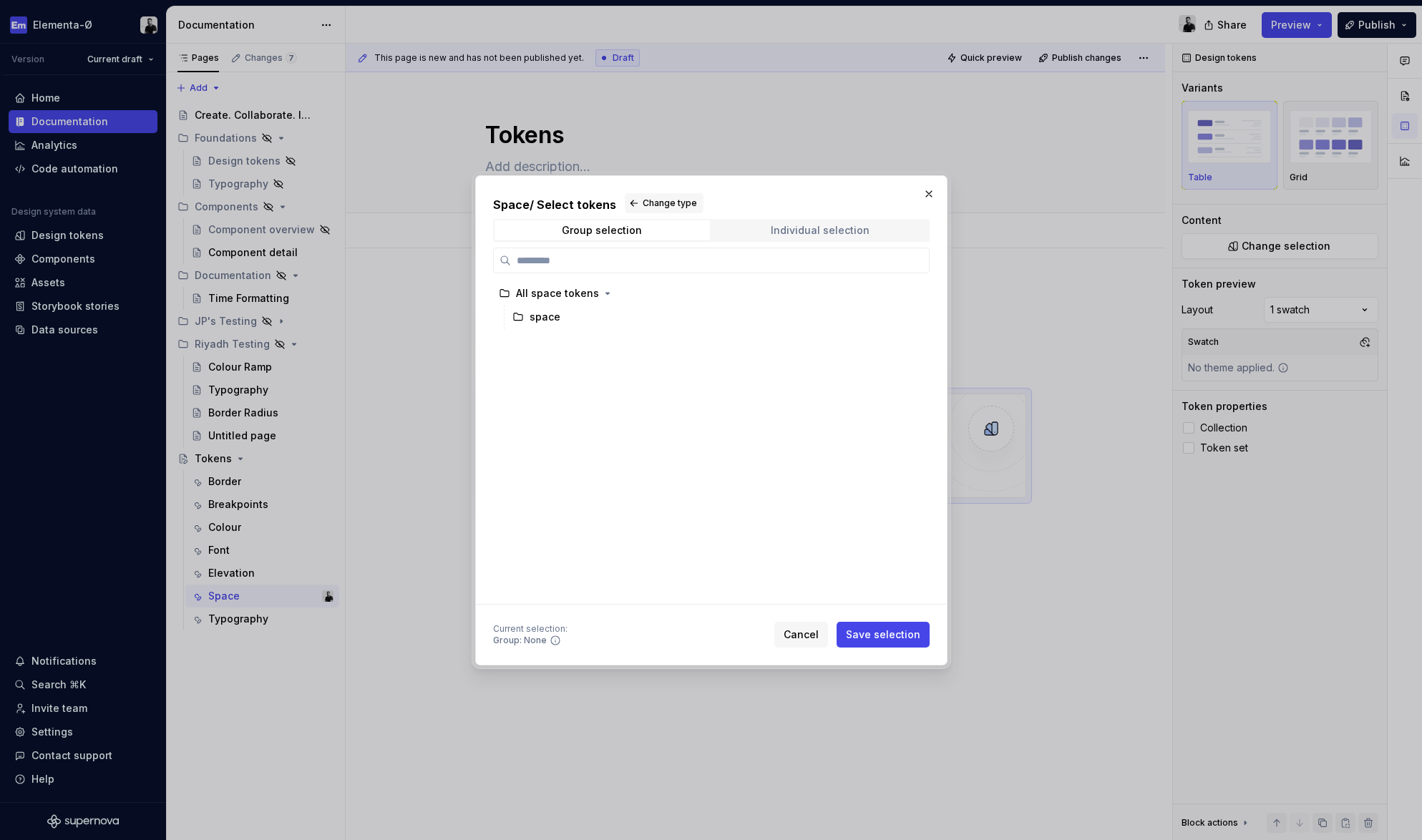
click at [783, 226] on div "Individual selection" at bounding box center [820, 230] width 99 height 11
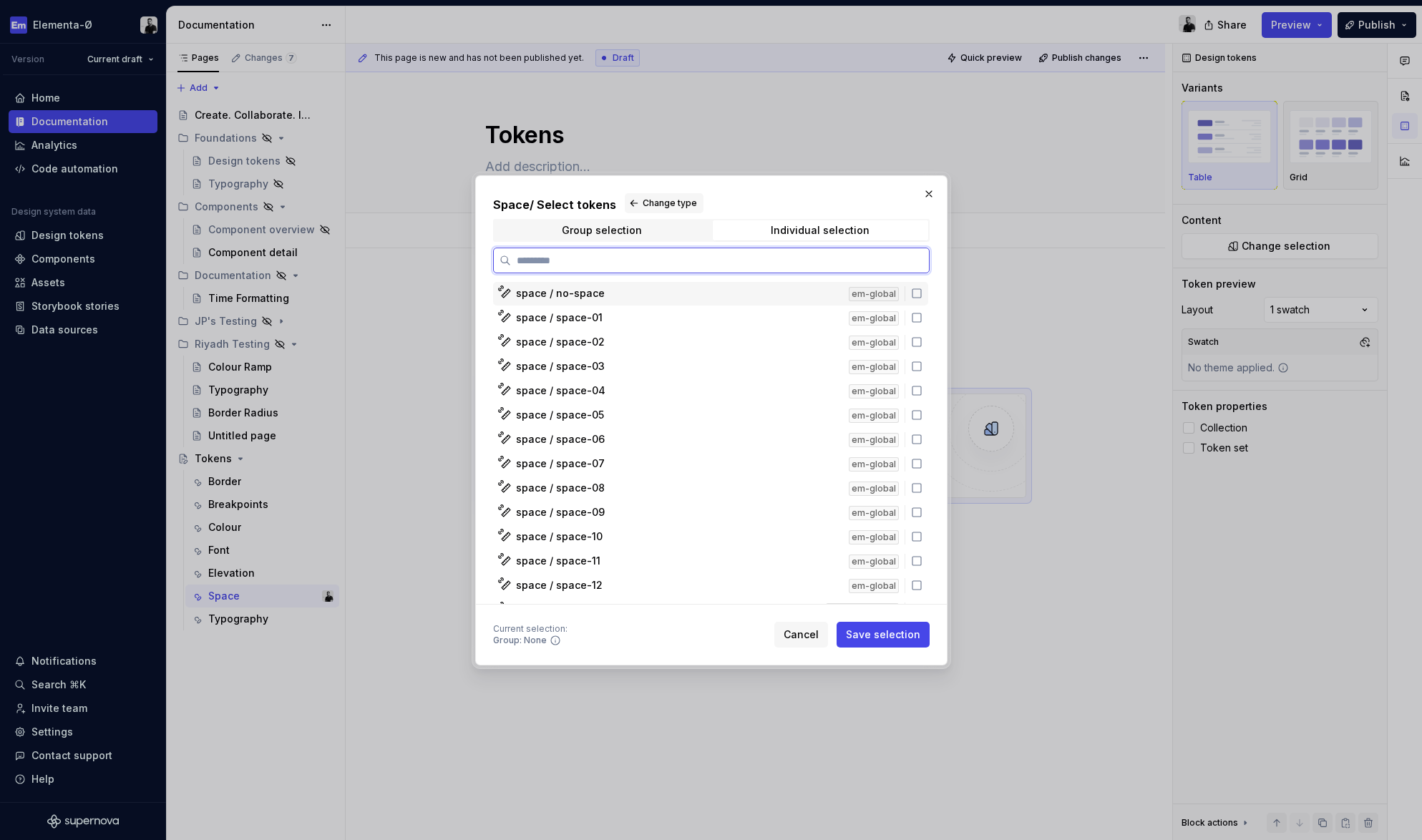
click at [741, 295] on div "space / no-space" at bounding box center [677, 293] width 324 height 14
click at [878, 634] on span "Save selection" at bounding box center [883, 634] width 75 height 14
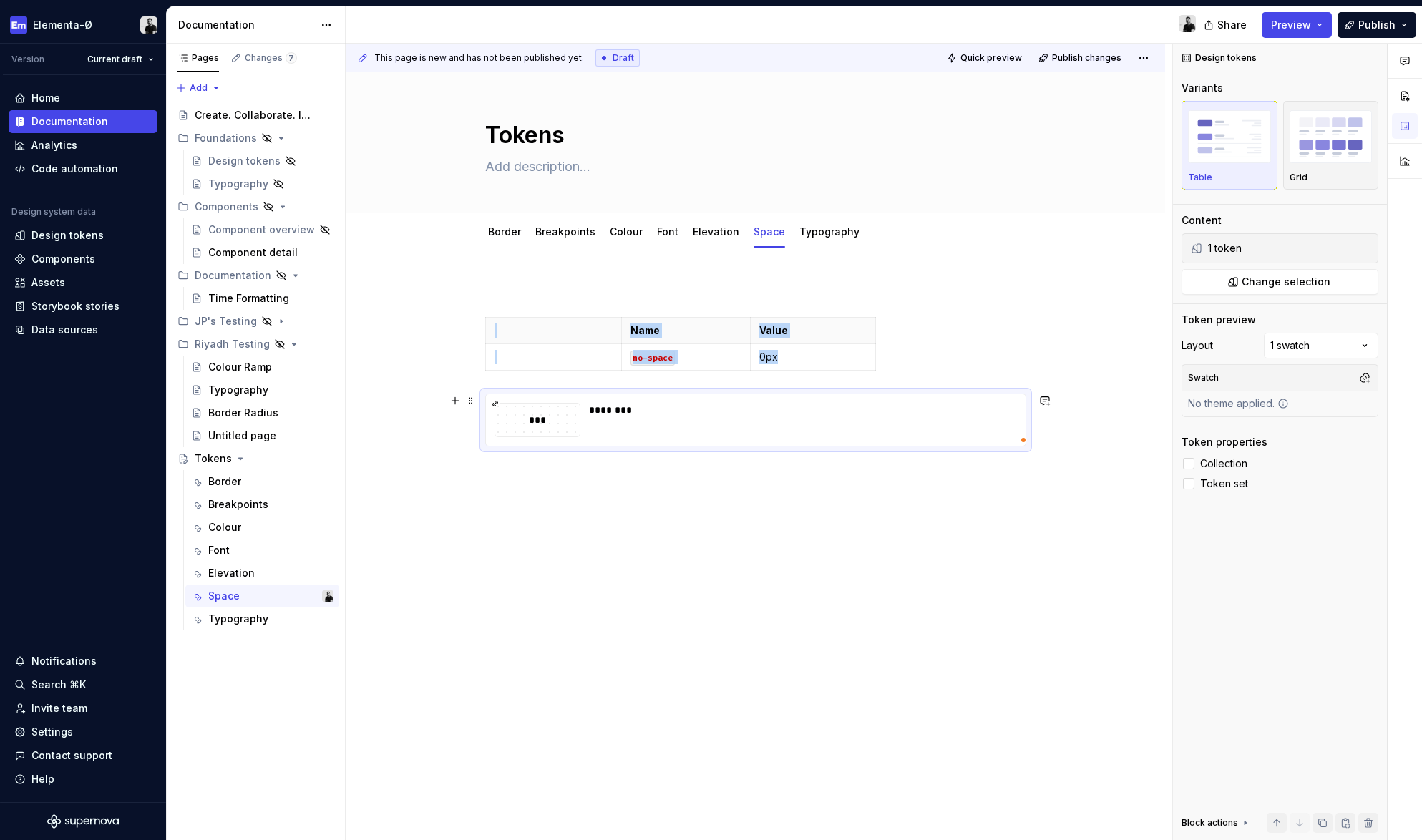
click at [767, 421] on div "********" at bounding box center [798, 420] width 419 height 35
click at [696, 424] on div "********" at bounding box center [798, 420] width 419 height 35
click at [660, 429] on div "********" at bounding box center [798, 420] width 419 height 35
click at [1321, 105] on button "Grid" at bounding box center [1330, 145] width 95 height 89
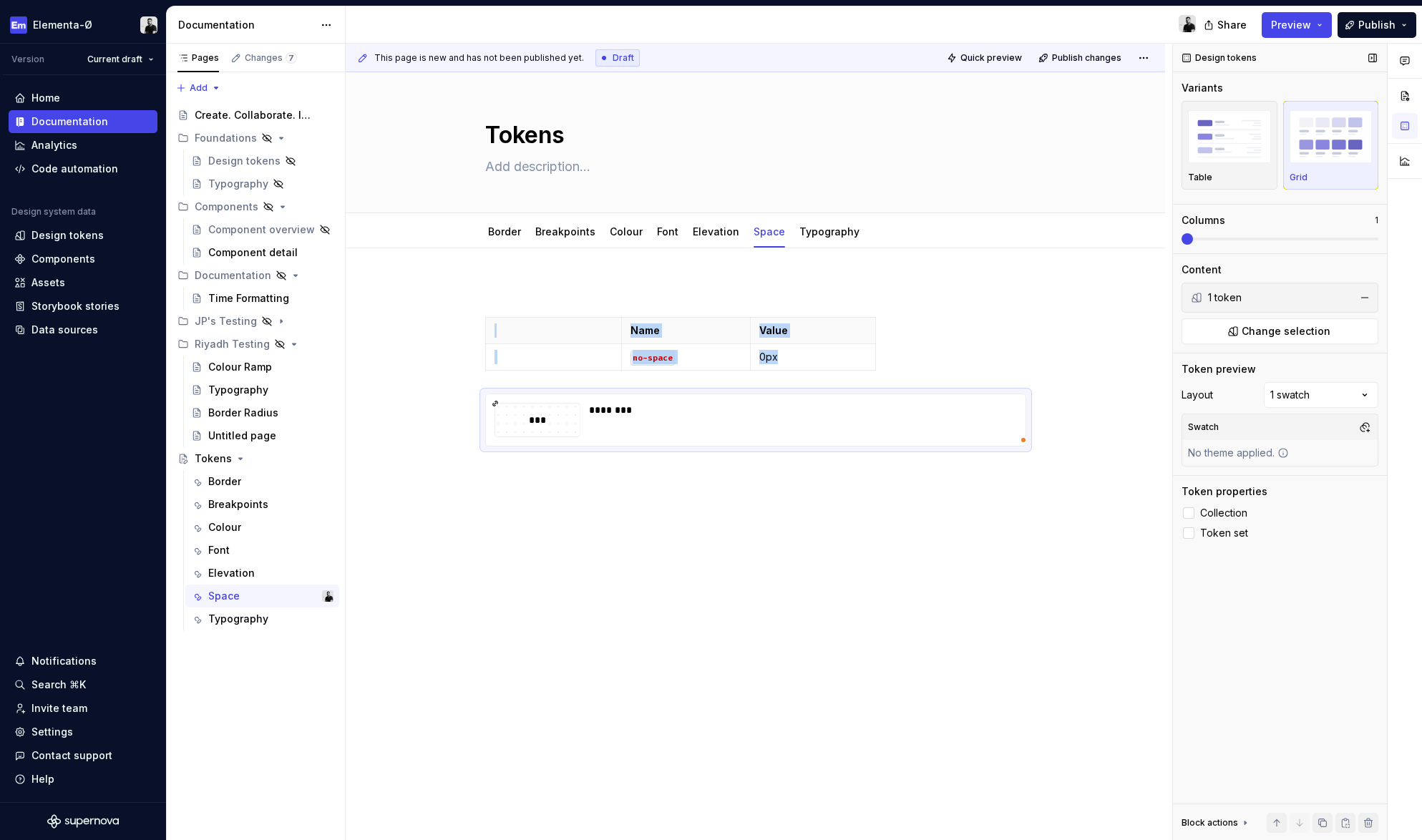
click at [1324, 138] on img "button" at bounding box center [1330, 137] width 83 height 52
click at [1235, 239] on span at bounding box center [1280, 239] width 196 height 3
click at [1210, 239] on span at bounding box center [1280, 239] width 196 height 3
click at [1236, 144] on img "button" at bounding box center [1228, 137] width 83 height 52
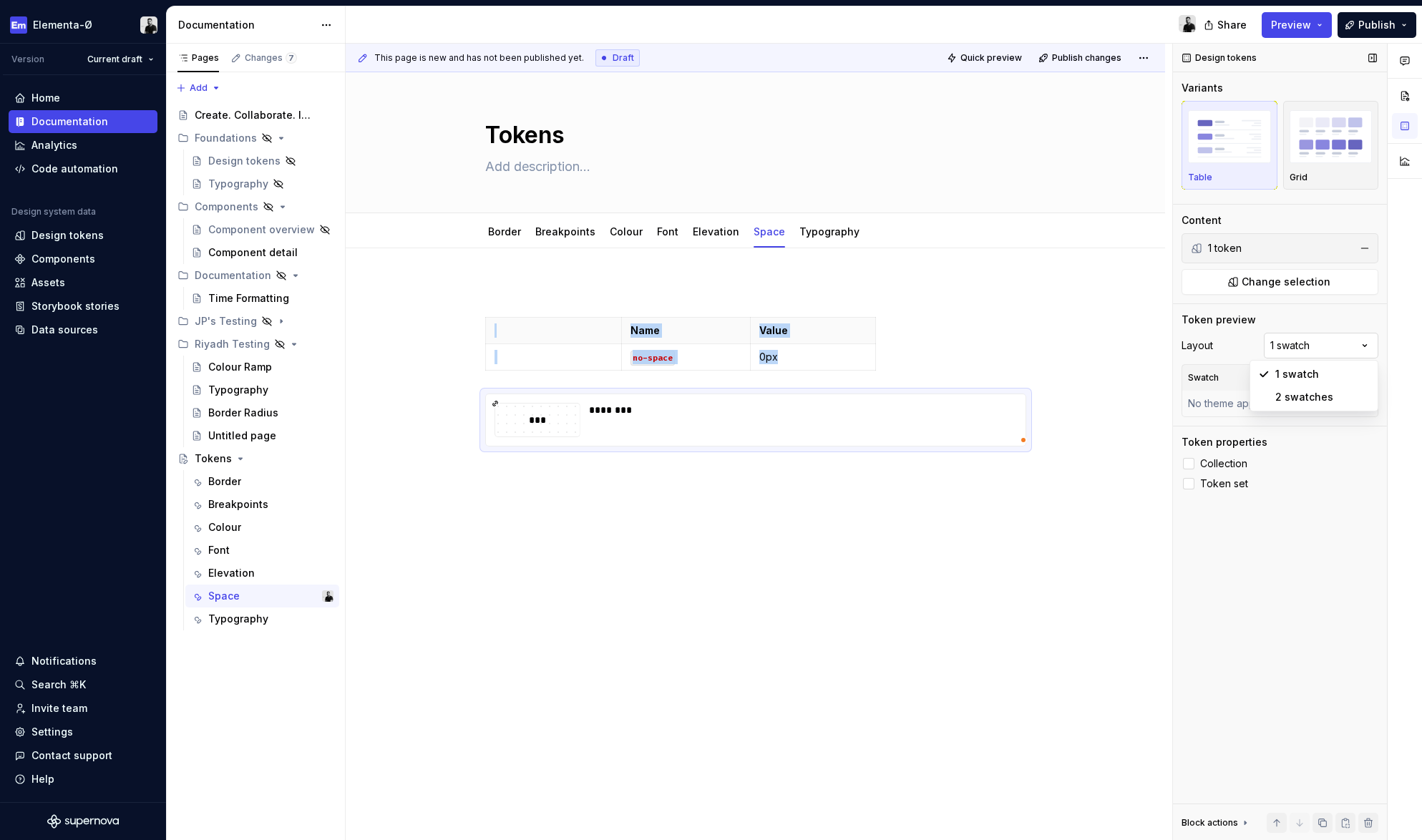
click at [1284, 350] on div "Comments Open comments No comments yet Select ‘Comment’ from the block context …" at bounding box center [1297, 442] width 249 height 797
click at [1288, 356] on div "Comments Open comments No comments yet Select ‘Comment’ from the block context …" at bounding box center [1297, 442] width 249 height 797
click at [1194, 461] on div at bounding box center [1188, 463] width 11 height 11
click at [1190, 487] on div at bounding box center [1188, 484] width 11 height 11
type textarea "*"
